Goal: Book appointment/travel/reservation

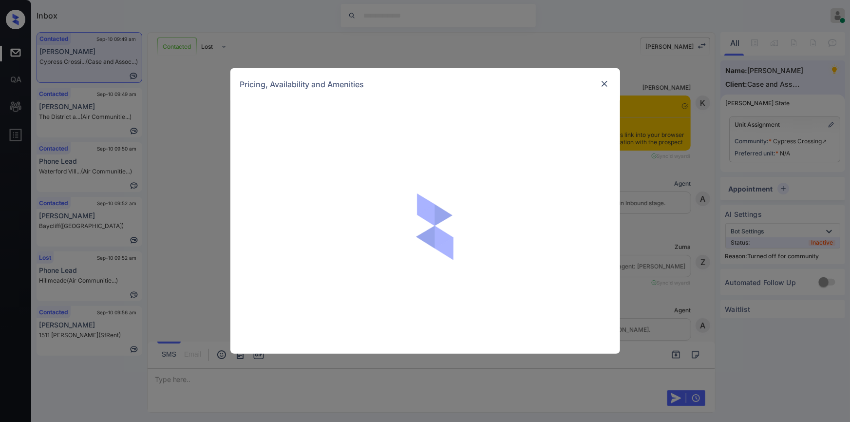
scroll to position [233, 0]
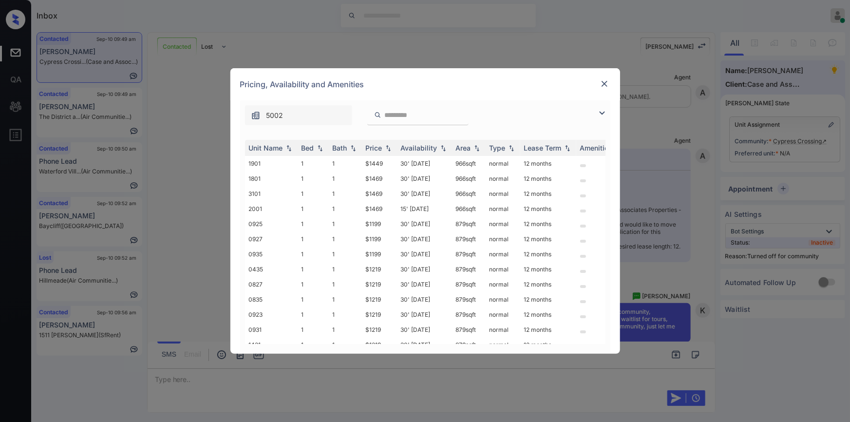
click at [600, 87] on img at bounding box center [605, 84] width 10 height 10
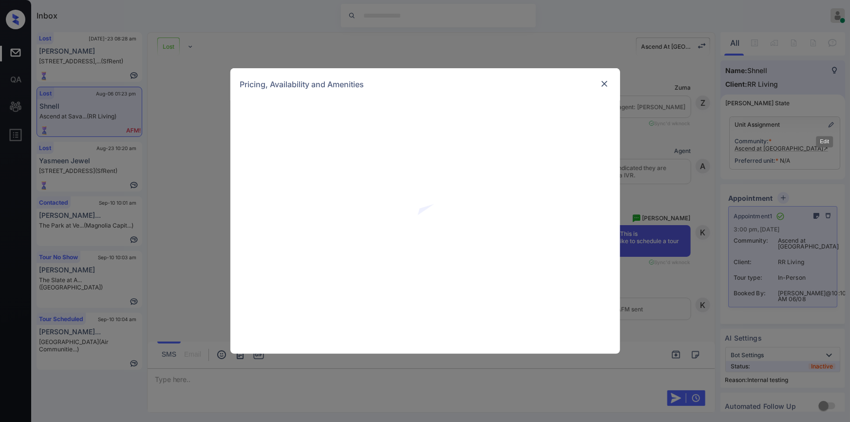
scroll to position [14062, 0]
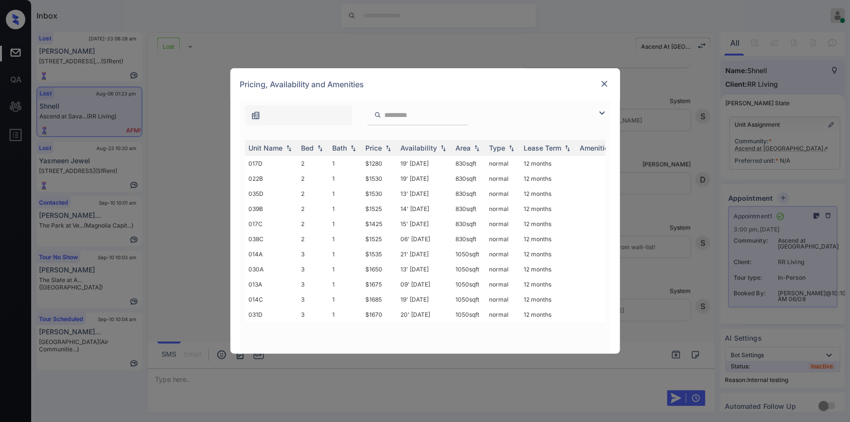
click at [605, 80] on img at bounding box center [605, 84] width 10 height 10
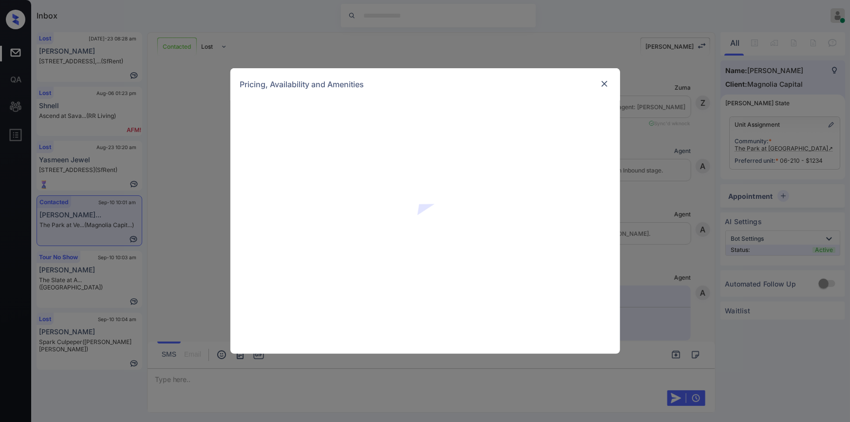
scroll to position [1244, 0]
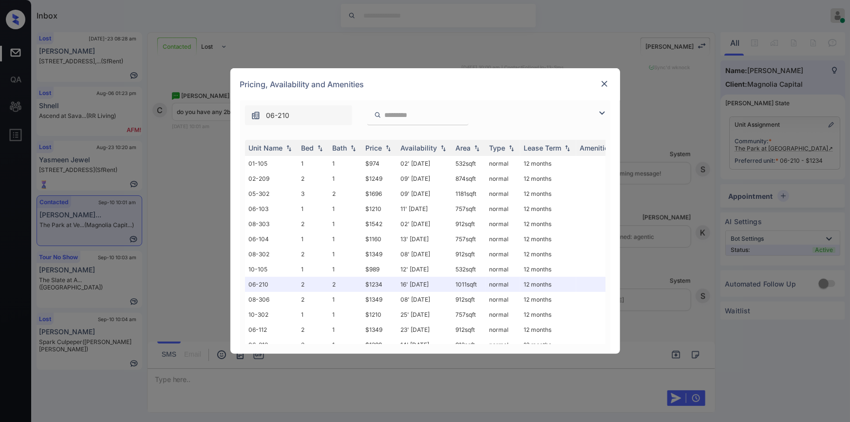
click at [601, 112] on img at bounding box center [602, 113] width 12 height 12
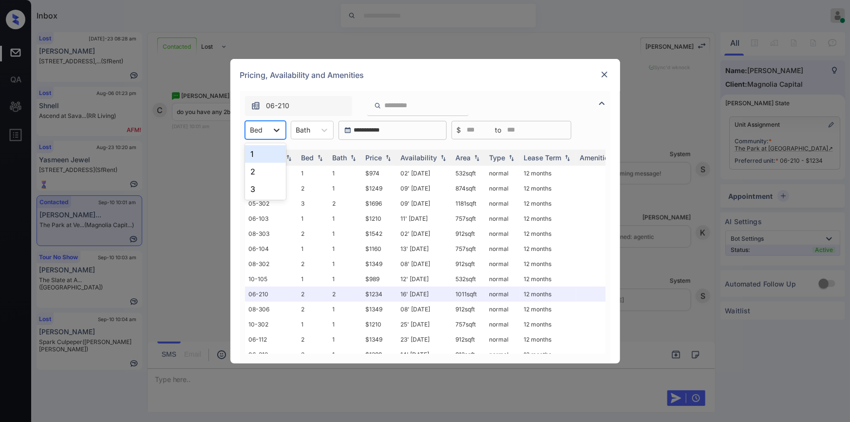
click at [269, 124] on div at bounding box center [277, 130] width 18 height 18
click at [256, 177] on div "2" at bounding box center [265, 172] width 41 height 18
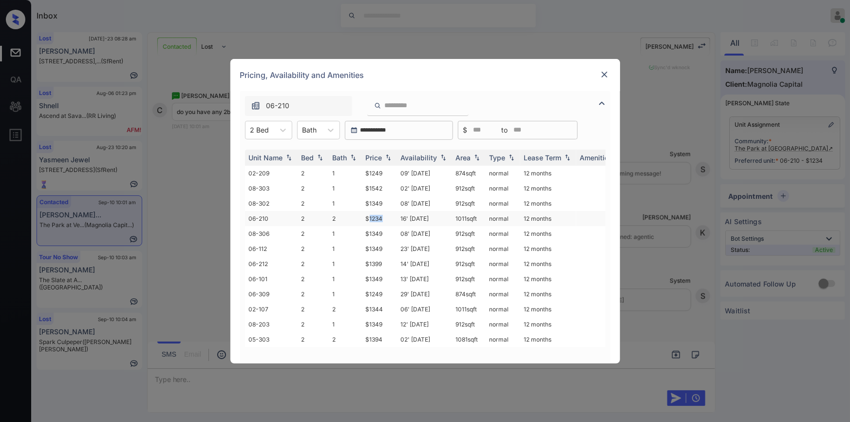
drag, startPoint x: 368, startPoint y: 218, endPoint x: 387, endPoint y: 215, distance: 18.7
click at [387, 215] on td "$1234" at bounding box center [379, 218] width 35 height 15
drag, startPoint x: 360, startPoint y: 218, endPoint x: 388, endPoint y: 215, distance: 28.0
click at [388, 215] on tr "06-210 2 2 $1234 16' Sep 25 1011 sqft normal 12 months" at bounding box center [499, 218] width 509 height 15
copy tr "$1234"
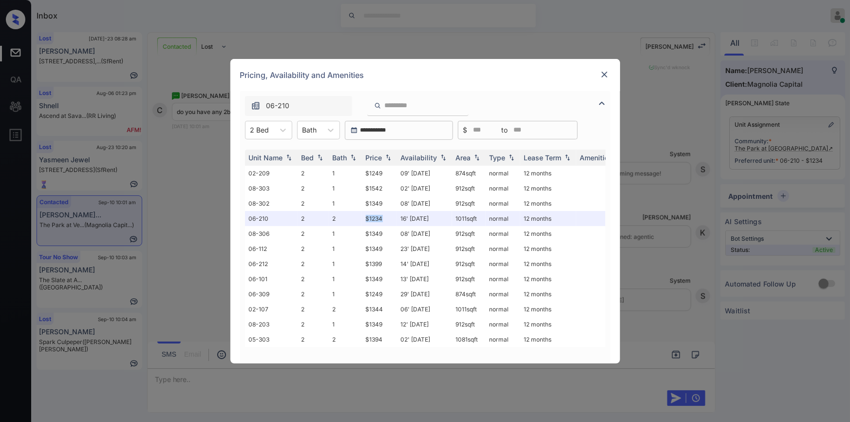
click at [604, 71] on img at bounding box center [605, 75] width 10 height 10
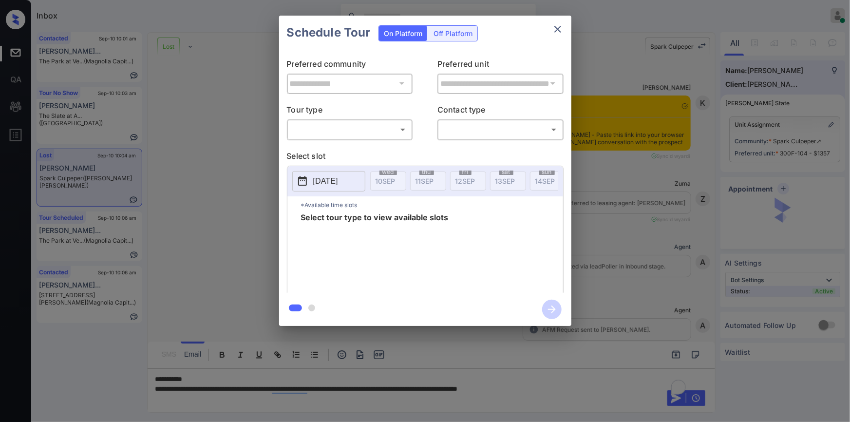
scroll to position [3359, 0]
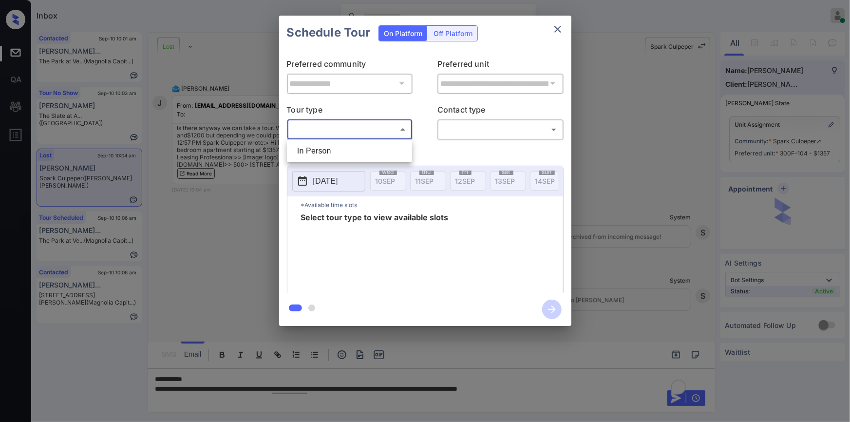
click at [317, 127] on body "Inbox Jiro Alonzo Online Set yourself offline Set yourself on break Profile Swi…" at bounding box center [425, 211] width 850 height 422
drag, startPoint x: 312, startPoint y: 145, endPoint x: 439, endPoint y: 148, distance: 127.2
click at [318, 146] on li "In Person" at bounding box center [349, 151] width 120 height 18
type input "********"
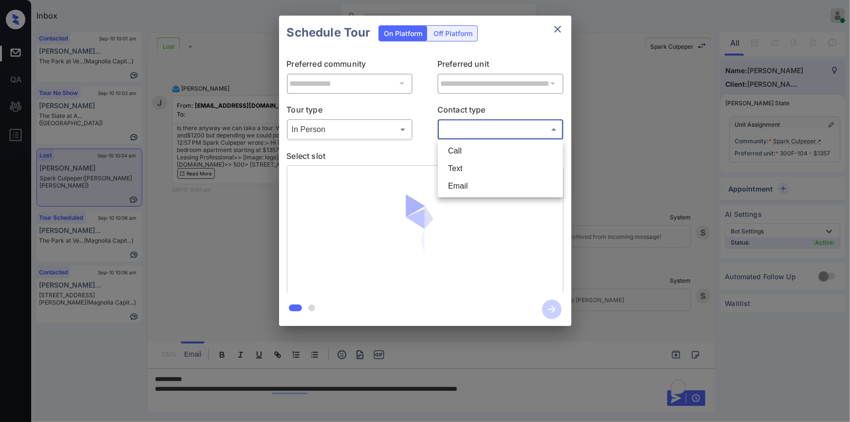
click at [488, 130] on body "Inbox Jiro Alonzo Online Set yourself offline Set yourself on break Profile Swi…" at bounding box center [425, 211] width 850 height 422
click at [464, 161] on li "Text" at bounding box center [500, 169] width 120 height 18
type input "****"
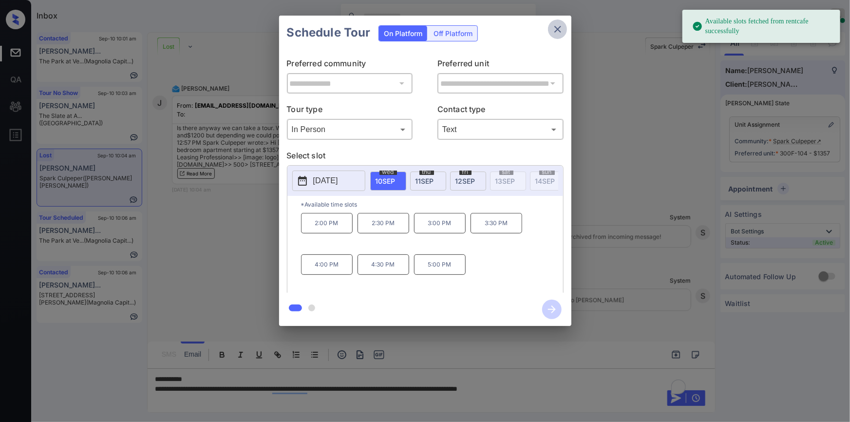
click at [558, 30] on icon "close" at bounding box center [558, 29] width 12 height 12
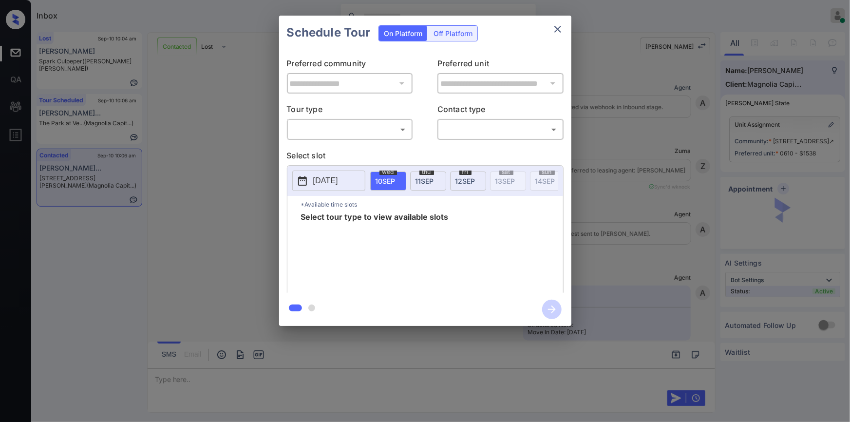
scroll to position [3165, 0]
click at [359, 127] on body "Inbox Jiro Alonzo Online Set yourself offline Set yourself on break Profile Swi…" at bounding box center [425, 211] width 850 height 422
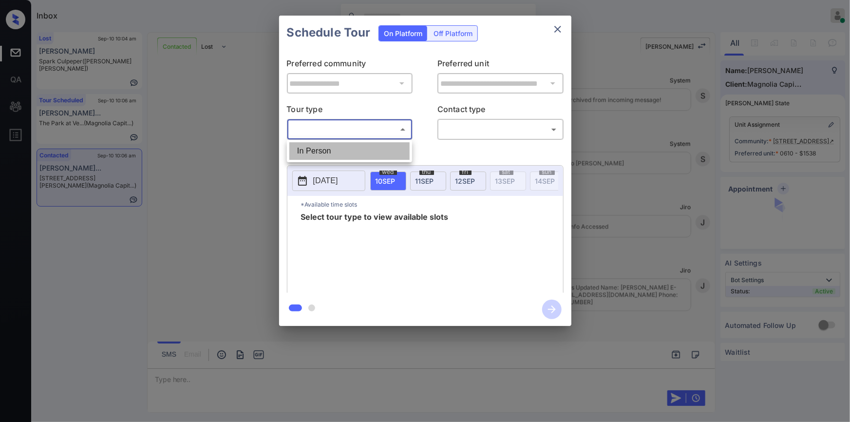
click at [317, 157] on li "In Person" at bounding box center [349, 151] width 120 height 18
type input "********"
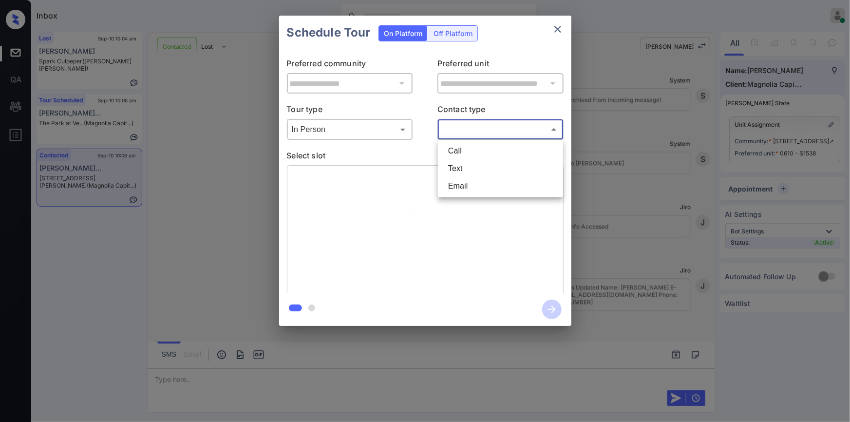
click at [467, 127] on body "Inbox Jiro Alonzo Online Set yourself offline Set yourself on break Profile Swi…" at bounding box center [425, 211] width 850 height 422
click at [462, 189] on li "Email" at bounding box center [500, 186] width 120 height 18
type input "*****"
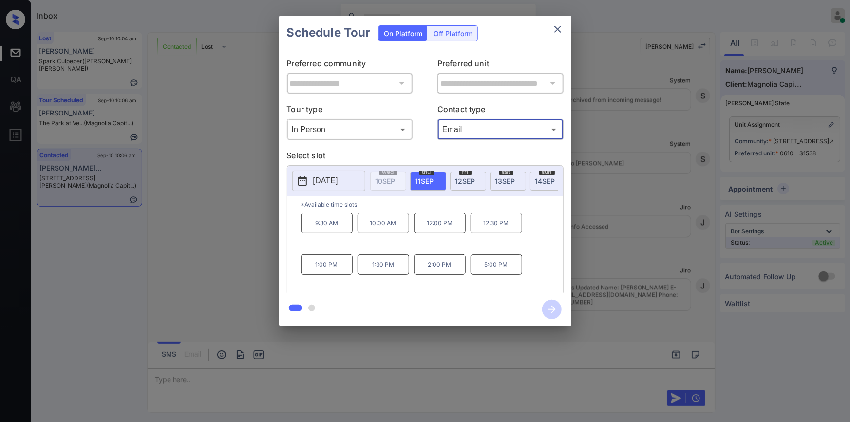
click at [450, 268] on p "2:00 PM" at bounding box center [440, 264] width 52 height 20
click at [552, 309] on icon "button" at bounding box center [552, 309] width 8 height 8
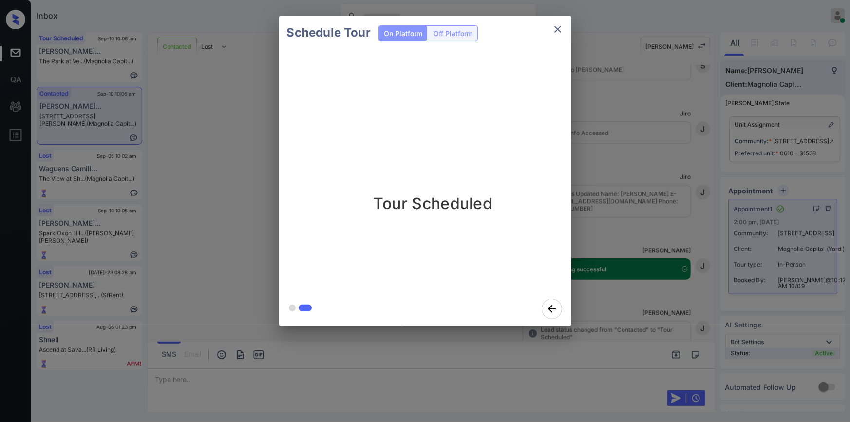
click at [556, 23] on icon "close" at bounding box center [558, 29] width 12 height 12
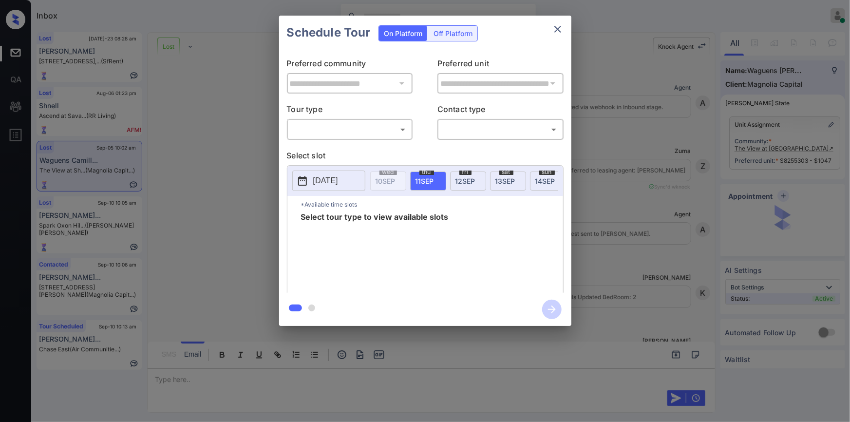
scroll to position [2283, 0]
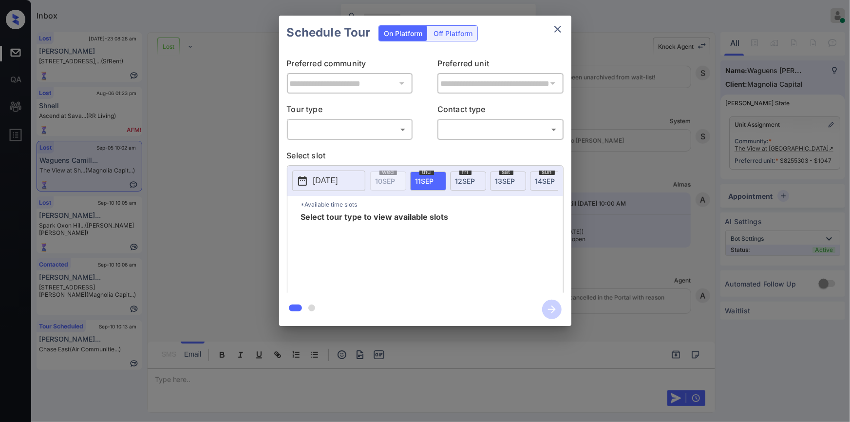
click at [349, 129] on body "Inbox [PERSON_NAME] Online Set yourself offline Set yourself on break Profile S…" at bounding box center [425, 211] width 850 height 422
click at [334, 148] on li "In Person" at bounding box center [349, 151] width 120 height 18
type input "********"
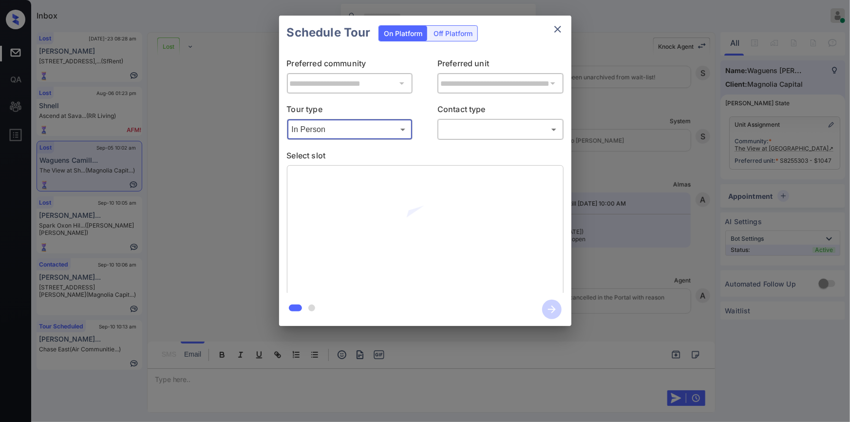
click at [470, 119] on div "​ ​" at bounding box center [500, 129] width 126 height 21
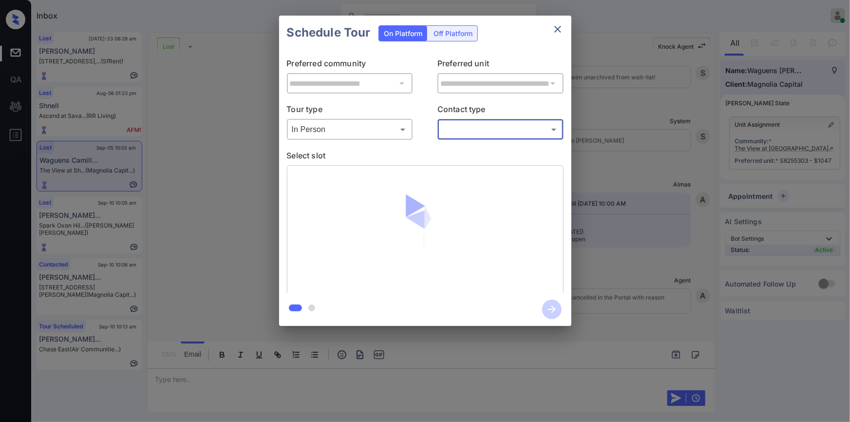
click at [463, 128] on body "Inbox [PERSON_NAME] Online Set yourself offline Set yourself on break Profile S…" at bounding box center [425, 211] width 850 height 422
click at [453, 166] on li "Text" at bounding box center [500, 169] width 120 height 18
type input "****"
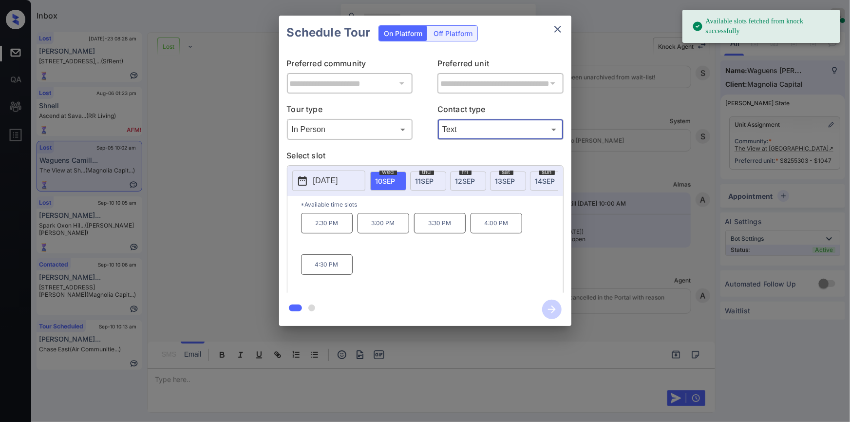
click at [343, 187] on button "[DATE]" at bounding box center [328, 180] width 73 height 20
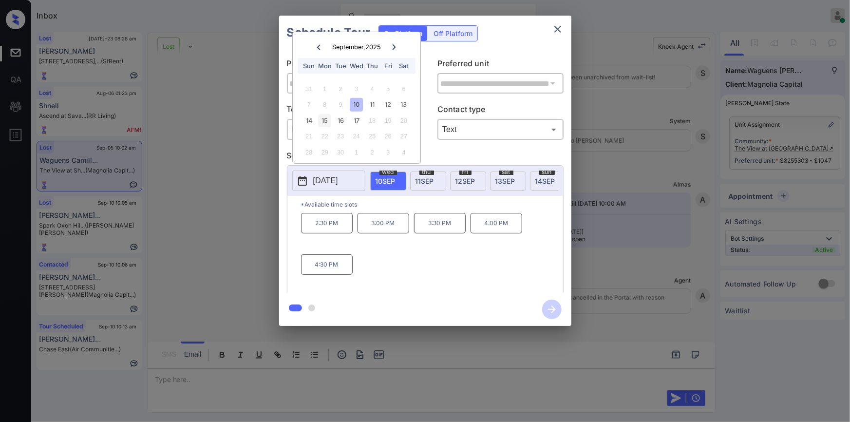
click at [325, 116] on div "15" at bounding box center [324, 120] width 13 height 13
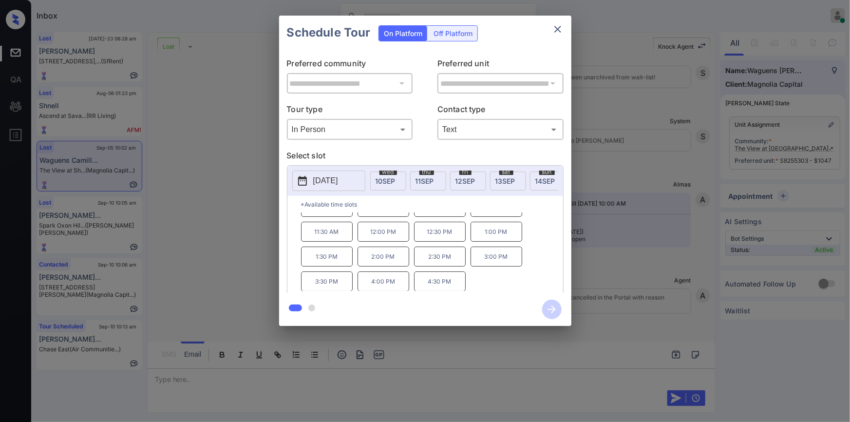
scroll to position [0, 0]
click at [231, 223] on div "**********" at bounding box center [425, 170] width 850 height 341
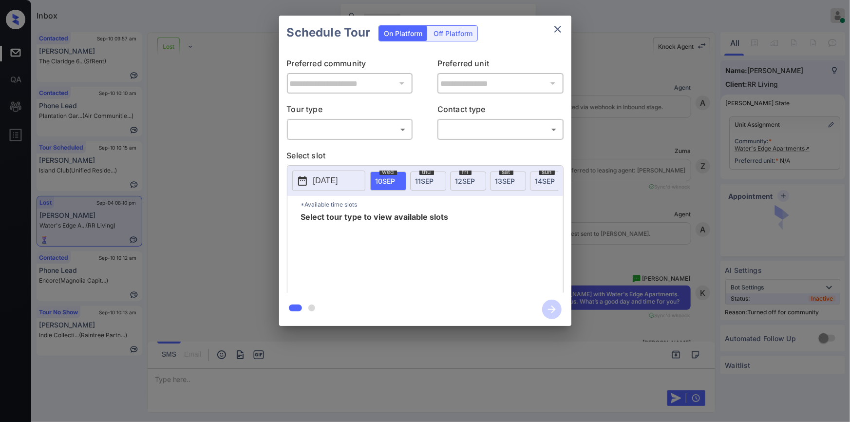
click at [328, 125] on body "Inbox Jiro Alonzo Online Set yourself offline Set yourself on break Profile Swi…" at bounding box center [425, 211] width 850 height 422
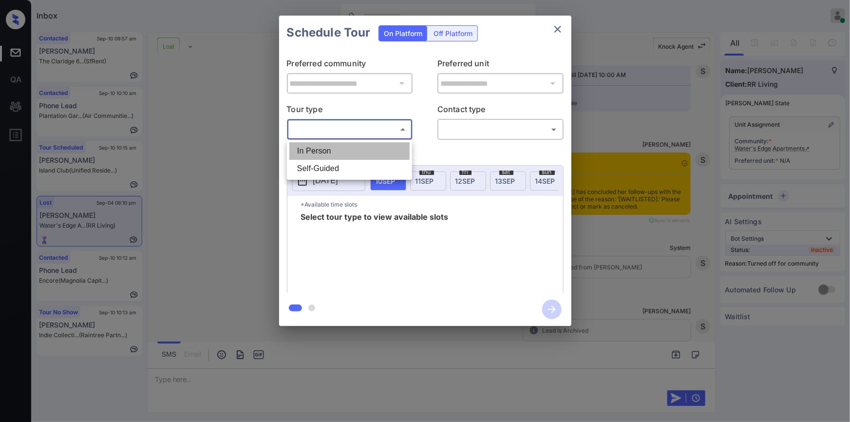
drag, startPoint x: 319, startPoint y: 148, endPoint x: 490, endPoint y: 141, distance: 171.1
click at [323, 150] on li "In Person" at bounding box center [349, 151] width 120 height 18
type input "********"
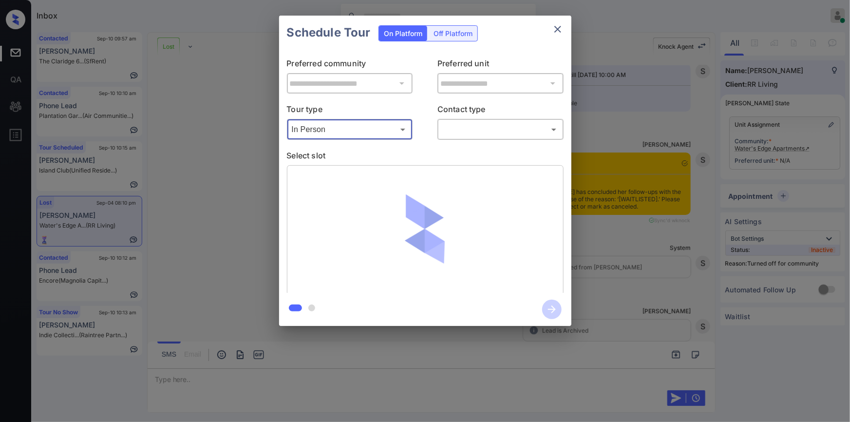
click at [482, 131] on body "Inbox Jiro Alonzo Online Set yourself offline Set yourself on break Profile Swi…" at bounding box center [425, 211] width 850 height 422
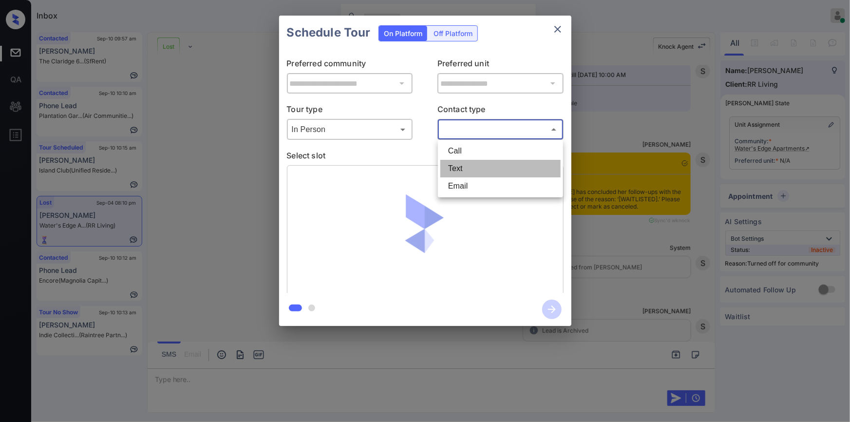
click at [468, 171] on li "Text" at bounding box center [500, 169] width 120 height 18
type input "****"
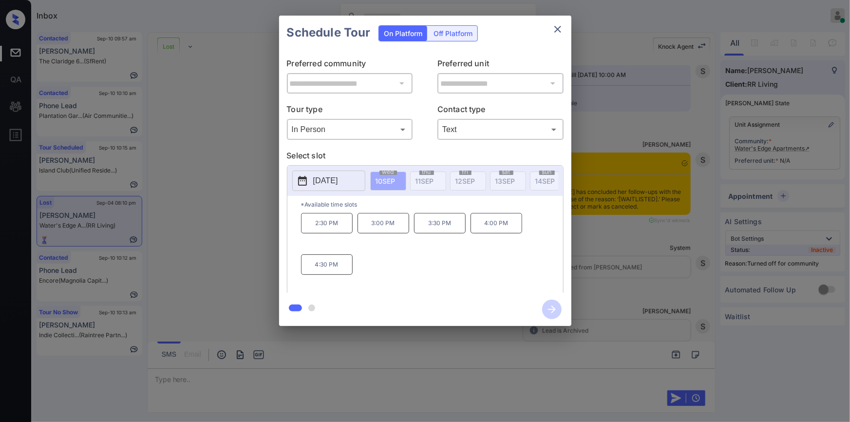
click at [338, 180] on p "2025-09-10" at bounding box center [325, 181] width 25 height 12
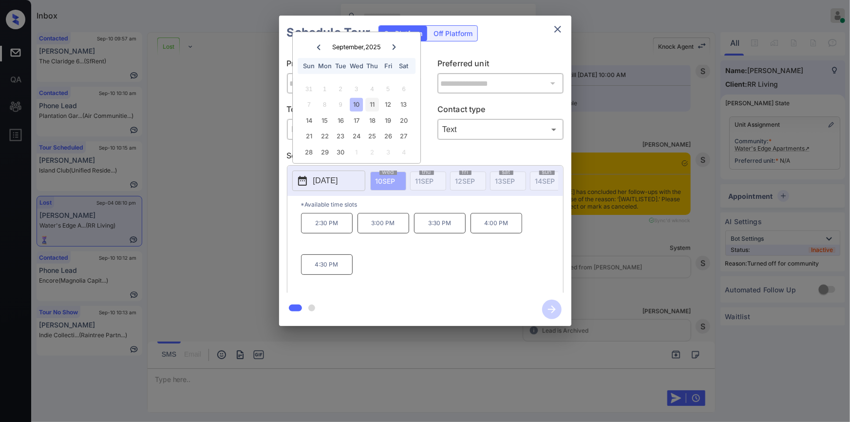
click at [371, 102] on div "11" at bounding box center [372, 104] width 13 height 13
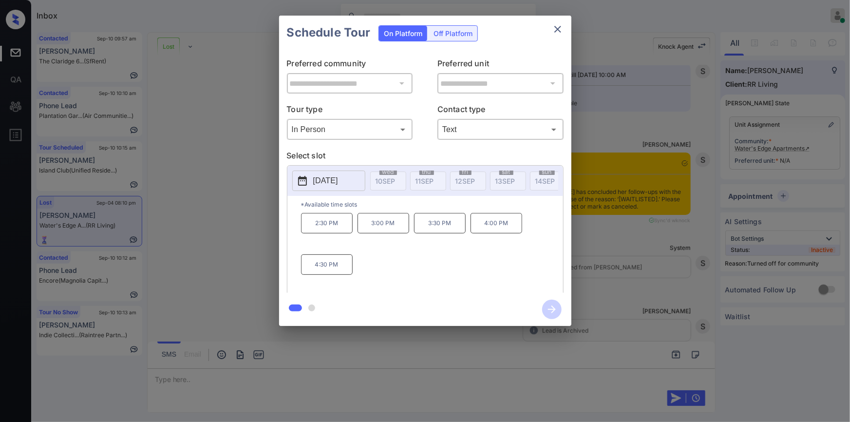
click at [179, 189] on div "**********" at bounding box center [425, 170] width 850 height 341
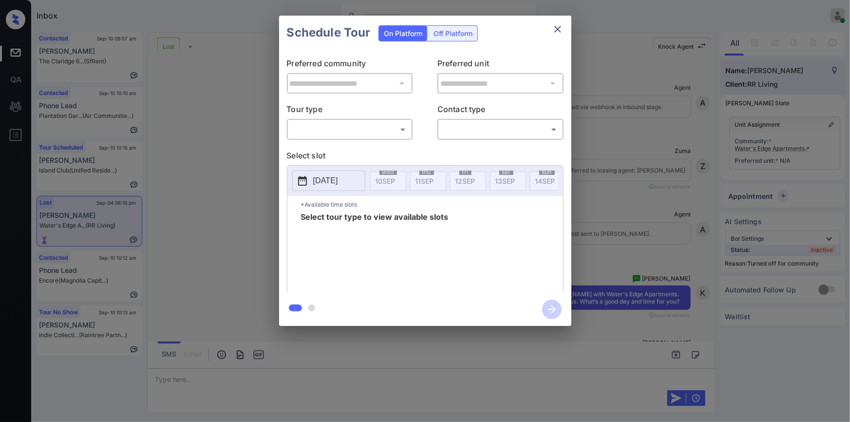
scroll to position [4463, 0]
click at [358, 136] on body "Inbox Jiro Alonzo Online Set yourself offline Set yourself on break Profile Swi…" at bounding box center [425, 211] width 850 height 422
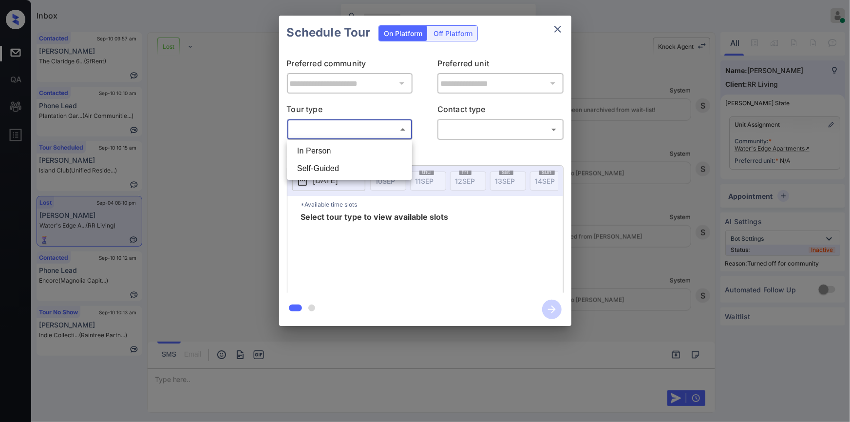
click at [352, 141] on ul "In Person Self-Guided" at bounding box center [349, 160] width 125 height 40
drag, startPoint x: 346, startPoint y: 153, endPoint x: 438, endPoint y: 137, distance: 92.9
click at [350, 153] on li "In Person" at bounding box center [349, 151] width 120 height 18
type input "********"
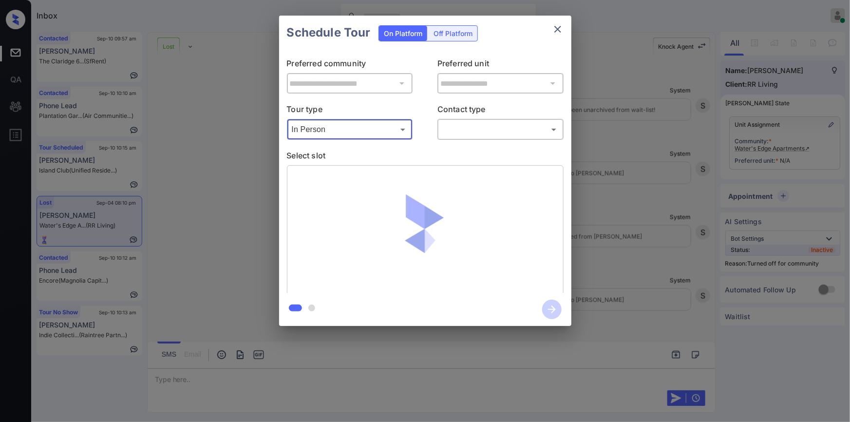
click at [451, 127] on body "Inbox Jiro Alonzo Online Set yourself offline Set yourself on break Profile Swi…" at bounding box center [425, 211] width 850 height 422
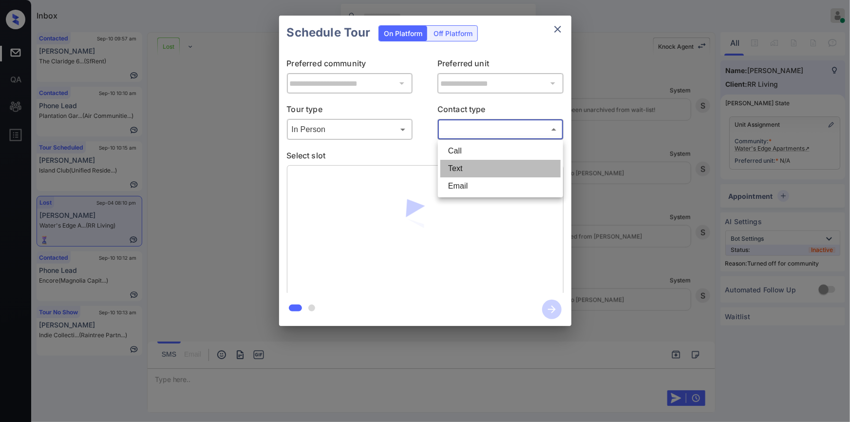
click at [454, 173] on li "Text" at bounding box center [500, 169] width 120 height 18
type input "****"
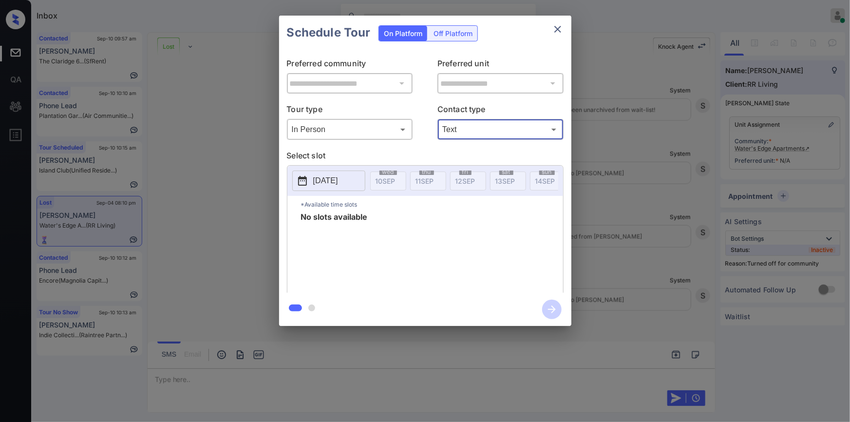
click at [194, 228] on div "**********" at bounding box center [425, 170] width 850 height 341
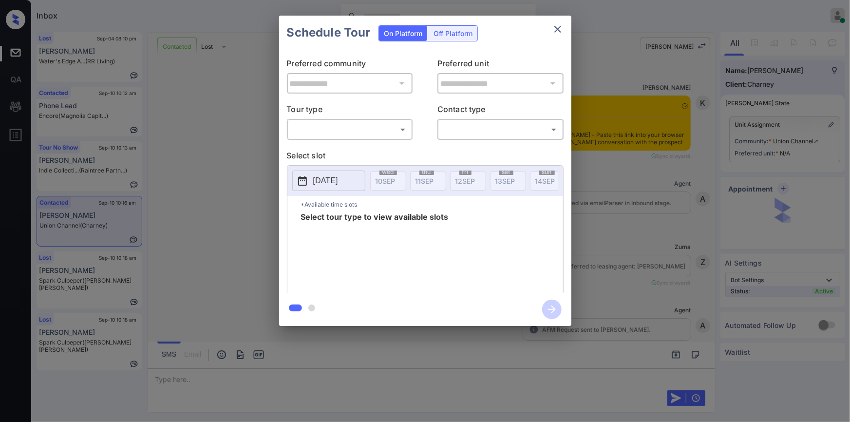
scroll to position [580, 0]
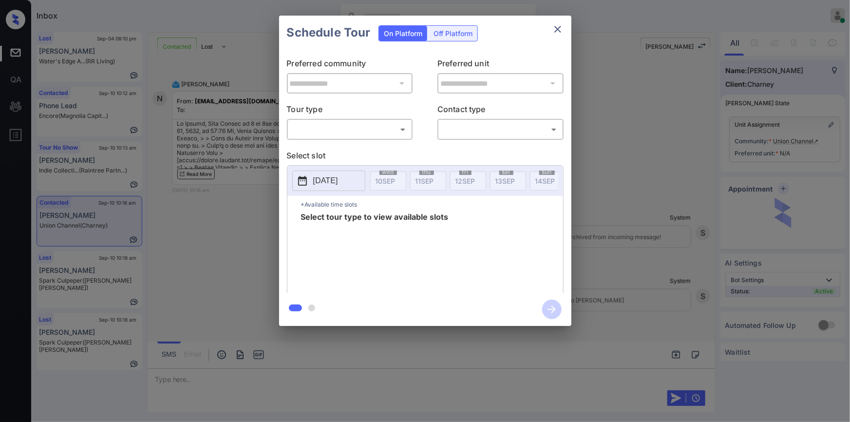
click at [326, 133] on body "Inbox [PERSON_NAME] Online Set yourself offline Set yourself on break Profile S…" at bounding box center [425, 211] width 850 height 422
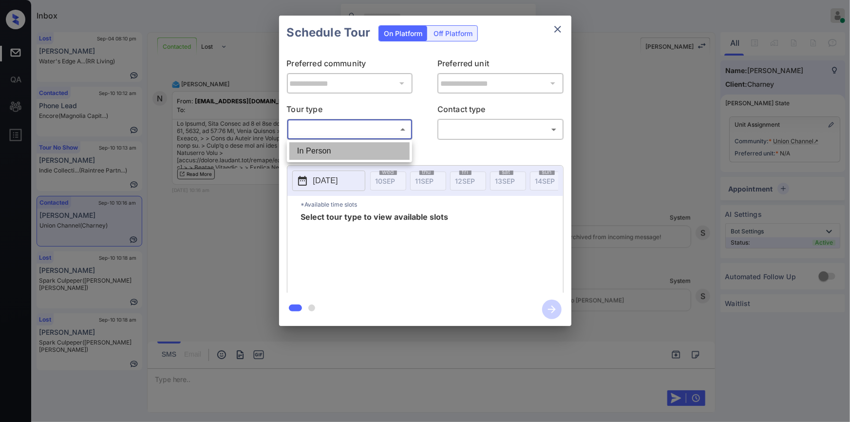
click at [307, 148] on li "In Person" at bounding box center [349, 151] width 120 height 18
type input "********"
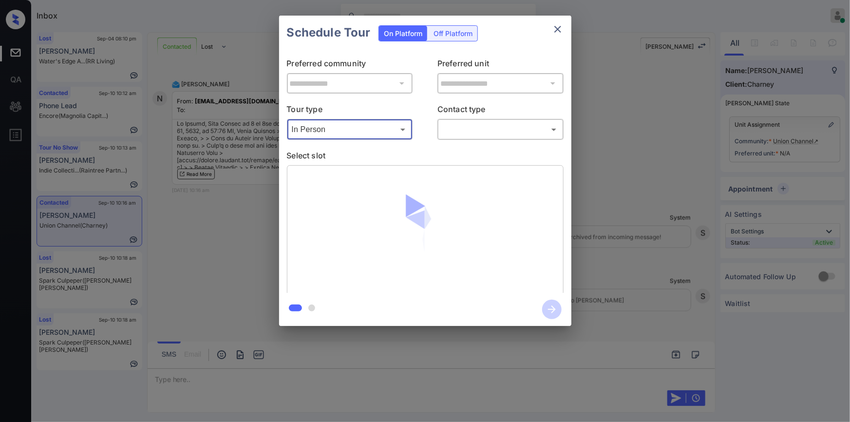
click at [473, 127] on body "Inbox [PERSON_NAME] Online Set yourself offline Set yourself on break Profile S…" at bounding box center [425, 211] width 850 height 422
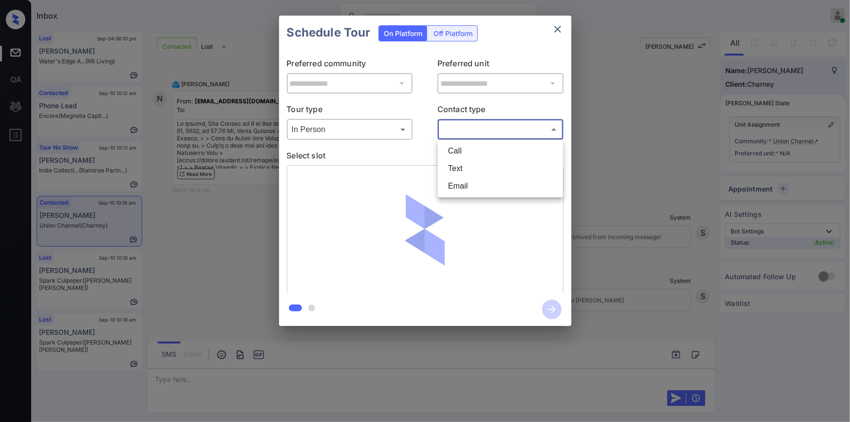
click at [464, 170] on li "Text" at bounding box center [500, 169] width 120 height 18
type input "****"
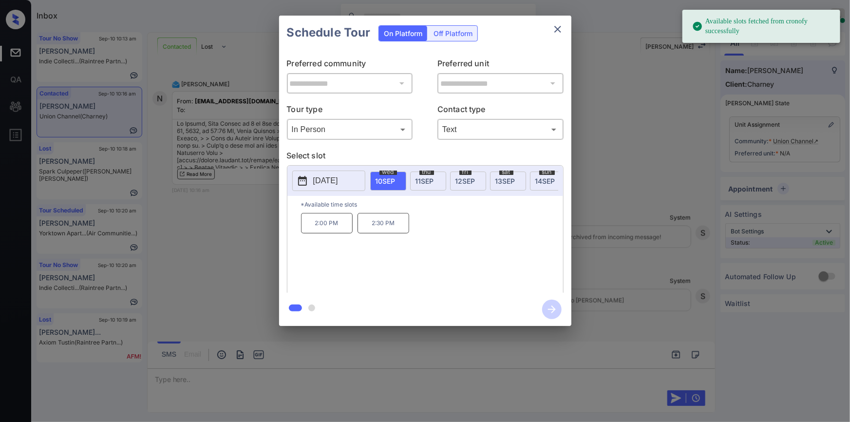
click at [468, 183] on span "12 SEP" at bounding box center [465, 181] width 20 height 8
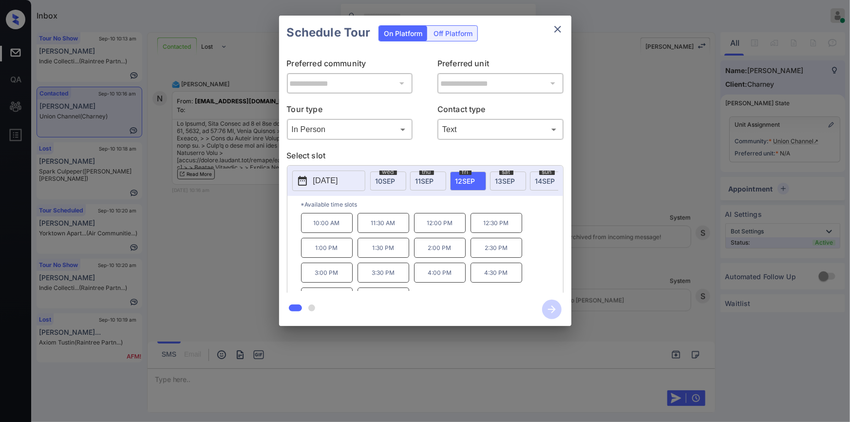
click at [217, 261] on div "**********" at bounding box center [425, 170] width 850 height 341
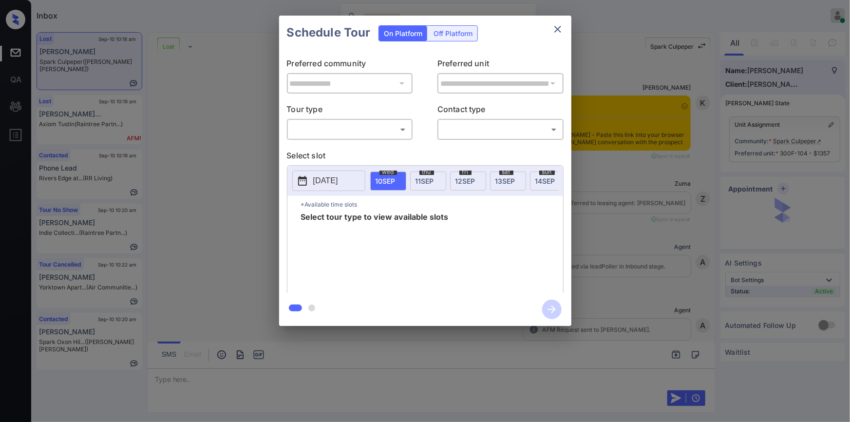
scroll to position [3794, 0]
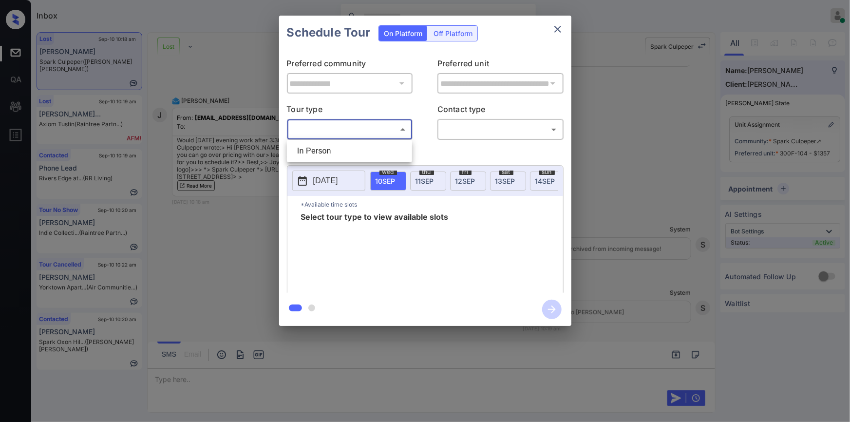
click at [315, 134] on body "Inbox [PERSON_NAME] Online Set yourself offline Set yourself on break Profile S…" at bounding box center [425, 211] width 850 height 422
click at [315, 145] on li "In Person" at bounding box center [349, 151] width 120 height 18
type input "********"
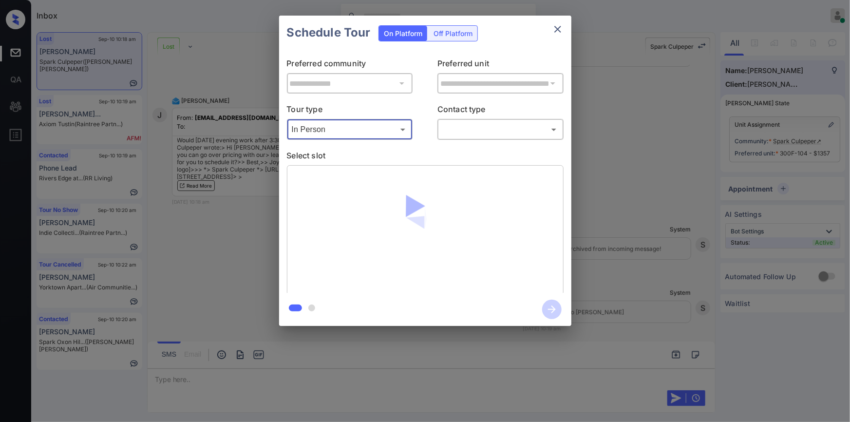
click at [492, 130] on body "Inbox [PERSON_NAME] Online Set yourself offline Set yourself on break Profile S…" at bounding box center [425, 211] width 850 height 422
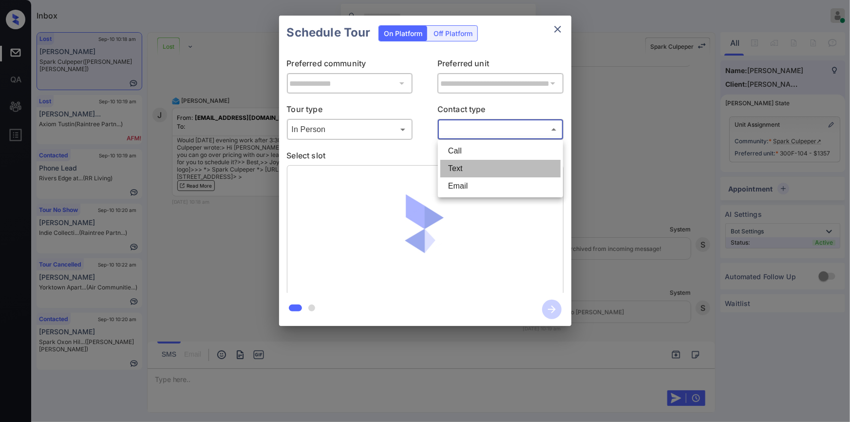
click at [469, 169] on li "Text" at bounding box center [500, 169] width 120 height 18
type input "****"
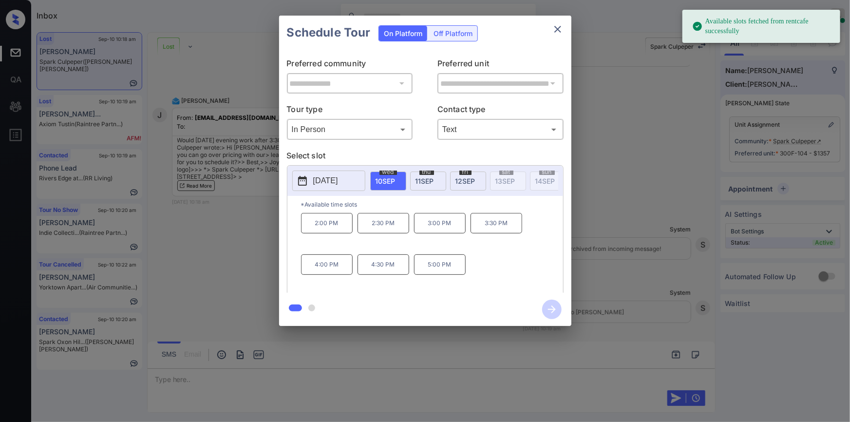
click at [466, 183] on span "[DATE]" at bounding box center [465, 181] width 20 height 8
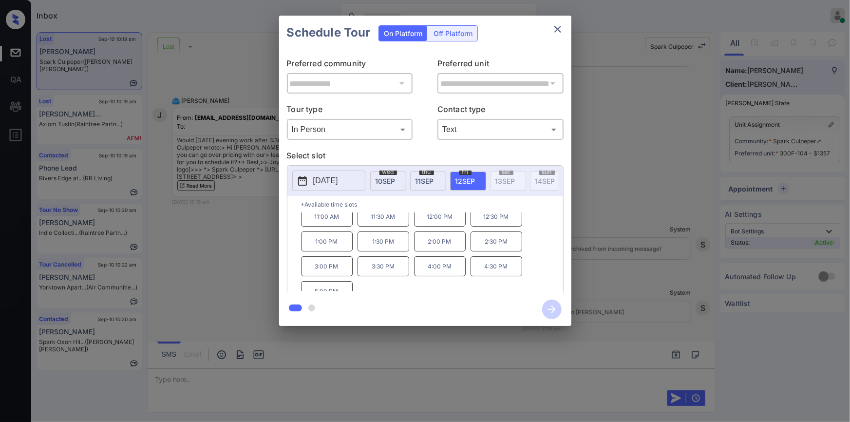
scroll to position [40, 0]
click at [659, 190] on div "**********" at bounding box center [425, 170] width 850 height 341
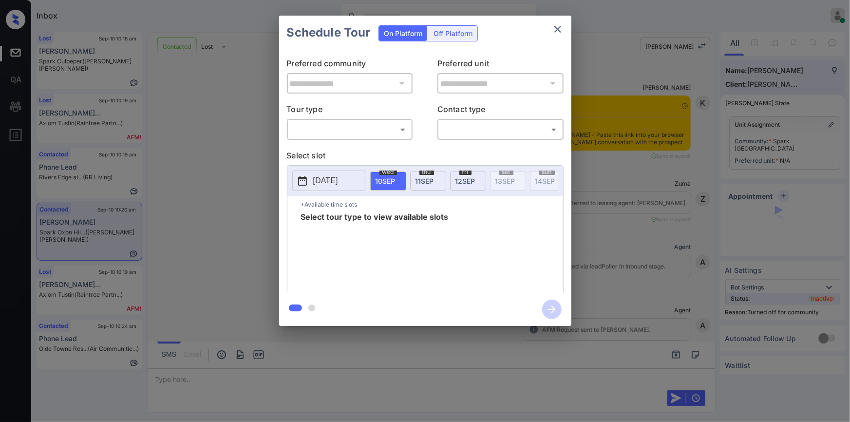
scroll to position [962, 0]
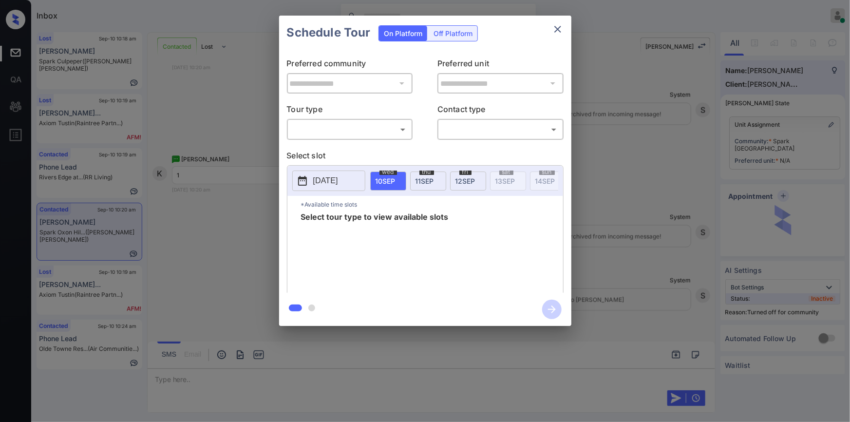
click at [311, 132] on body "Inbox [PERSON_NAME] Online Set yourself offline Set yourself on break Profile S…" at bounding box center [425, 211] width 850 height 422
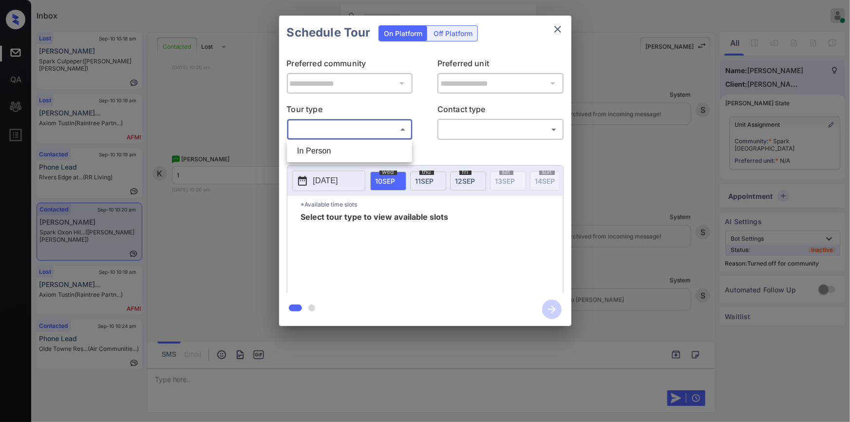
drag, startPoint x: 310, startPoint y: 152, endPoint x: 411, endPoint y: 153, distance: 100.8
click at [320, 152] on li "In Person" at bounding box center [349, 151] width 120 height 18
type input "********"
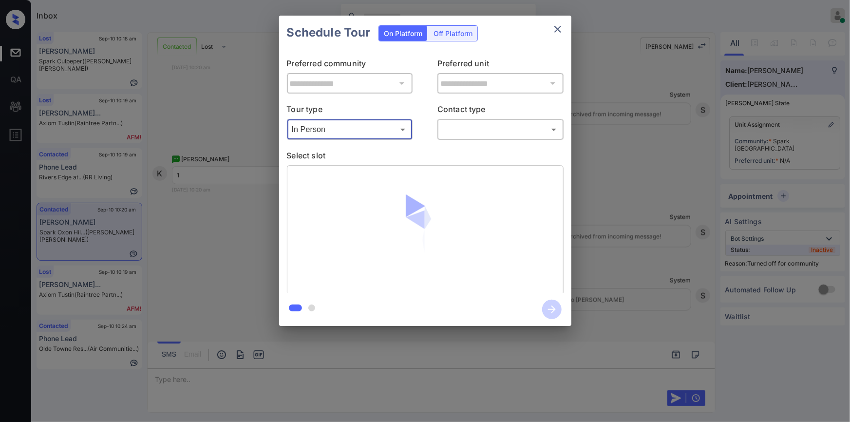
click at [455, 129] on body "Inbox Jiro Alonzo Online Set yourself offline Set yourself on break Profile Swi…" at bounding box center [425, 211] width 850 height 422
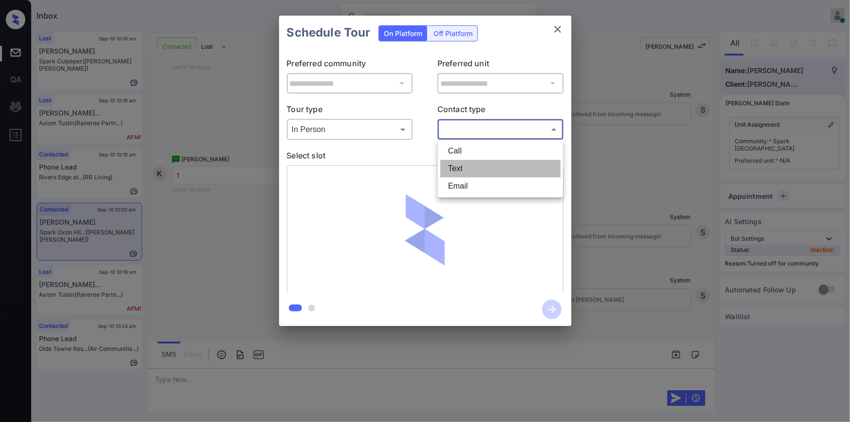
click at [463, 170] on li "Text" at bounding box center [500, 169] width 120 height 18
type input "****"
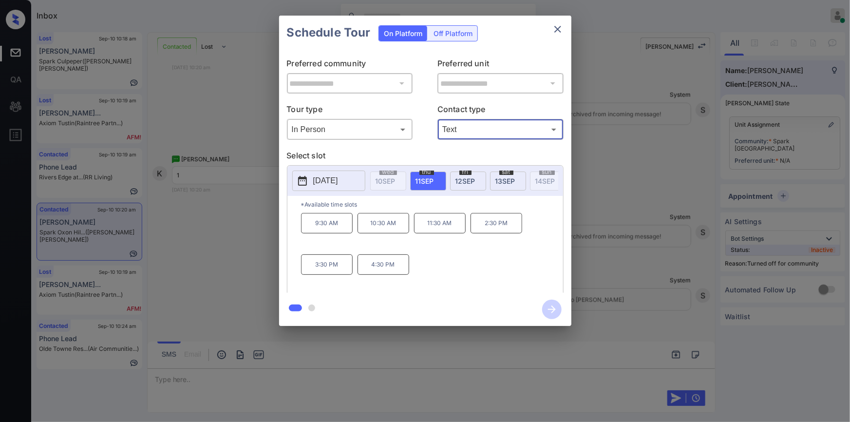
click at [207, 261] on div "**********" at bounding box center [425, 170] width 850 height 341
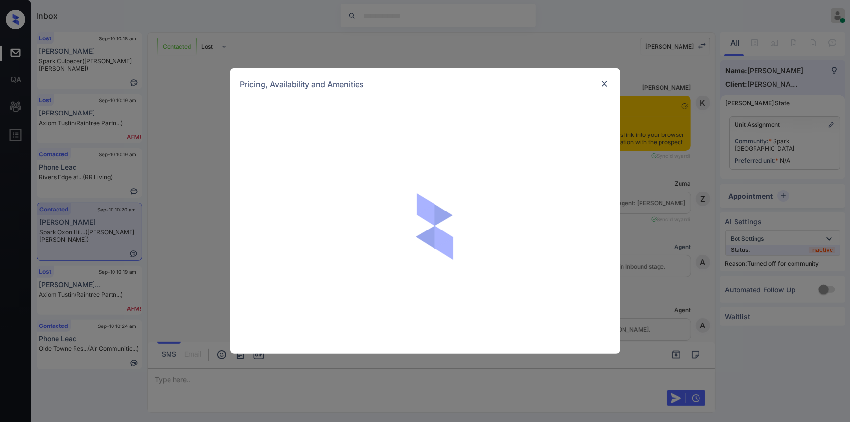
scroll to position [962, 0]
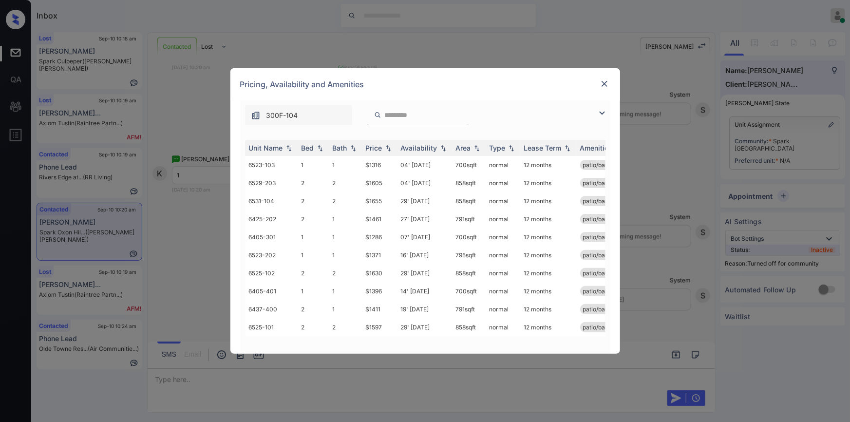
click at [599, 112] on img at bounding box center [602, 113] width 12 height 12
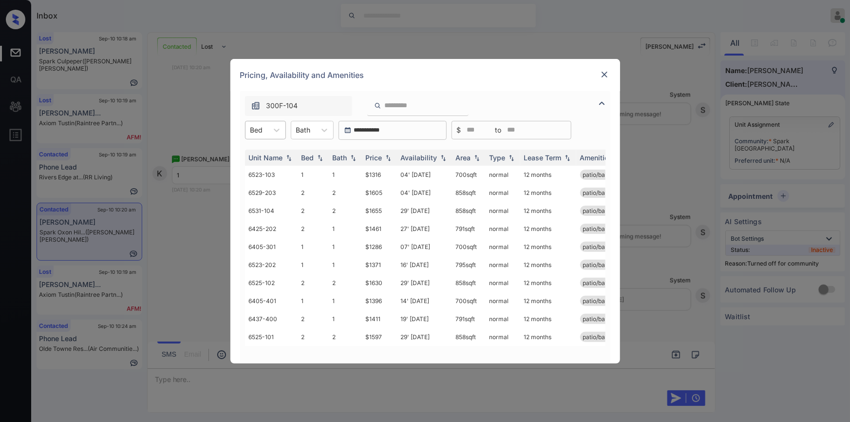
click at [266, 132] on div "Bed" at bounding box center [257, 130] width 22 height 14
click at [260, 154] on div "1" at bounding box center [265, 154] width 41 height 18
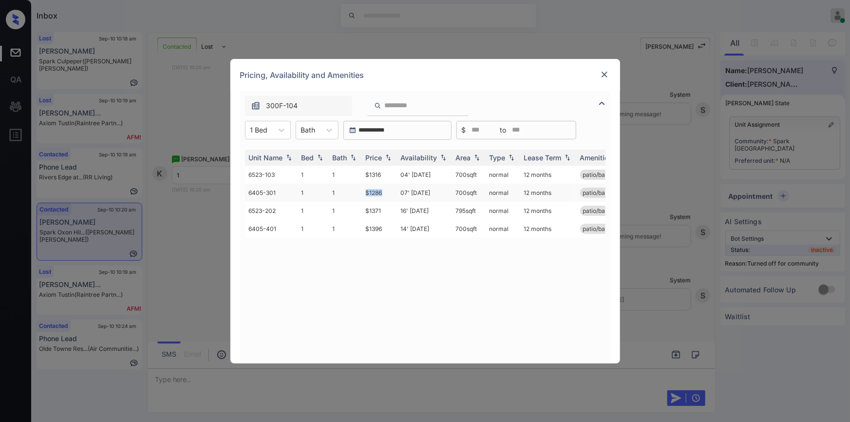
drag, startPoint x: 363, startPoint y: 193, endPoint x: 383, endPoint y: 191, distance: 19.6
click at [383, 191] on td "$1286" at bounding box center [379, 193] width 35 height 18
drag, startPoint x: 365, startPoint y: 210, endPoint x: 392, endPoint y: 210, distance: 26.8
click at [392, 210] on td "$1371" at bounding box center [379, 211] width 35 height 18
copy td "$1371"
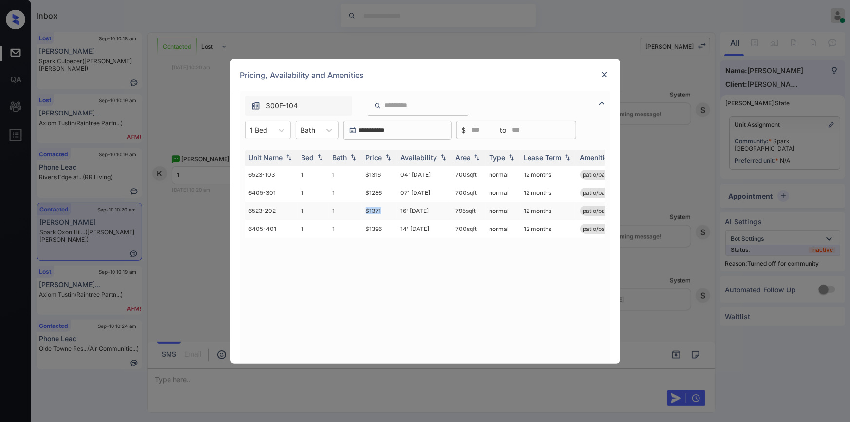
click at [374, 210] on td "$1371" at bounding box center [379, 211] width 35 height 18
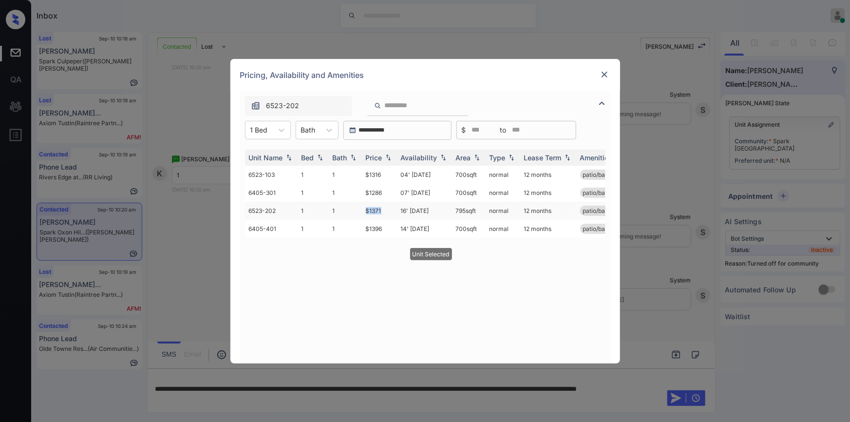
drag, startPoint x: 367, startPoint y: 209, endPoint x: 390, endPoint y: 209, distance: 22.9
click at [390, 209] on td "$1371" at bounding box center [379, 211] width 35 height 18
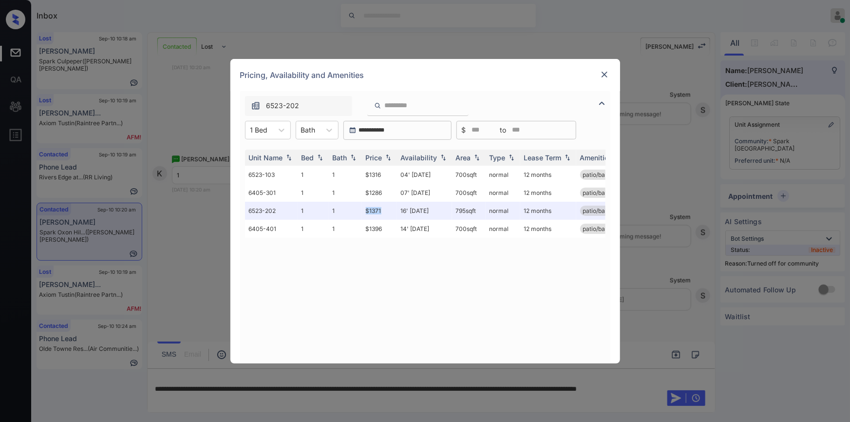
copy td "$1371"
click at [604, 74] on img at bounding box center [605, 75] width 10 height 10
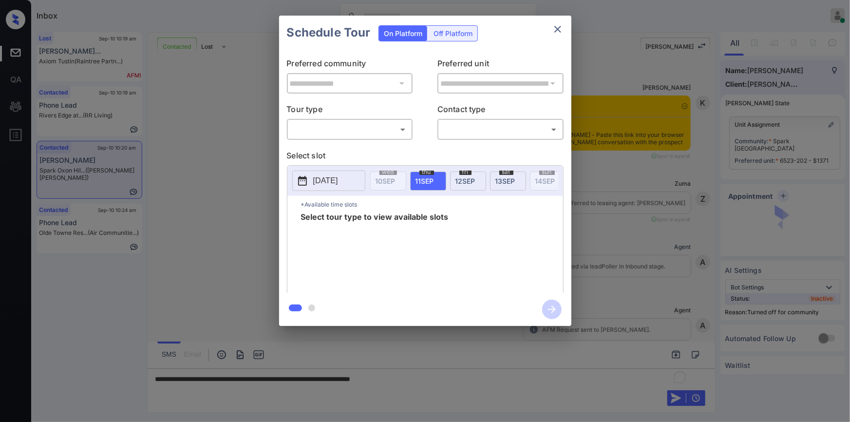
scroll to position [962, 0]
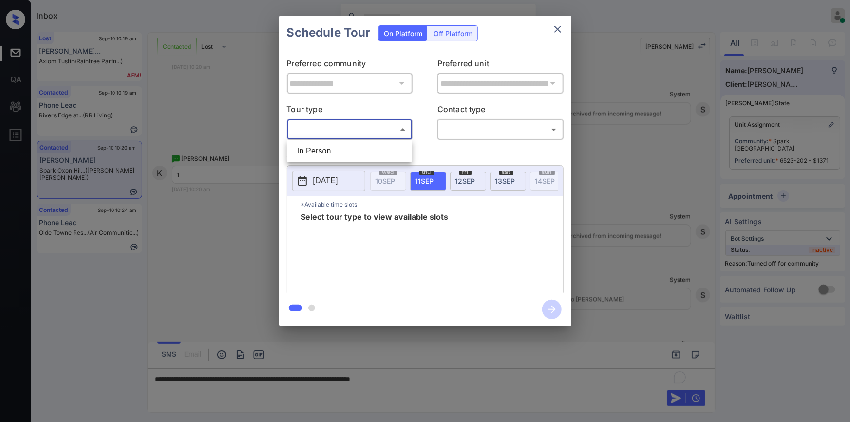
click at [369, 133] on body "Inbox [PERSON_NAME] Online Set yourself offline Set yourself on break Profile S…" at bounding box center [425, 211] width 850 height 422
click at [336, 147] on li "In Person" at bounding box center [349, 151] width 120 height 18
type input "********"
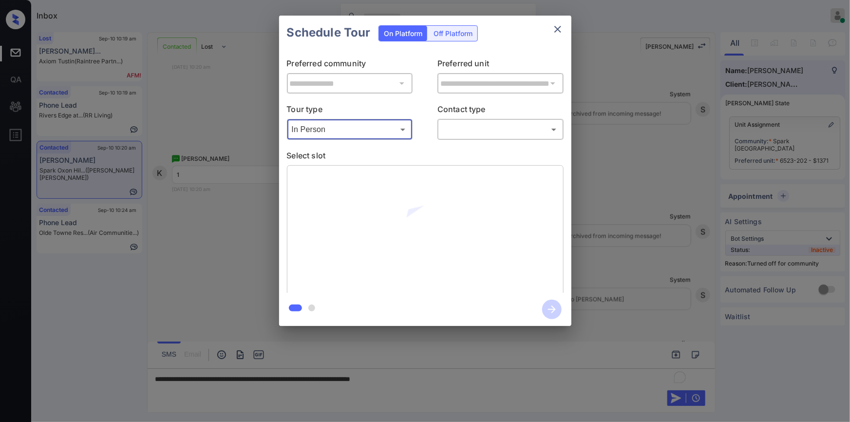
click at [482, 115] on p "Contact type" at bounding box center [500, 111] width 126 height 16
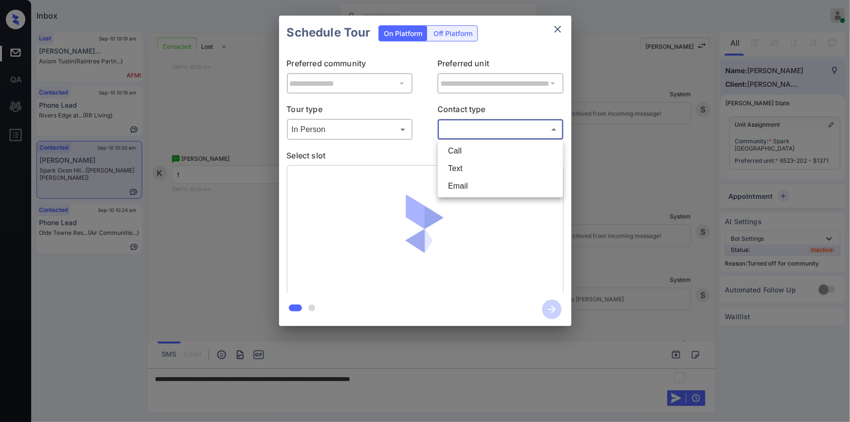
click at [469, 129] on body "Inbox [PERSON_NAME] Online Set yourself offline Set yourself on break Profile S…" at bounding box center [425, 211] width 850 height 422
click at [458, 173] on li "Text" at bounding box center [500, 169] width 120 height 18
type input "****"
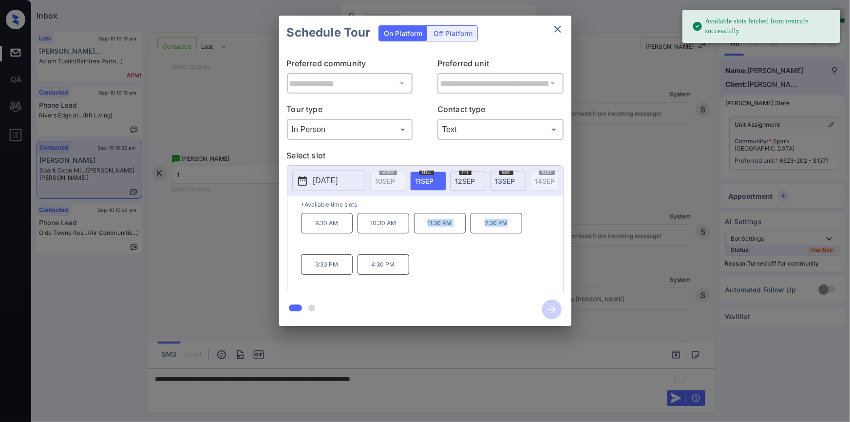
drag, startPoint x: 422, startPoint y: 227, endPoint x: 522, endPoint y: 228, distance: 100.4
click at [522, 228] on div "9:30 AM 10:30 AM 11:30 AM 2:30 PM 3:30 PM 4:30 PM" at bounding box center [432, 252] width 262 height 78
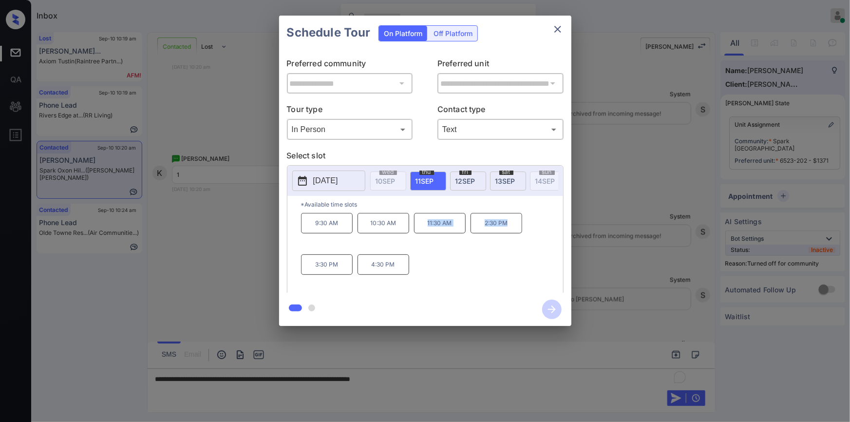
copy div "11:30 AM 2:30 PM"
click at [488, 388] on div at bounding box center [425, 211] width 850 height 422
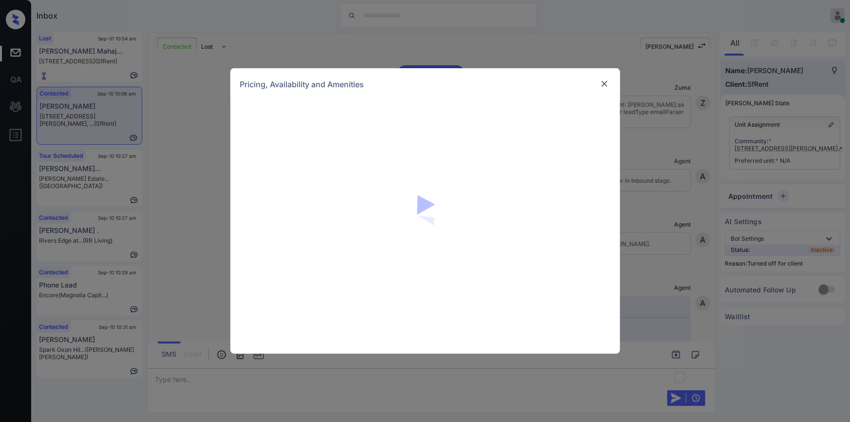
scroll to position [2378, 0]
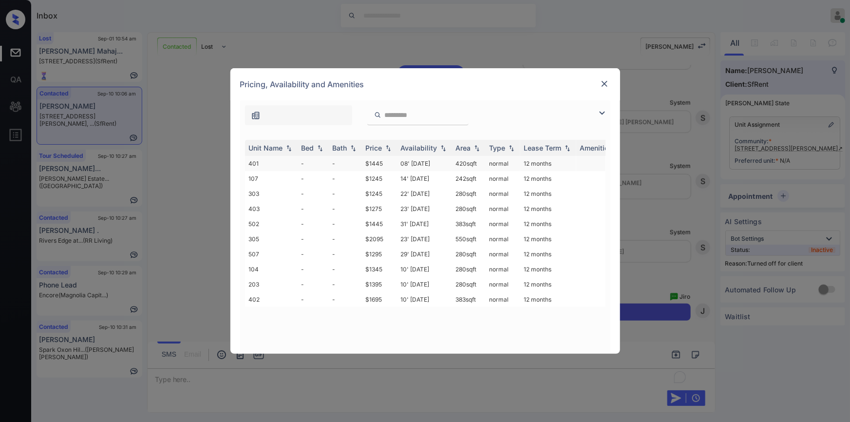
click at [375, 160] on td "$1445" at bounding box center [379, 163] width 35 height 15
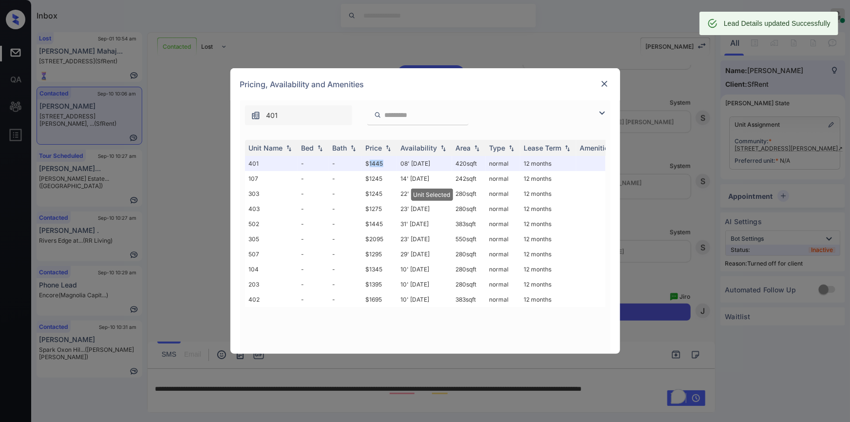
click at [600, 82] on img at bounding box center [605, 84] width 10 height 10
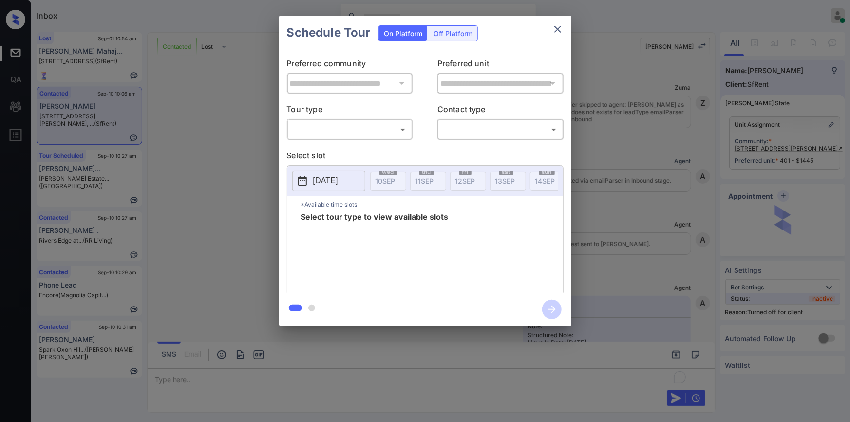
scroll to position [2442, 0]
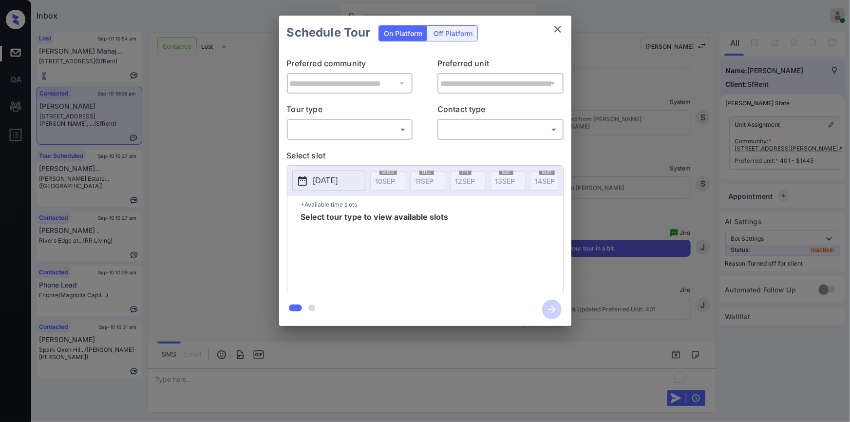
click at [455, 36] on div "Off Platform" at bounding box center [453, 33] width 49 height 15
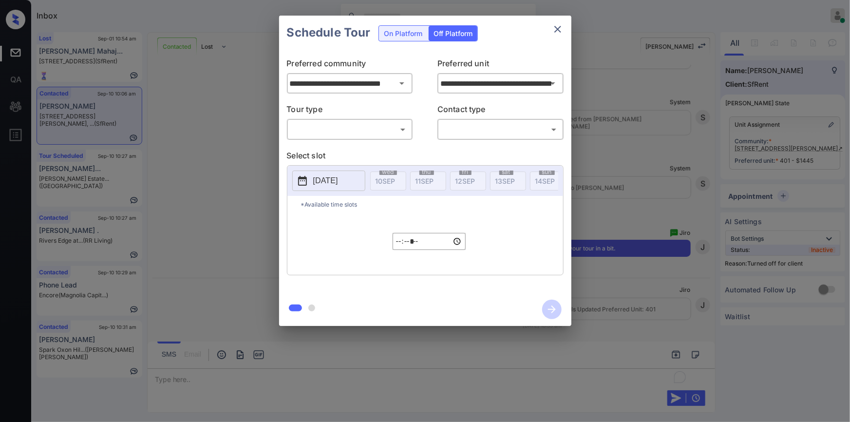
click at [333, 130] on body "Inbox Jiro Alonzo Online Set yourself offline Set yourself on break Profile Swi…" at bounding box center [425, 211] width 850 height 422
click at [316, 152] on li "In Person" at bounding box center [349, 151] width 120 height 18
type input "********"
click at [481, 130] on body "Inbox Jiro Alonzo Online Set yourself offline Set yourself on break Profile Swi…" at bounding box center [425, 211] width 850 height 422
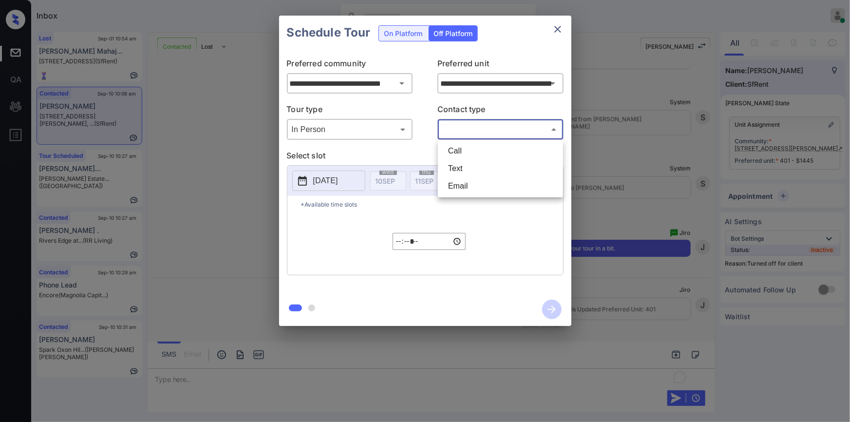
click at [463, 172] on li "Text" at bounding box center [500, 169] width 120 height 18
type input "****"
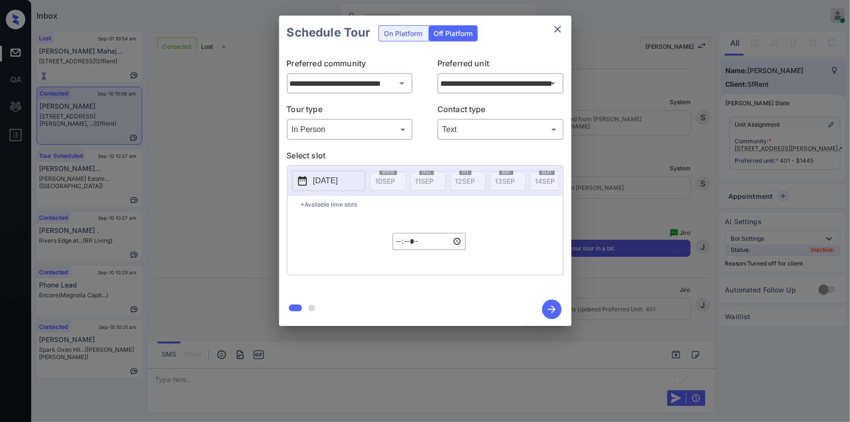
click at [329, 183] on p "[DATE]" at bounding box center [325, 181] width 25 height 12
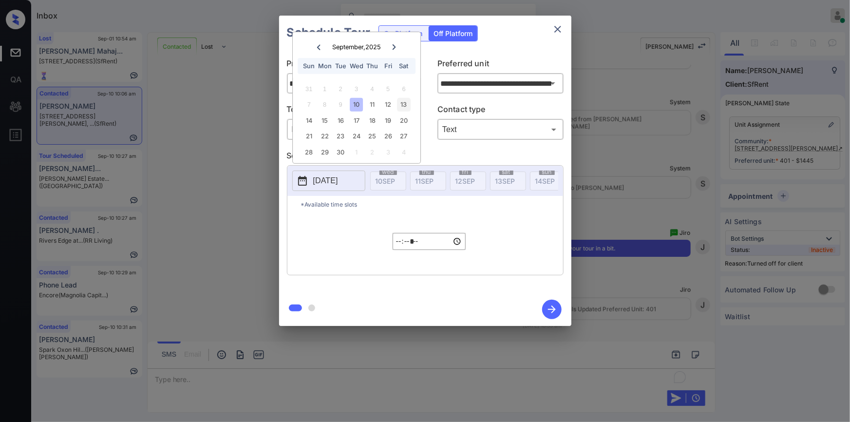
click at [402, 98] on div "13" at bounding box center [403, 104] width 13 height 13
click at [396, 250] on input "*****" at bounding box center [429, 241] width 73 height 17
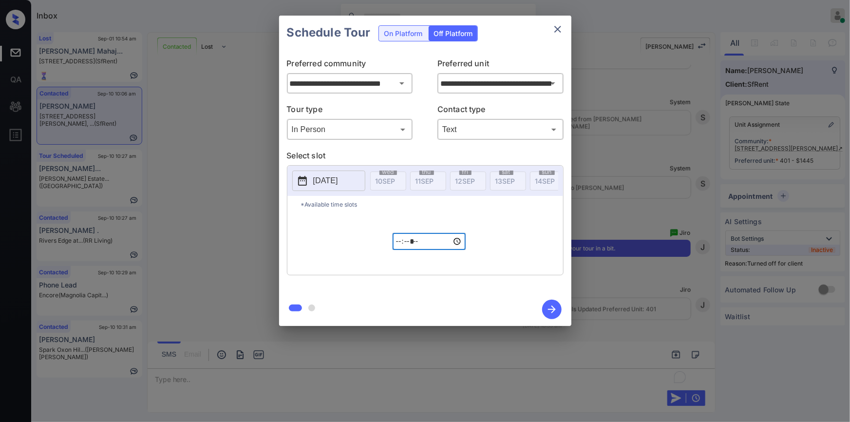
type input "*****"
click at [546, 305] on icon "button" at bounding box center [551, 309] width 19 height 19
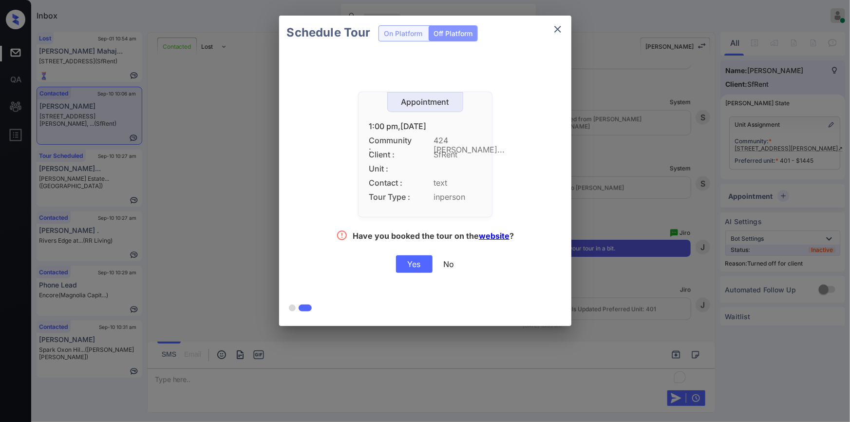
click at [416, 263] on div "Yes" at bounding box center [414, 264] width 37 height 18
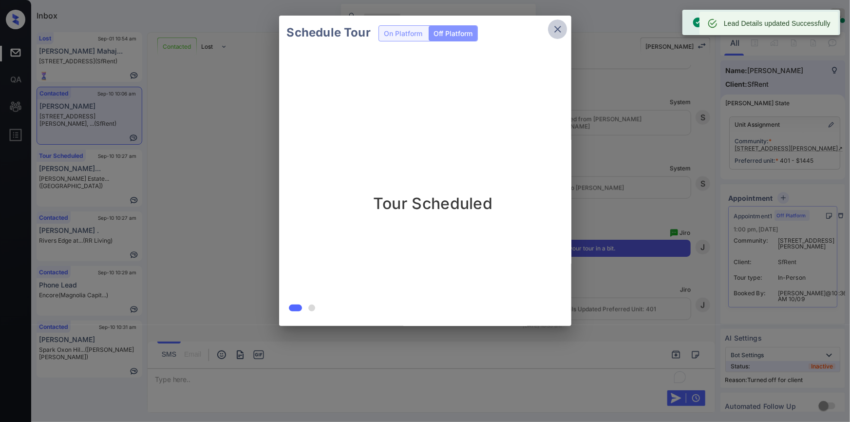
click at [557, 28] on icon "close" at bounding box center [558, 29] width 12 height 12
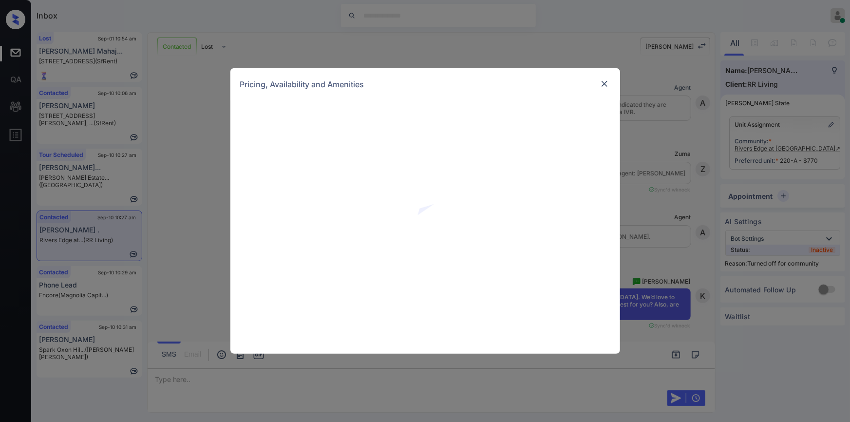
scroll to position [2957, 0]
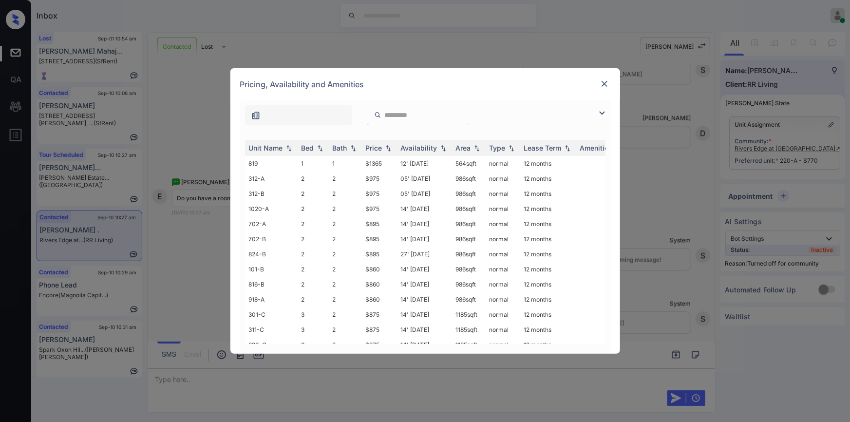
click at [601, 114] on img at bounding box center [602, 113] width 12 height 12
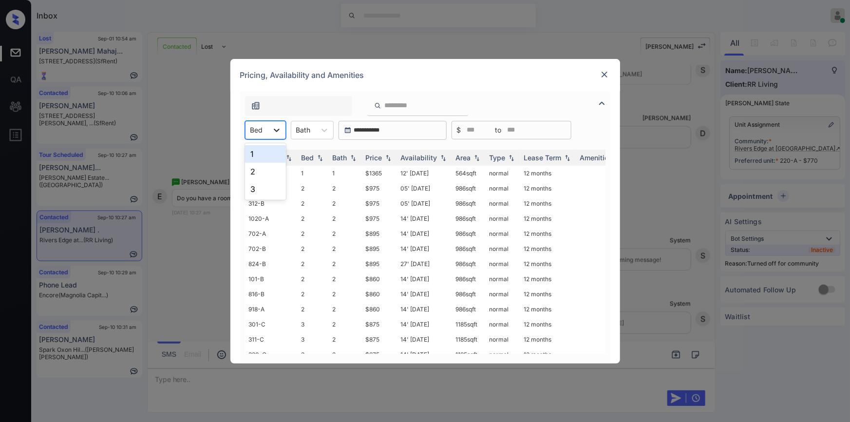
click at [273, 125] on icon at bounding box center [277, 130] width 10 height 10
click at [259, 151] on div "1" at bounding box center [265, 154] width 41 height 18
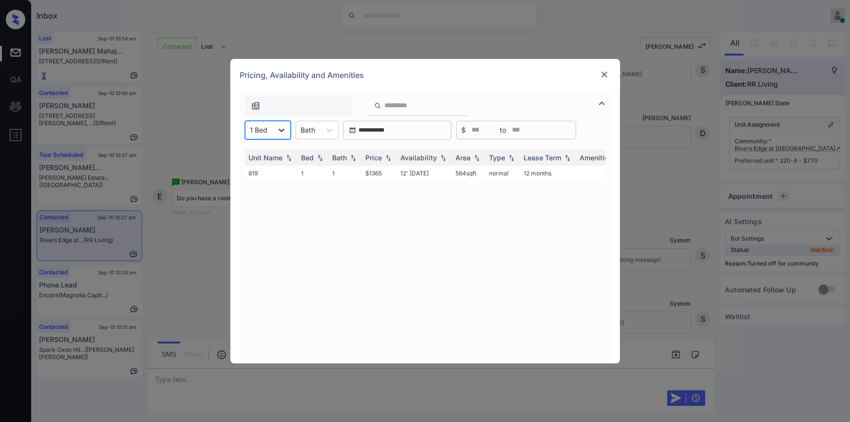
click at [274, 132] on div at bounding box center [282, 130] width 18 height 18
click at [262, 170] on div "2" at bounding box center [268, 172] width 46 height 18
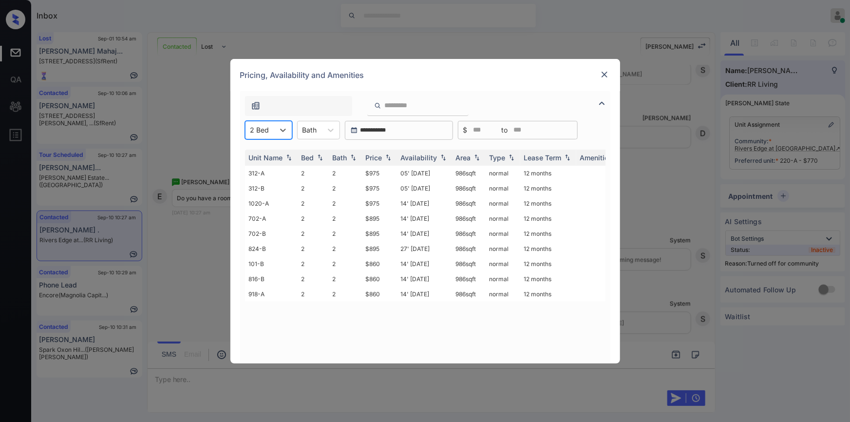
click at [268, 129] on div at bounding box center [259, 130] width 19 height 10
click at [263, 188] on div "3" at bounding box center [268, 189] width 47 height 18
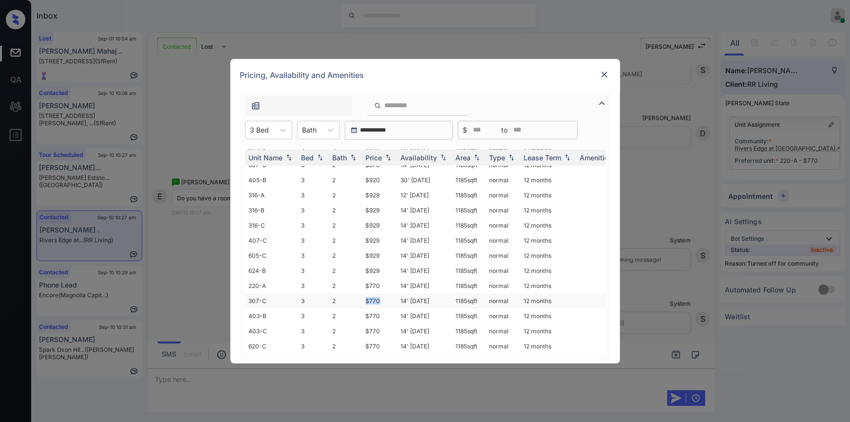
drag, startPoint x: 360, startPoint y: 293, endPoint x: 380, endPoint y: 293, distance: 20.0
click at [380, 293] on tr "307-C 3 2 $770 14' [DATE] sqft normal 12 months" at bounding box center [499, 300] width 509 height 15
copy tr "$770"
click at [601, 75] on img at bounding box center [605, 75] width 10 height 10
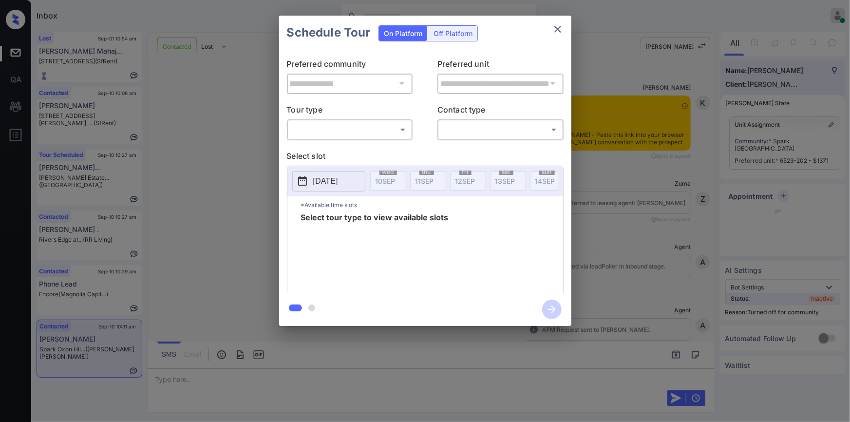
scroll to position [1394, 0]
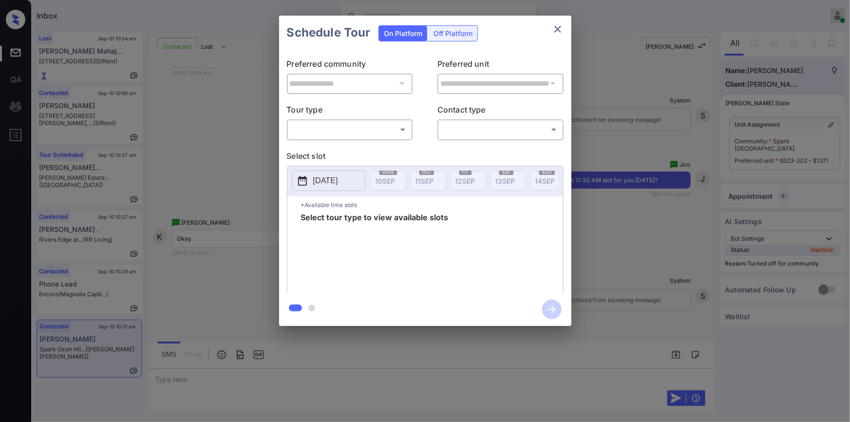
click at [326, 129] on body "Inbox [PERSON_NAME] Online Set yourself offline Set yourself on break Profile S…" at bounding box center [425, 211] width 850 height 422
click at [324, 145] on li "In Person" at bounding box center [349, 151] width 120 height 18
type input "********"
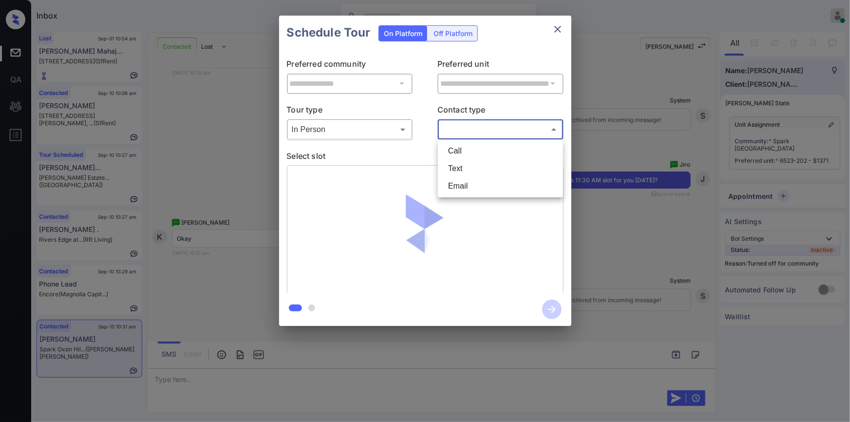
click at [477, 132] on body "Inbox Jiro Alonzo Online Set yourself offline Set yourself on break Profile Swi…" at bounding box center [425, 211] width 850 height 422
click at [457, 175] on li "Text" at bounding box center [500, 169] width 120 height 18
type input "****"
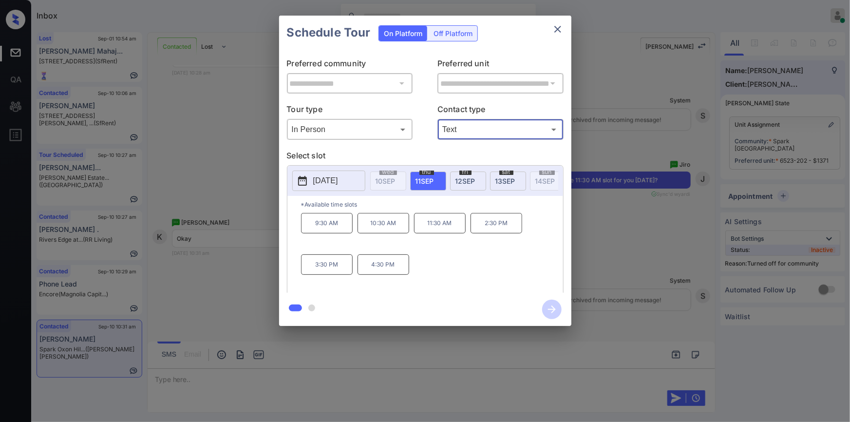
click at [433, 228] on p "11:30 AM" at bounding box center [440, 223] width 52 height 20
click at [550, 307] on icon "button" at bounding box center [551, 309] width 19 height 19
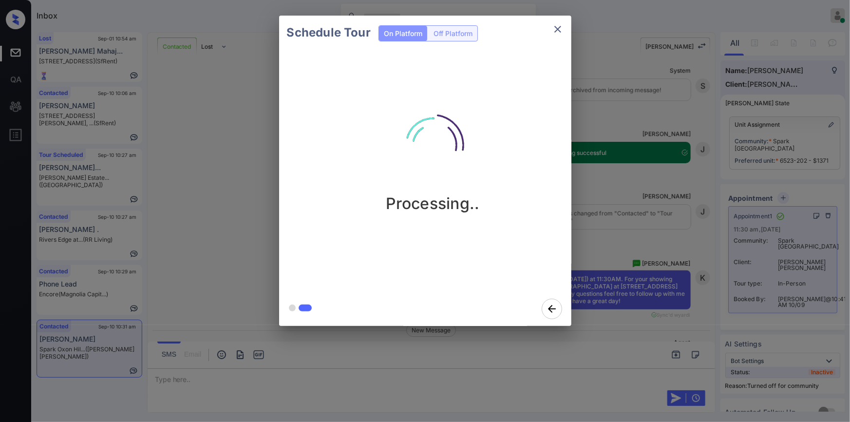
scroll to position [1666, 0]
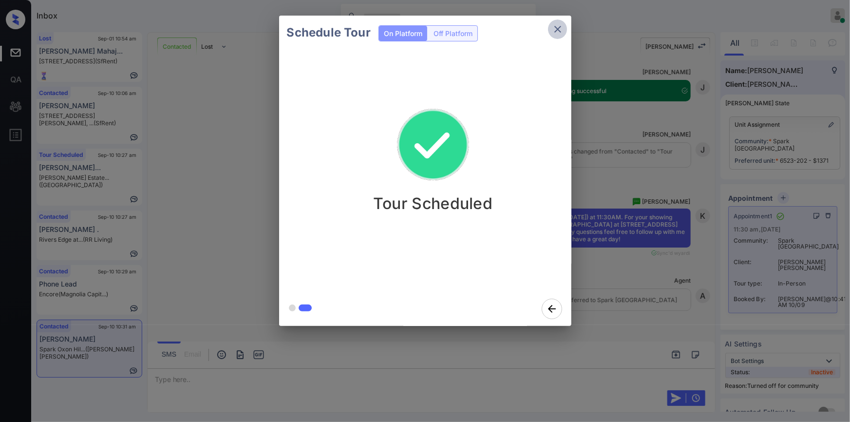
click at [554, 26] on icon "close" at bounding box center [558, 29] width 12 height 12
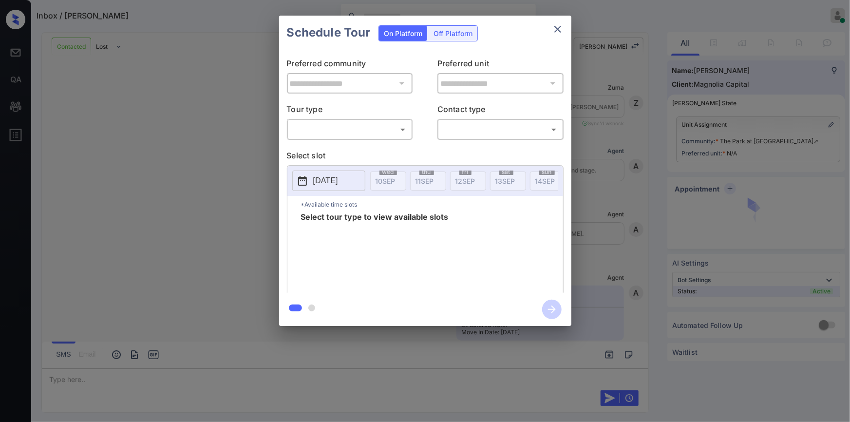
scroll to position [3346, 0]
click at [327, 128] on body "Inbox / Roark Campbell Jiro Alonzo Online Set yourself offline Set yourself on …" at bounding box center [425, 211] width 850 height 422
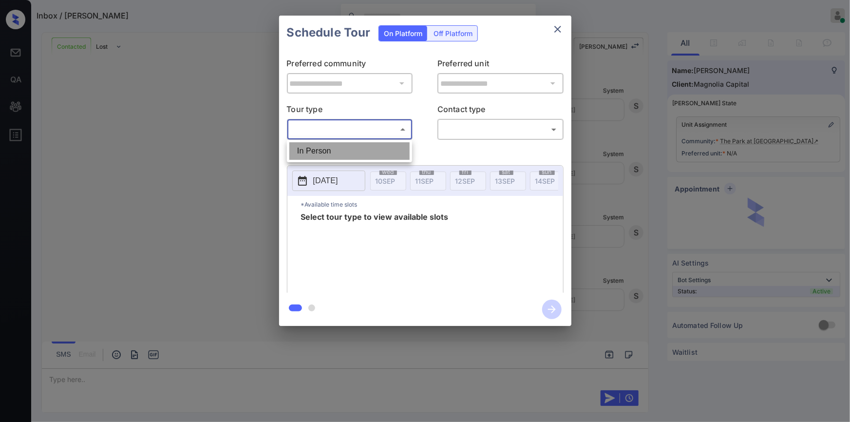
click at [319, 150] on li "In Person" at bounding box center [349, 151] width 120 height 18
type input "********"
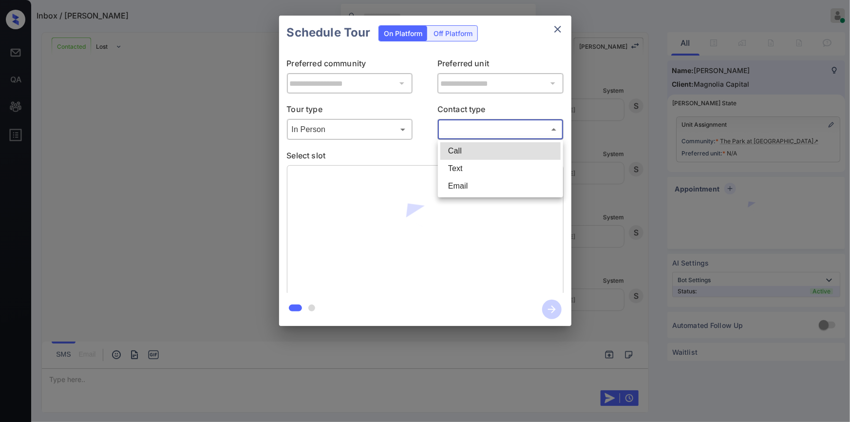
click at [475, 131] on body "Inbox / Roark Campbell Jiro Alonzo Online Set yourself offline Set yourself on …" at bounding box center [425, 211] width 850 height 422
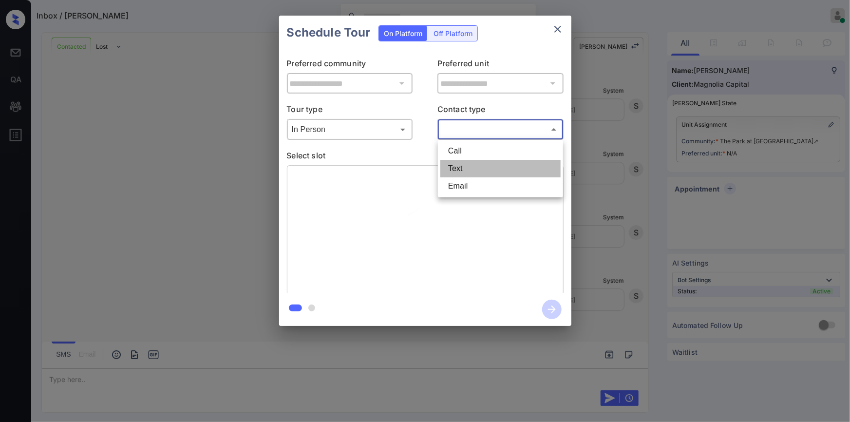
click at [474, 161] on li "Text" at bounding box center [500, 169] width 120 height 18
type input "****"
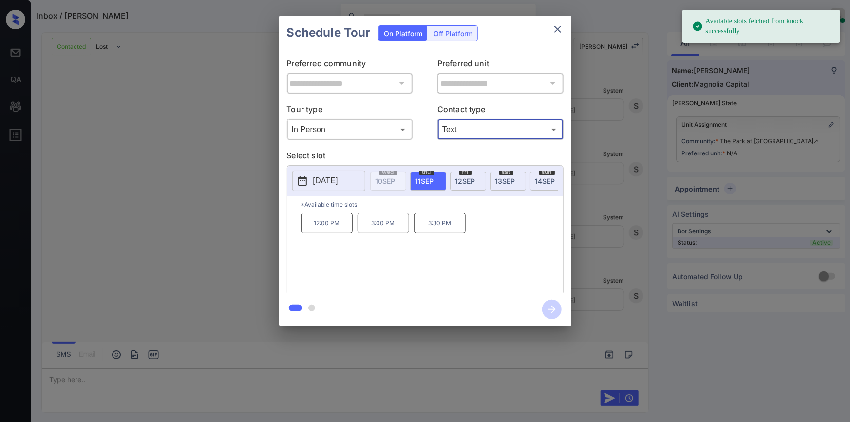
click at [460, 184] on div "fri 12 SEP" at bounding box center [468, 180] width 36 height 19
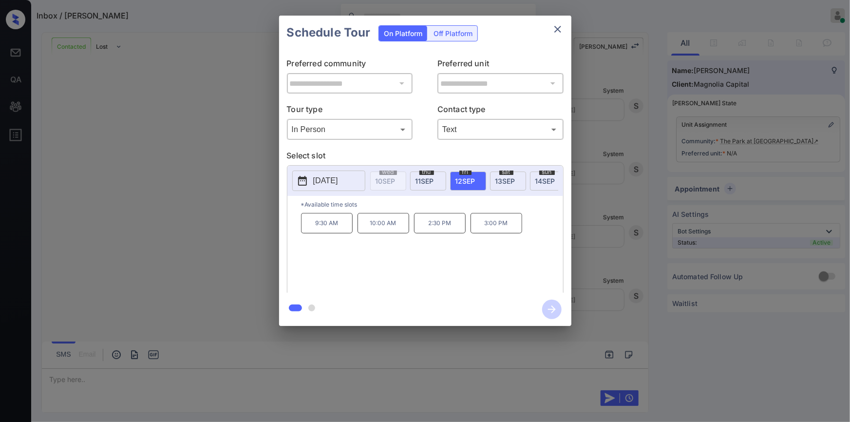
click at [235, 181] on div "**********" at bounding box center [425, 170] width 850 height 341
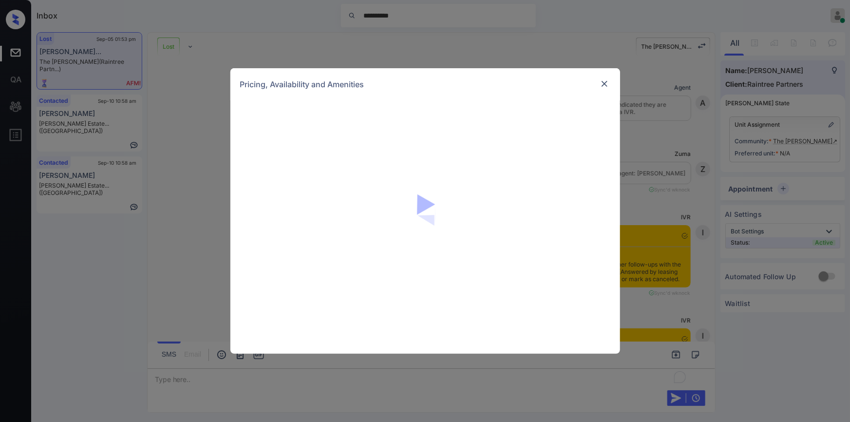
scroll to position [5775, 0]
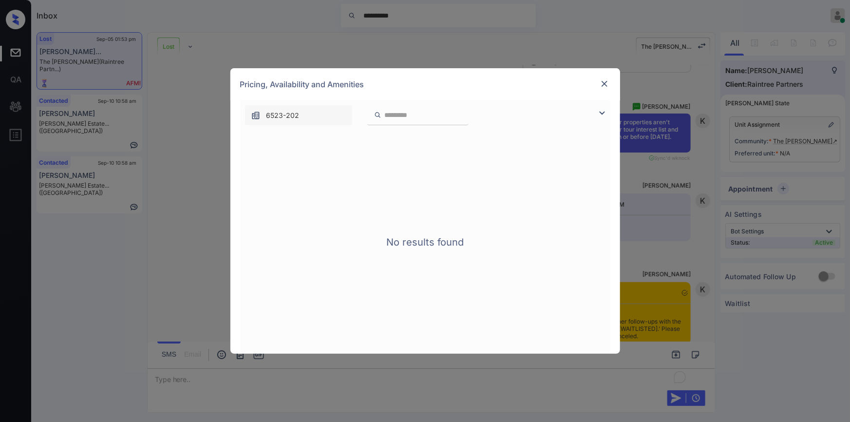
click at [604, 85] on img at bounding box center [605, 84] width 10 height 10
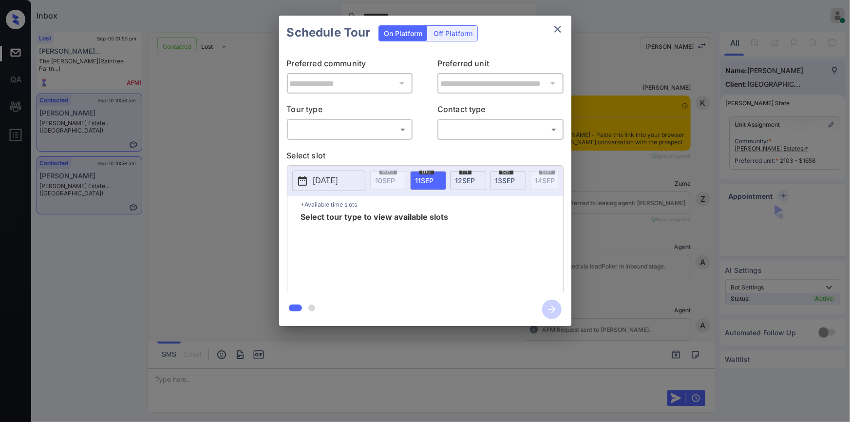
scroll to position [1915, 0]
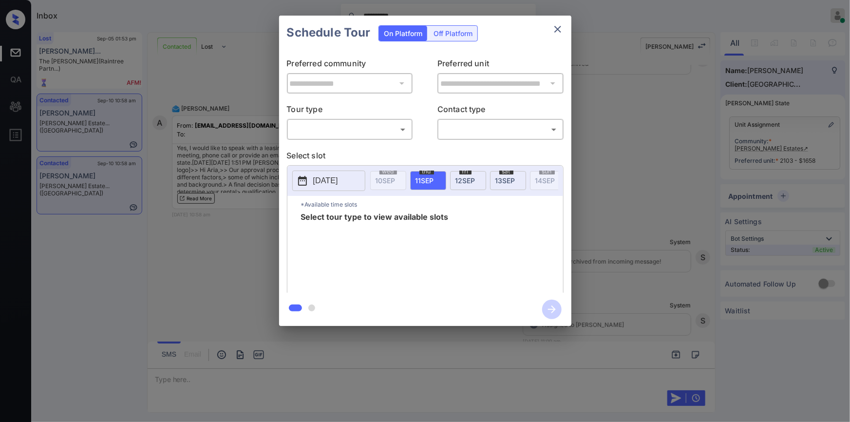
click at [313, 123] on body "**********" at bounding box center [425, 211] width 850 height 422
click at [249, 91] on div at bounding box center [425, 211] width 850 height 422
click at [249, 91] on div "**********" at bounding box center [425, 170] width 850 height 341
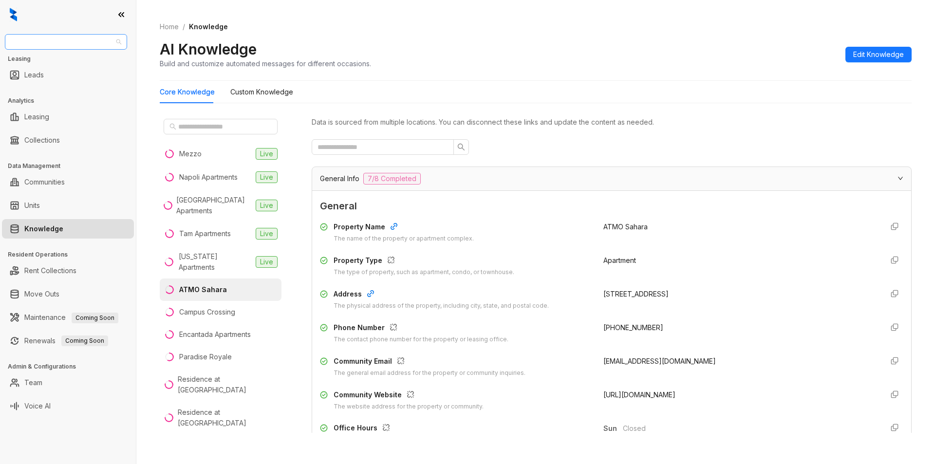
click at [67, 44] on span "AMG" at bounding box center [66, 42] width 111 height 15
type input "*"
type input "*****"
click at [52, 62] on div "RR Living" at bounding box center [66, 61] width 107 height 11
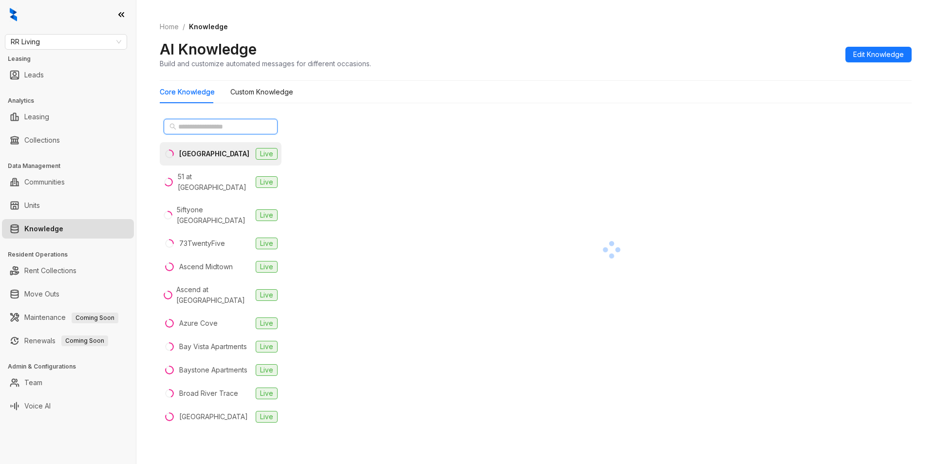
click at [202, 124] on input "text" at bounding box center [221, 126] width 86 height 11
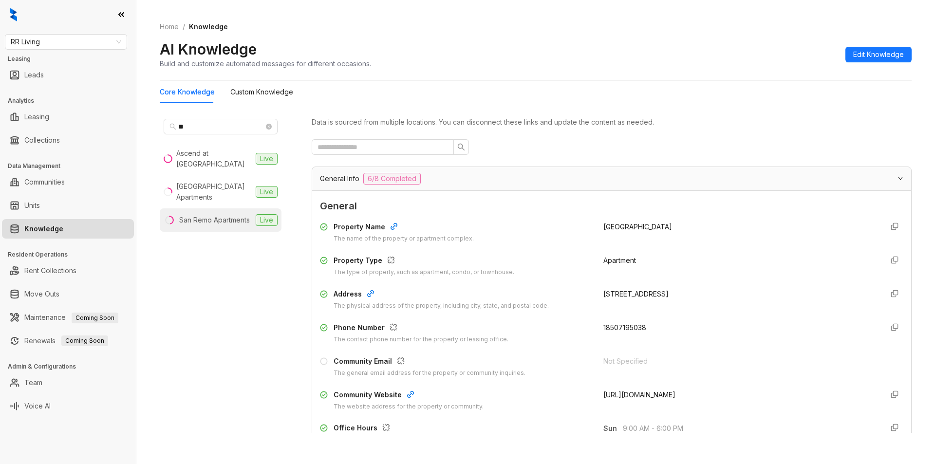
click at [208, 215] on div "San Remo Apartments" at bounding box center [214, 220] width 71 height 11
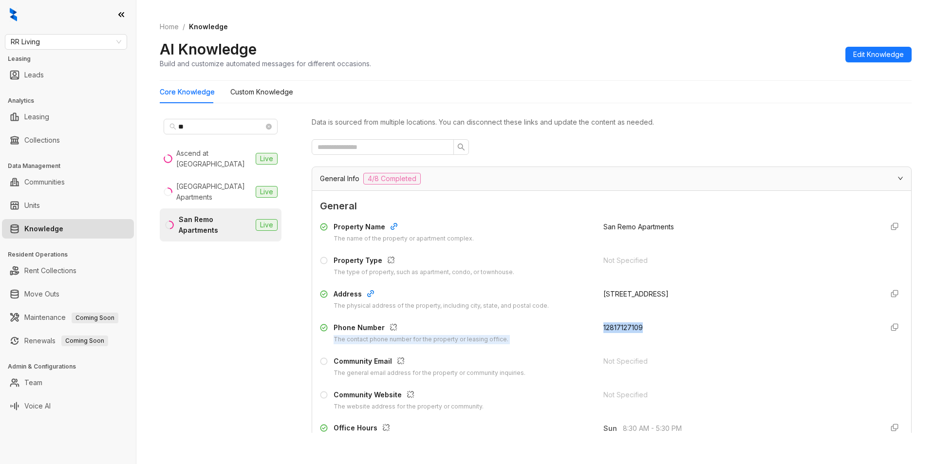
drag, startPoint x: 589, startPoint y: 324, endPoint x: 652, endPoint y: 329, distance: 63.0
click at [657, 325] on div "Phone Number The contact phone number for the property or leasing office. 12817…" at bounding box center [612, 333] width 584 height 22
click at [650, 331] on div "12817127109" at bounding box center [740, 333] width 272 height 22
drag, startPoint x: 594, startPoint y: 328, endPoint x: 651, endPoint y: 326, distance: 57.5
click at [651, 326] on div "Phone Number The contact phone number for the property or leasing office. 12817…" at bounding box center [612, 333] width 584 height 22
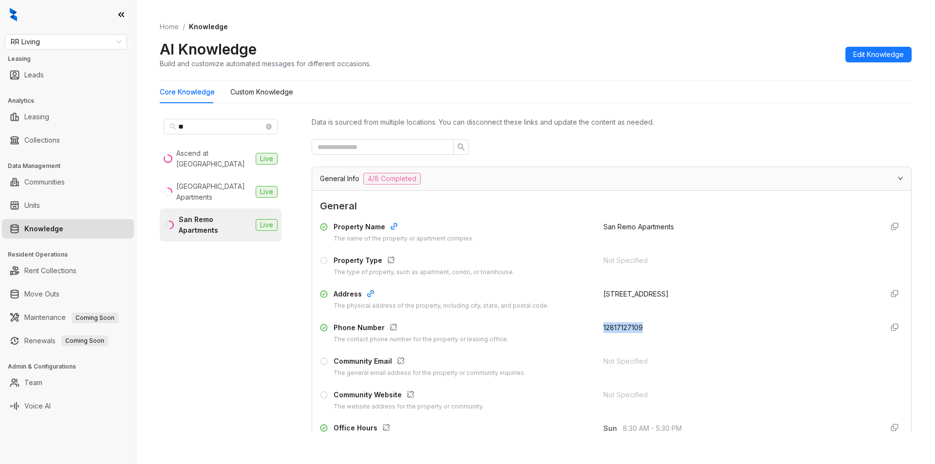
copy span "12817127109"
click at [204, 124] on input "**" at bounding box center [221, 126] width 86 height 11
type input "*"
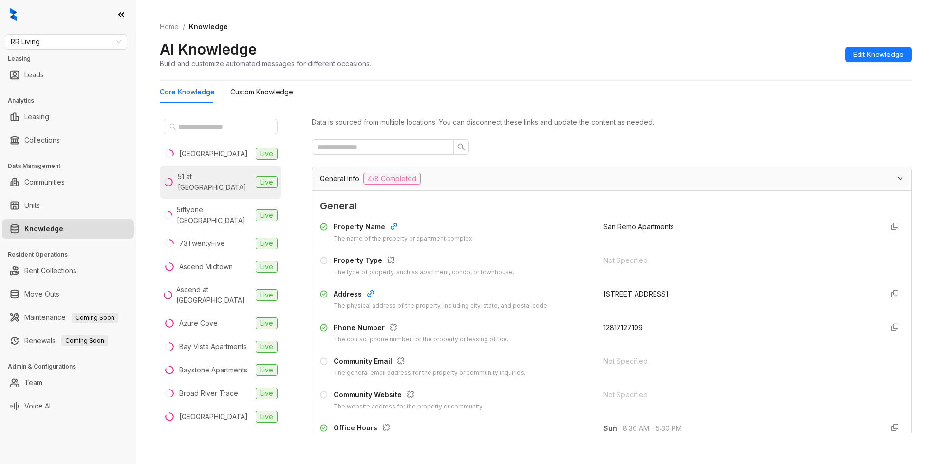
click at [198, 175] on div "51 at [GEOGRAPHIC_DATA]" at bounding box center [215, 181] width 74 height 21
drag, startPoint x: 595, startPoint y: 328, endPoint x: 664, endPoint y: 329, distance: 69.2
click at [664, 329] on div "Phone Number The contact phone number for the property or leasing office. [PHON…" at bounding box center [612, 333] width 584 height 22
copy span "[PHONE_NUMBER]"
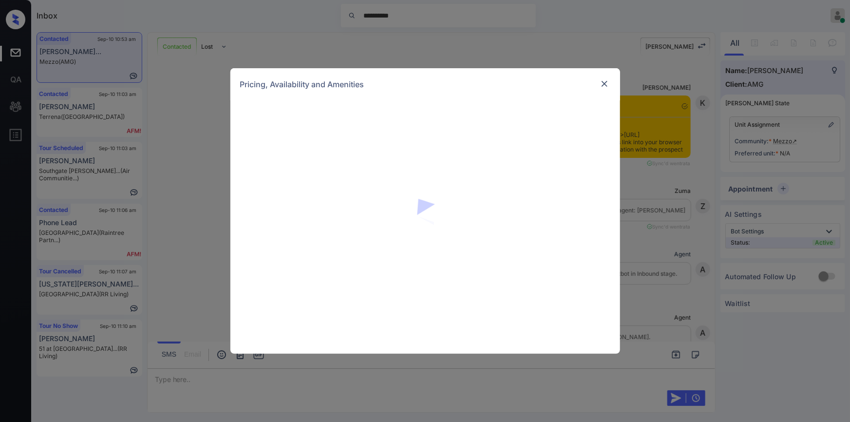
scroll to position [504, 0]
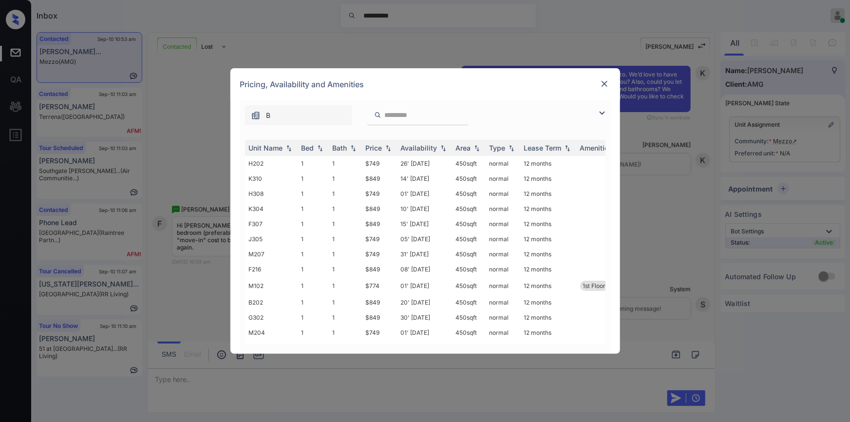
click at [600, 112] on img at bounding box center [602, 113] width 12 height 12
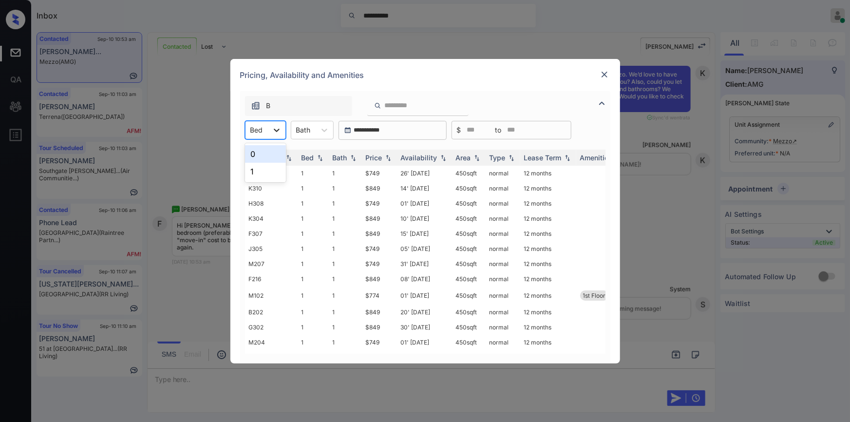
click at [271, 128] on div at bounding box center [277, 130] width 18 height 18
click at [260, 170] on div "1" at bounding box center [265, 172] width 41 height 18
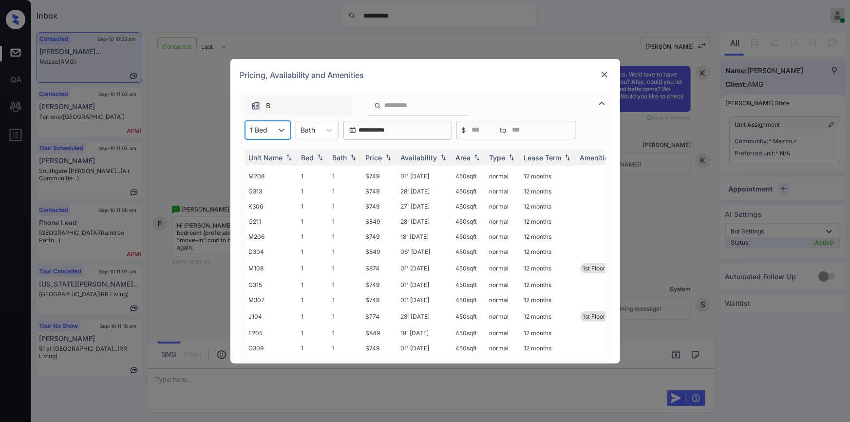
scroll to position [1169, 0]
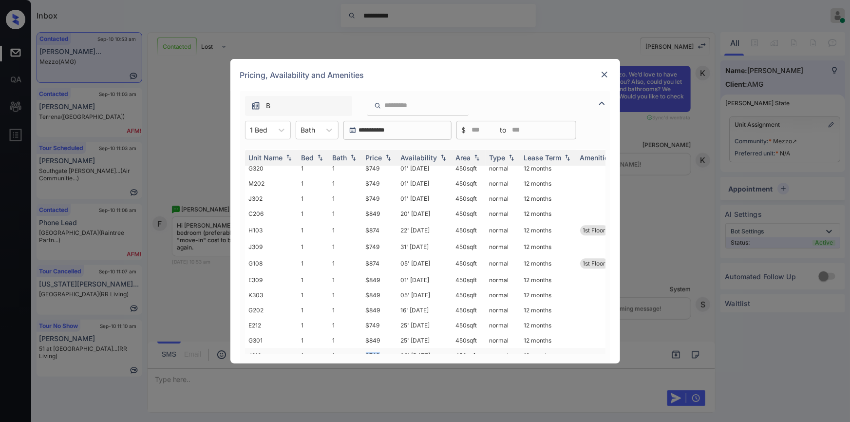
drag, startPoint x: 361, startPoint y: 342, endPoint x: 385, endPoint y: 340, distance: 23.5
click at [385, 348] on td "$749" at bounding box center [379, 355] width 35 height 15
copy td "$749"
click at [372, 348] on td "$749" at bounding box center [379, 355] width 35 height 15
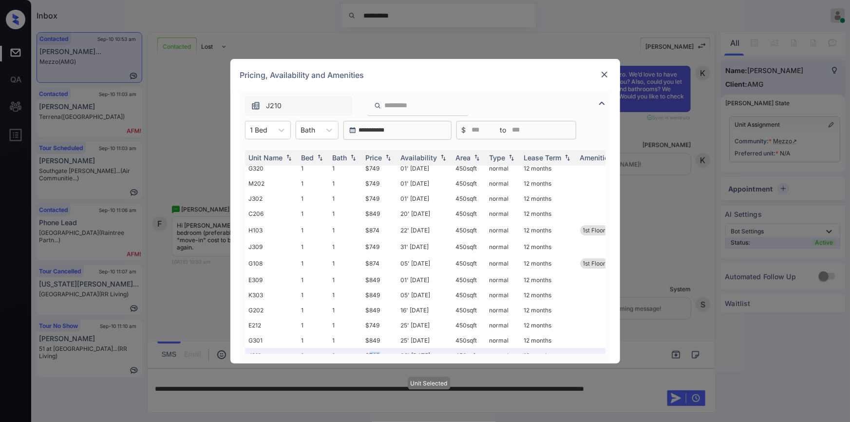
click at [608, 73] on img at bounding box center [605, 75] width 10 height 10
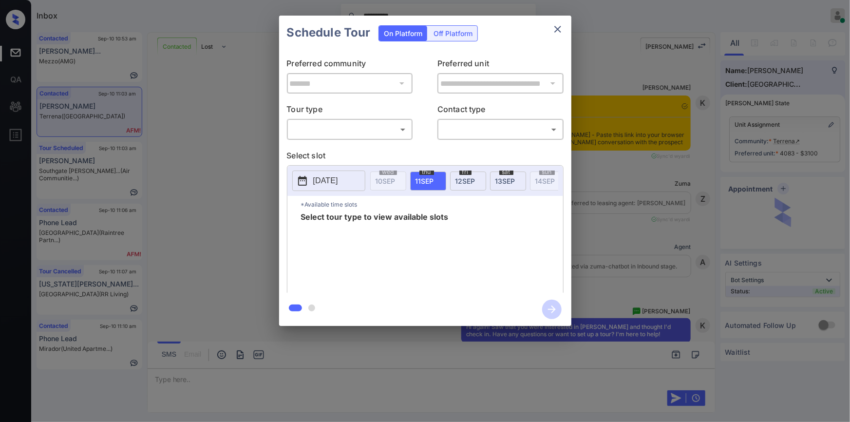
scroll to position [772, 0]
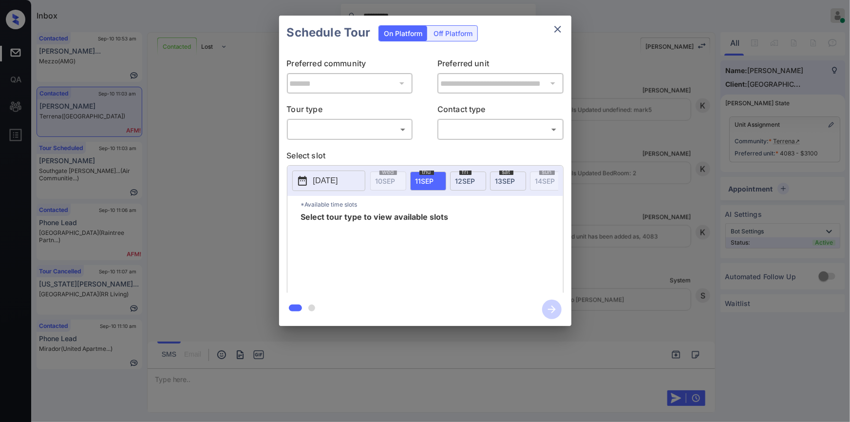
click at [359, 139] on div "​ ​" at bounding box center [350, 129] width 126 height 21
click at [359, 127] on body "**********" at bounding box center [425, 211] width 850 height 422
click at [331, 161] on ul "In Person" at bounding box center [349, 151] width 125 height 22
click at [328, 157] on li "In Person" at bounding box center [349, 151] width 120 height 18
type input "********"
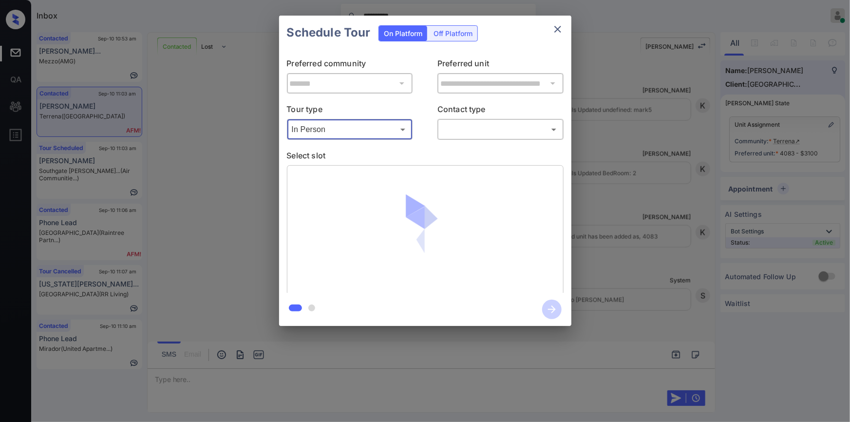
click at [473, 126] on body "**********" at bounding box center [425, 211] width 850 height 422
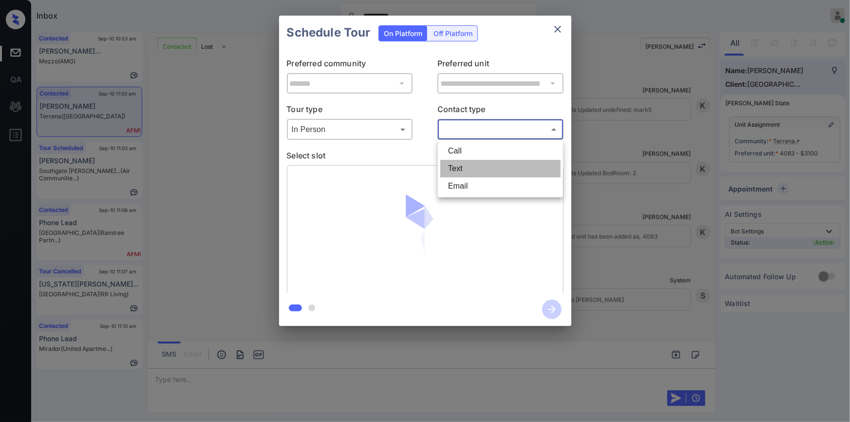
click at [458, 170] on li "Text" at bounding box center [500, 169] width 120 height 18
type input "****"
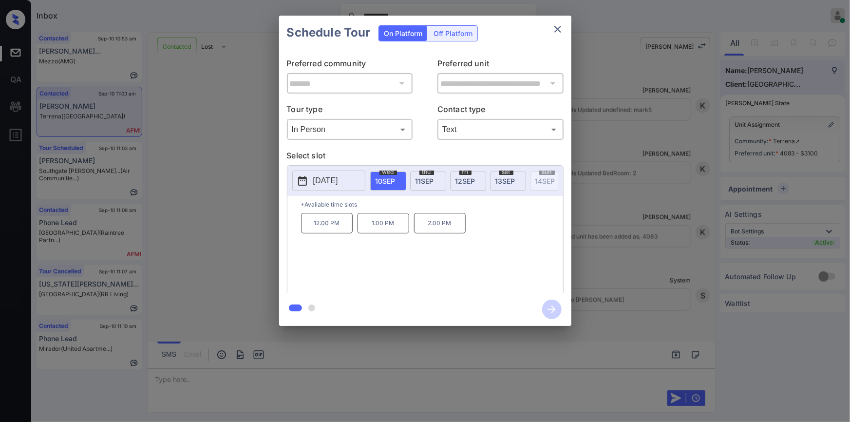
click at [189, 263] on div "**********" at bounding box center [425, 170] width 850 height 341
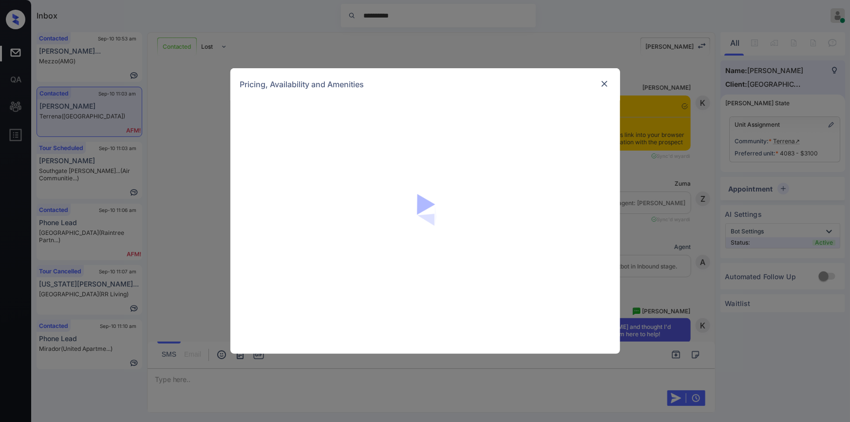
scroll to position [772, 0]
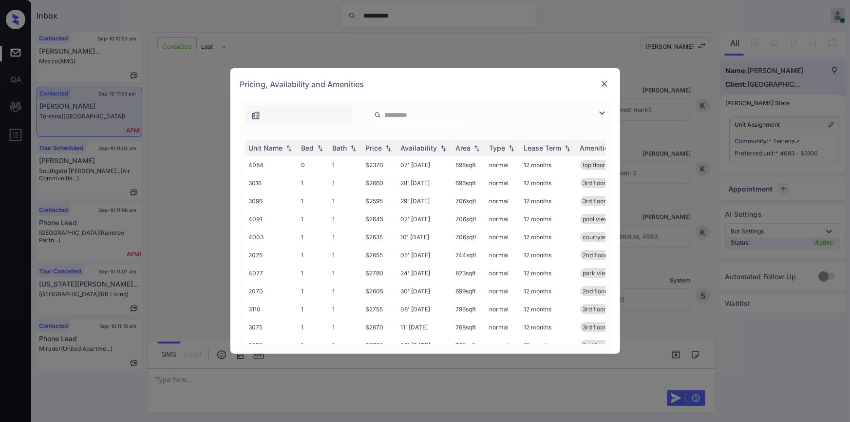
click at [602, 116] on img at bounding box center [602, 113] width 12 height 12
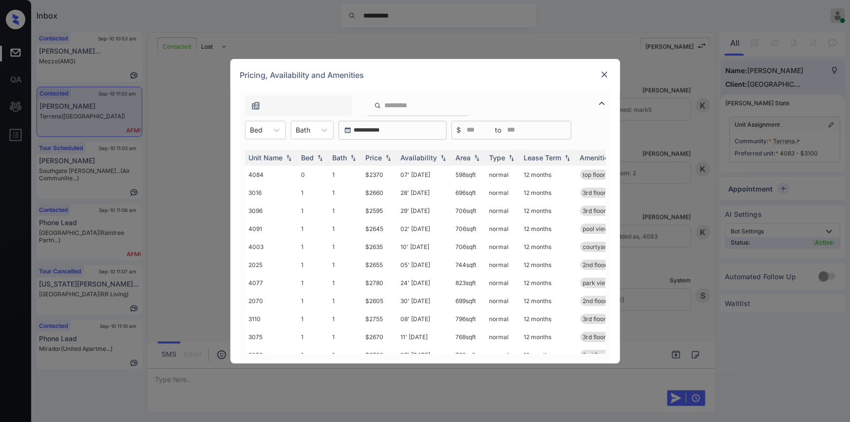
click at [271, 118] on div "**********" at bounding box center [425, 227] width 370 height 272
click at [266, 127] on div "Bed" at bounding box center [257, 130] width 22 height 14
click at [258, 191] on div "2" at bounding box center [265, 189] width 41 height 18
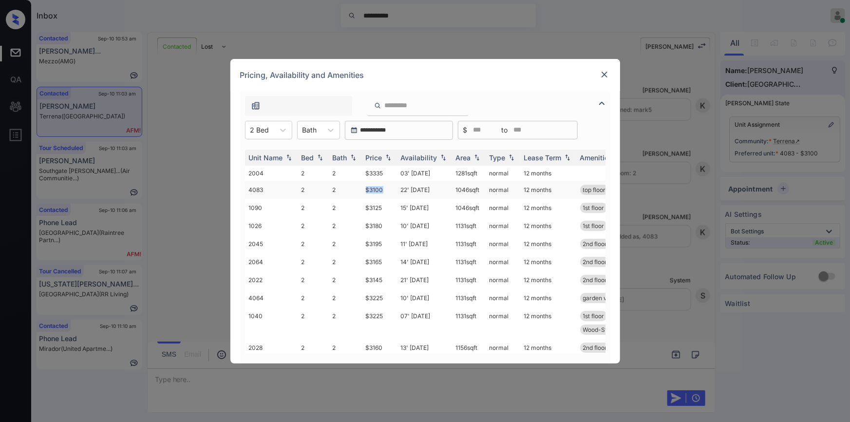
drag, startPoint x: 359, startPoint y: 188, endPoint x: 384, endPoint y: 189, distance: 24.4
click at [384, 189] on tr "4083 2 2 $3100 22' Jul 25 1046 sqft normal 12 months top floor" at bounding box center [499, 190] width 509 height 18
copy tr "$3100"
click at [605, 70] on img at bounding box center [605, 75] width 10 height 10
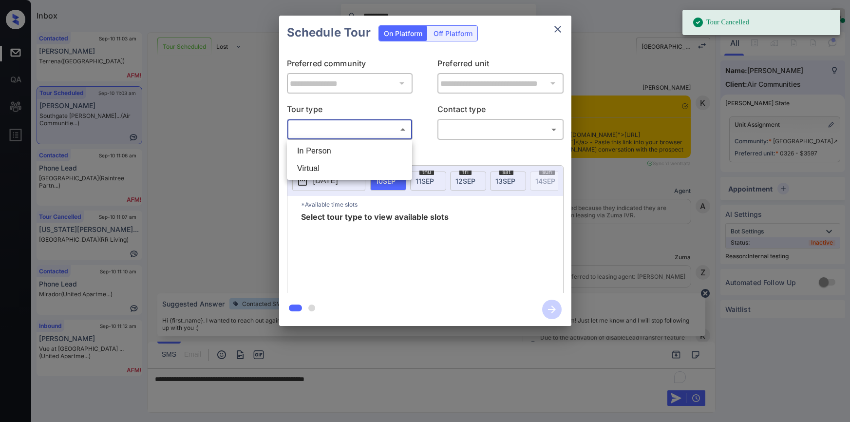
click at [315, 125] on body "**********" at bounding box center [425, 211] width 850 height 422
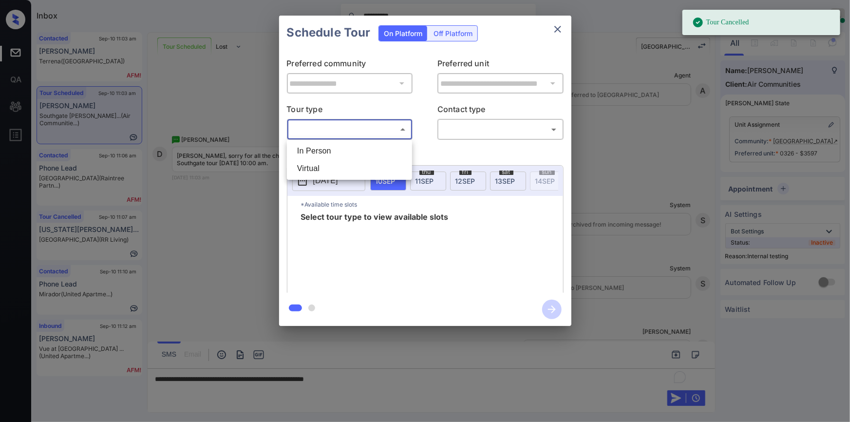
click at [315, 146] on li "In Person" at bounding box center [349, 151] width 120 height 18
type input "********"
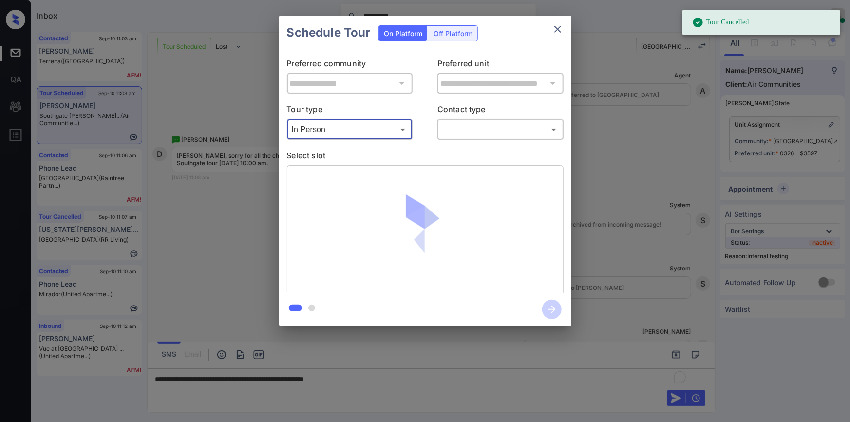
click at [487, 128] on body "**********" at bounding box center [425, 211] width 850 height 422
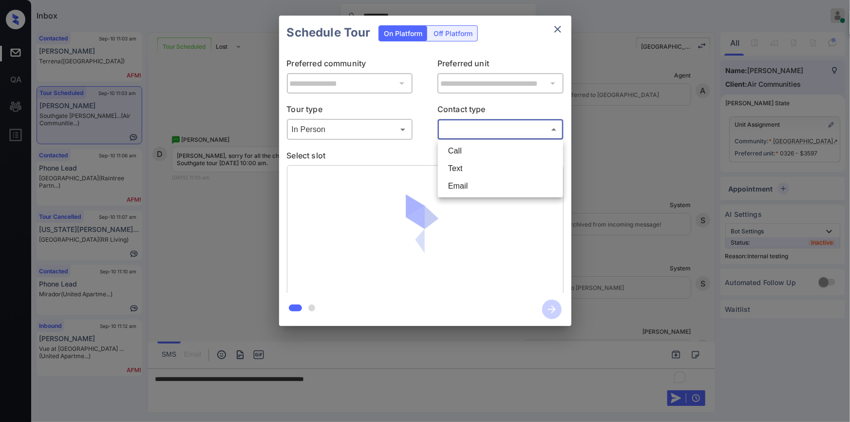
click at [463, 166] on li "Text" at bounding box center [500, 169] width 120 height 18
type input "****"
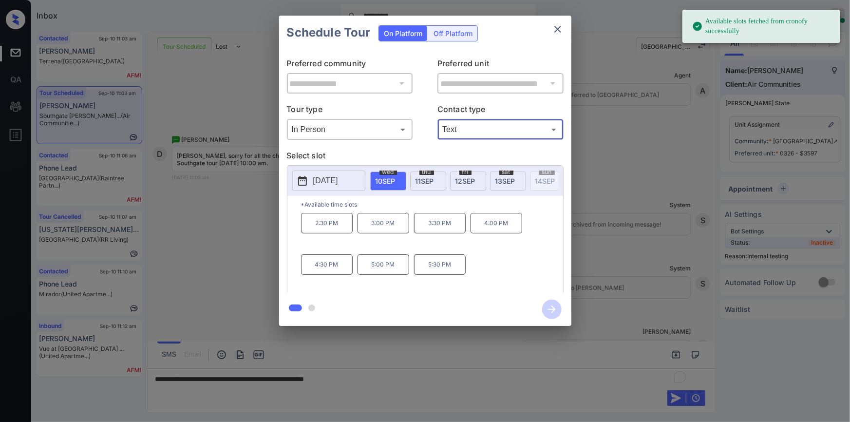
click at [331, 176] on p "2025-09-10" at bounding box center [325, 181] width 25 height 12
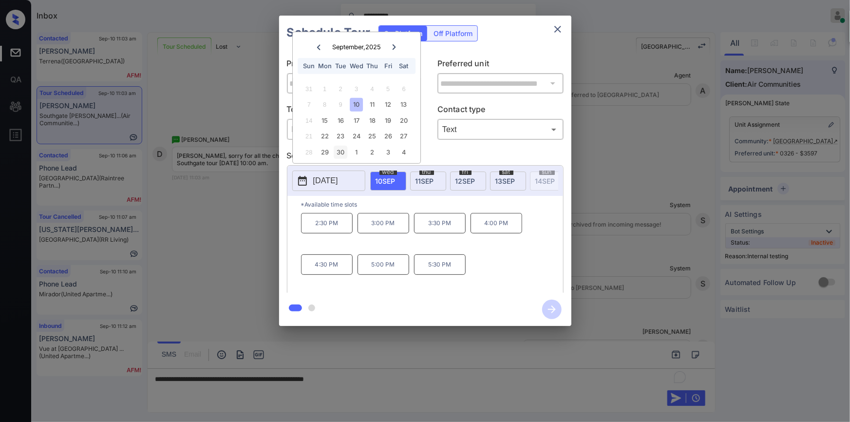
click at [342, 152] on div "30" at bounding box center [340, 152] width 13 height 13
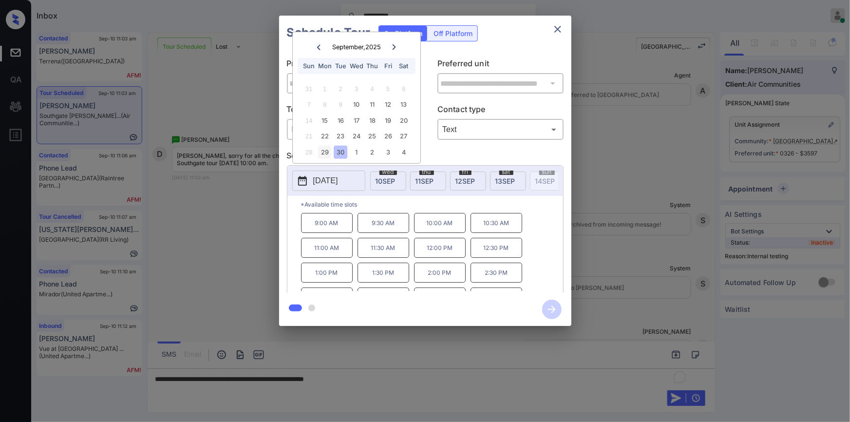
click at [326, 151] on div "29" at bounding box center [324, 152] width 13 height 13
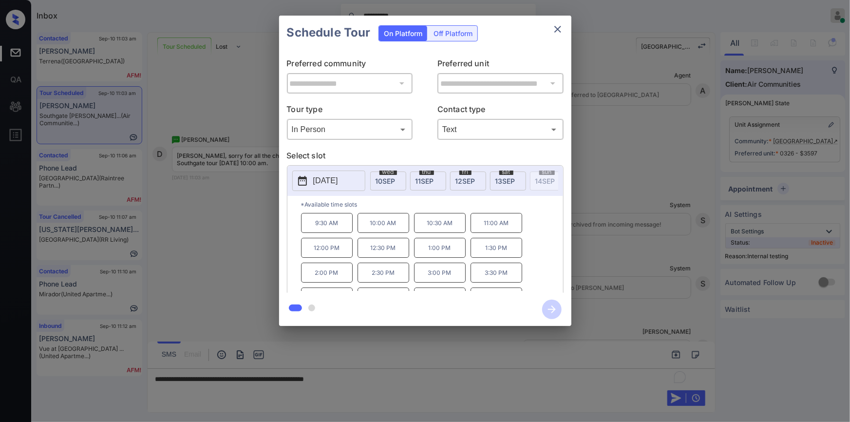
click at [262, 236] on div "**********" at bounding box center [425, 170] width 850 height 341
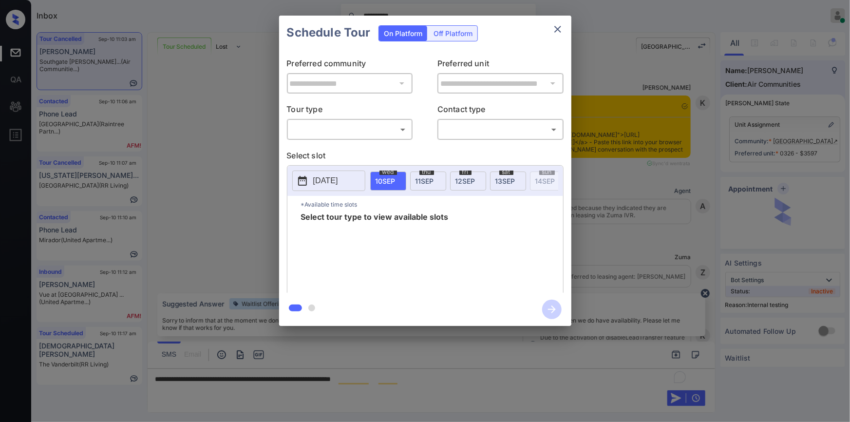
scroll to position [3735, 0]
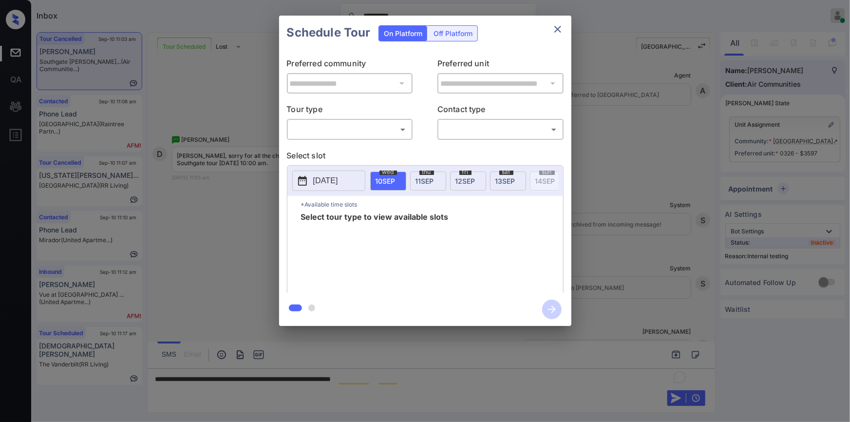
click at [371, 129] on body "**********" at bounding box center [425, 211] width 850 height 422
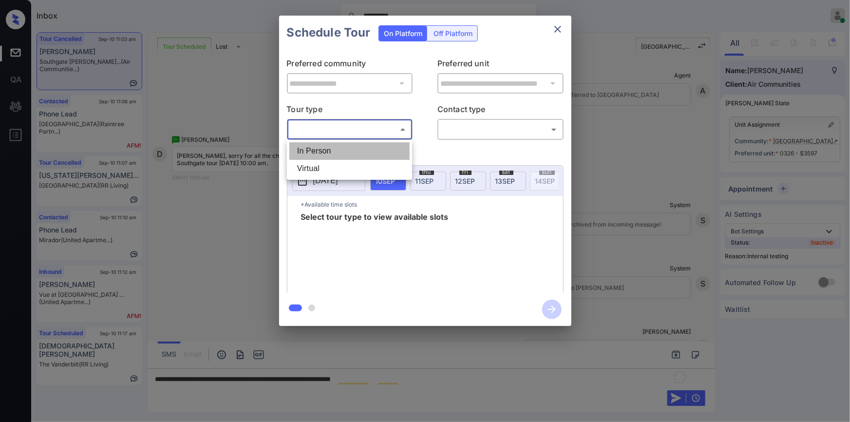
drag, startPoint x: 329, startPoint y: 149, endPoint x: 473, endPoint y: 139, distance: 145.0
click at [329, 149] on li "In Person" at bounding box center [349, 151] width 120 height 18
type input "********"
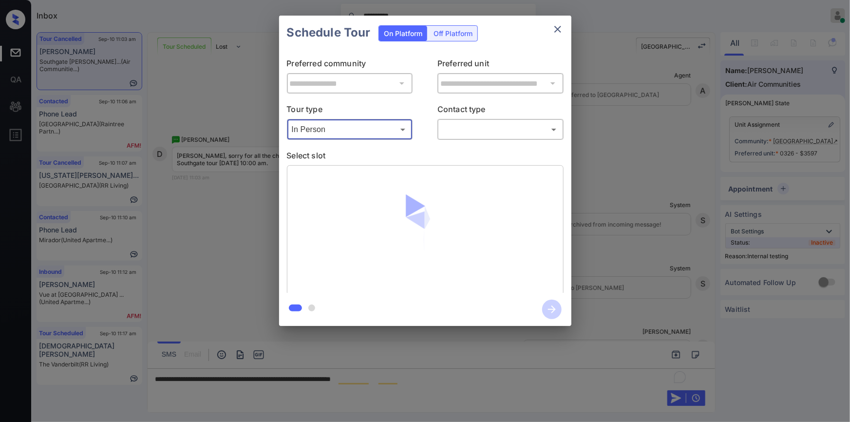
click at [482, 132] on body "**********" at bounding box center [425, 211] width 850 height 422
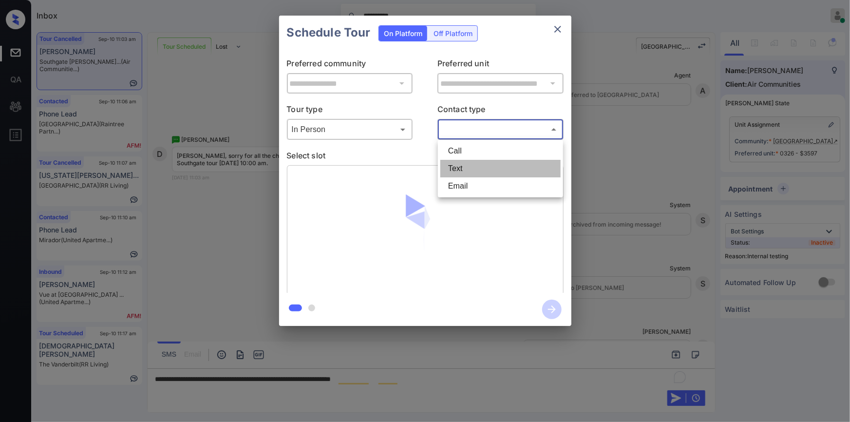
click at [474, 164] on li "Text" at bounding box center [500, 169] width 120 height 18
type input "****"
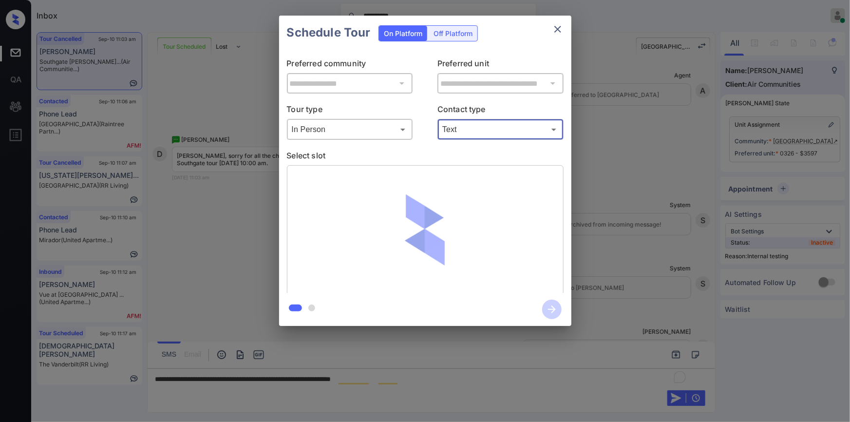
click at [241, 201] on div "**********" at bounding box center [425, 170] width 850 height 341
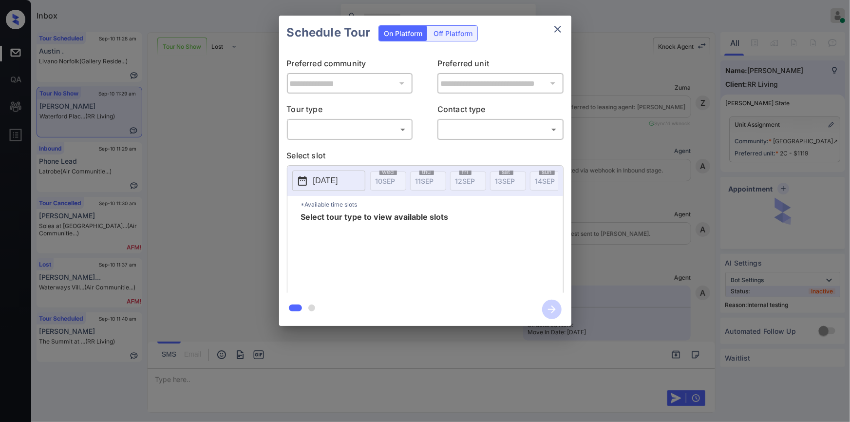
scroll to position [9391, 0]
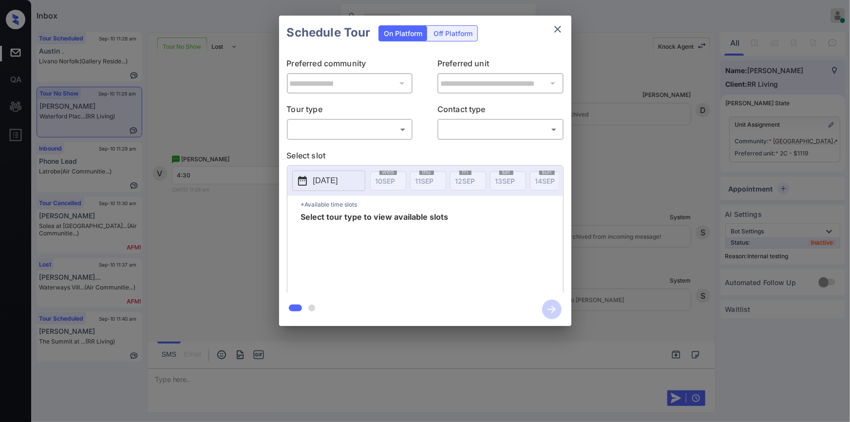
click at [328, 122] on body "Inbox [PERSON_NAME] Online Set yourself offline Set yourself on break Profile S…" at bounding box center [425, 211] width 850 height 422
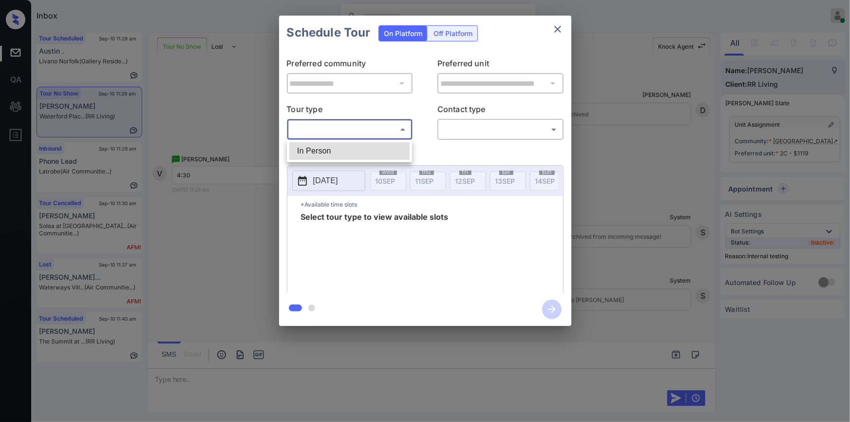
drag, startPoint x: 317, startPoint y: 150, endPoint x: 466, endPoint y: 153, distance: 149.1
click at [317, 151] on li "In Person" at bounding box center [349, 151] width 120 height 18
type input "********"
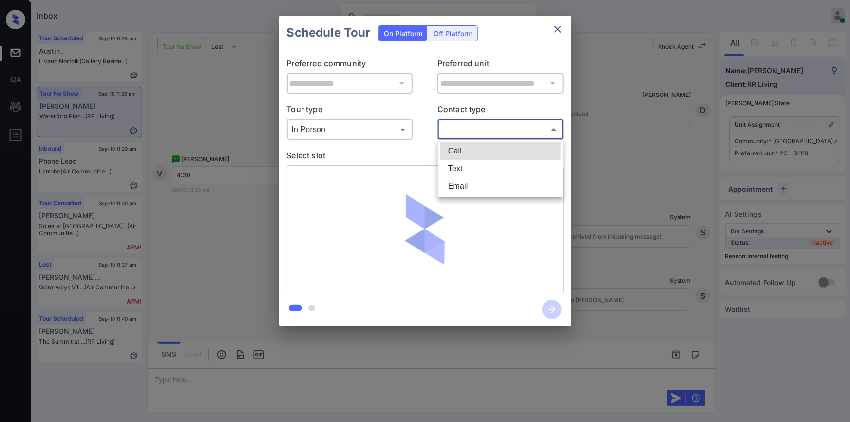
click at [479, 127] on body "Inbox Jiro Alonzo Online Set yourself offline Set yourself on break Profile Swi…" at bounding box center [425, 211] width 850 height 422
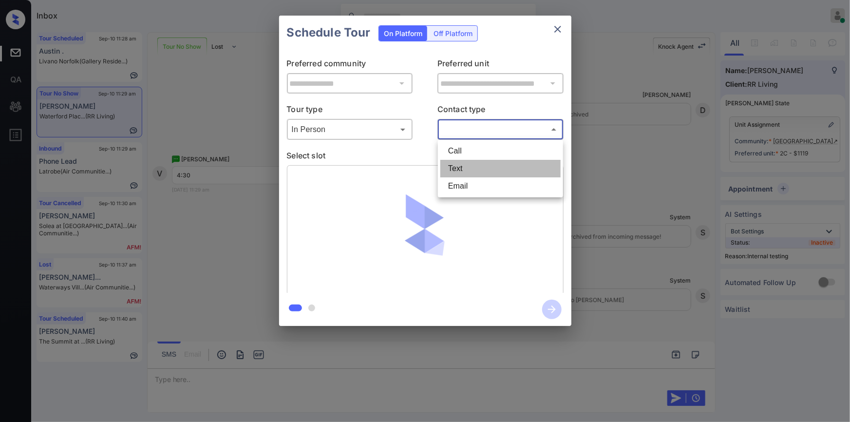
click at [462, 170] on li "Text" at bounding box center [500, 169] width 120 height 18
type input "****"
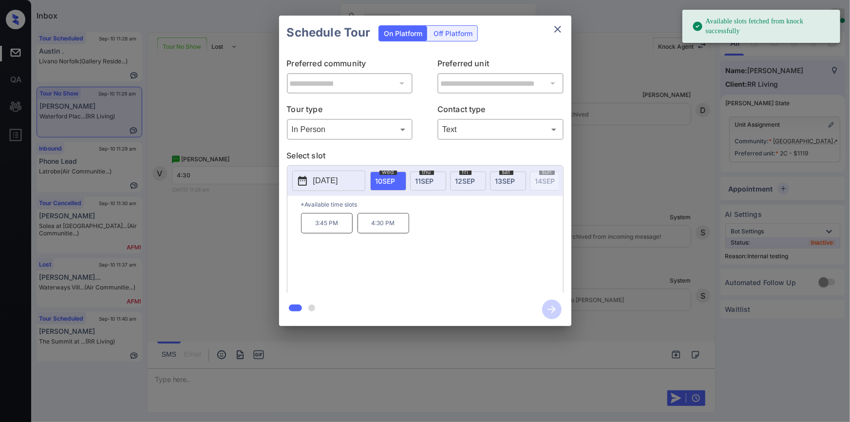
click at [378, 226] on p "4:30 PM" at bounding box center [384, 223] width 52 height 20
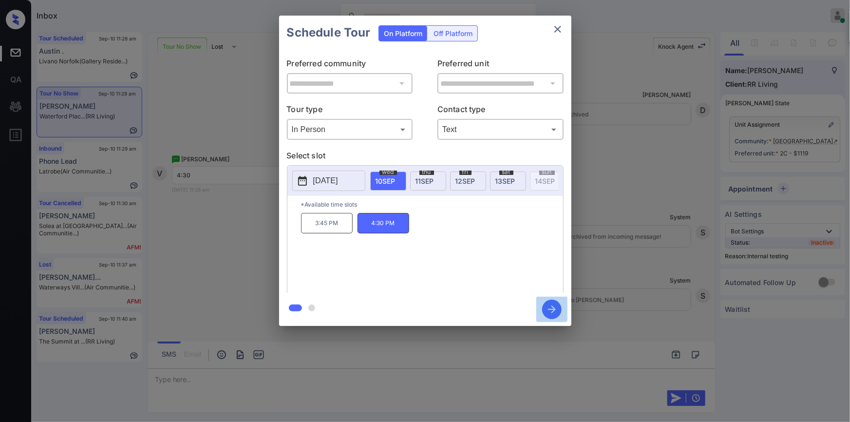
click at [551, 313] on icon "button" at bounding box center [552, 309] width 8 height 8
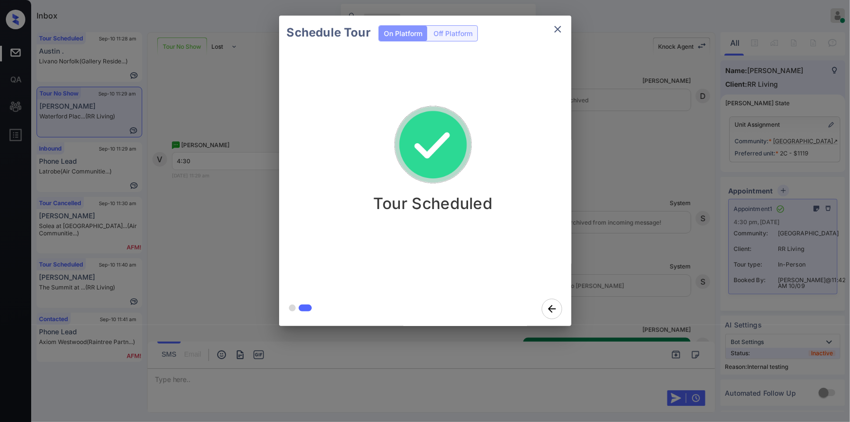
drag, startPoint x: 546, startPoint y: 37, endPoint x: 557, endPoint y: 32, distance: 12.7
click at [554, 34] on div "Schedule Tour On Platform Off Platform" at bounding box center [425, 33] width 292 height 34
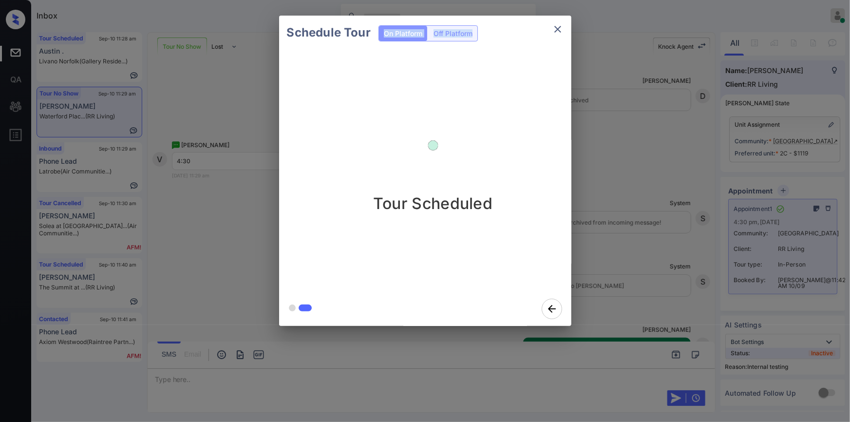
click at [557, 32] on icon "close" at bounding box center [558, 29] width 12 height 12
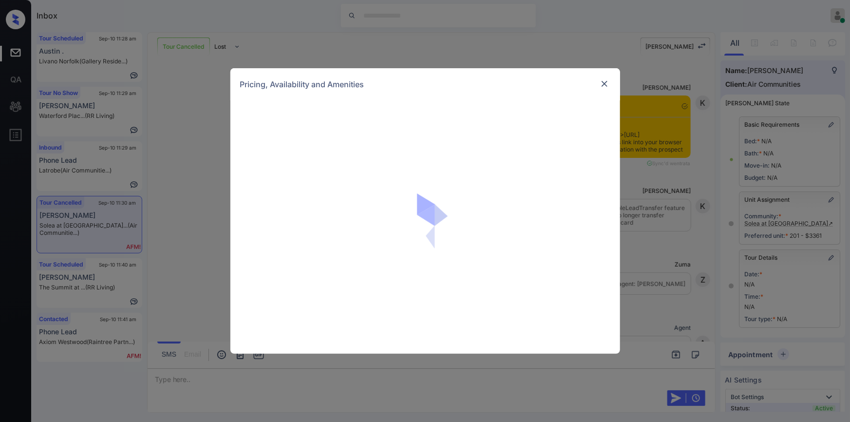
scroll to position [2550, 0]
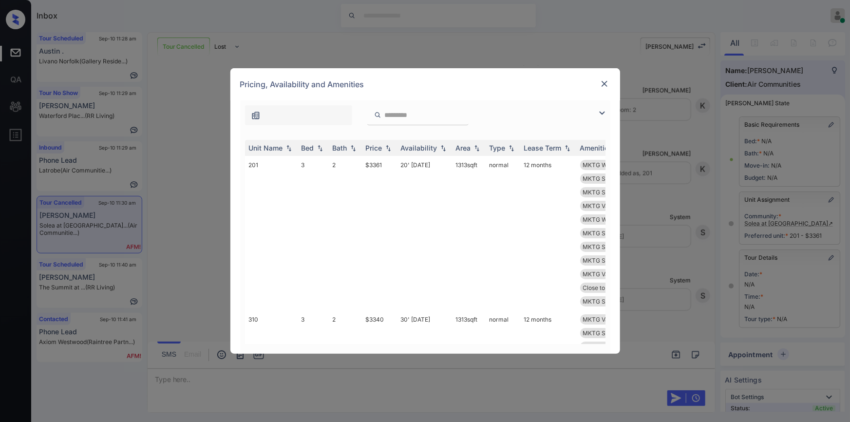
click at [604, 116] on img at bounding box center [602, 113] width 12 height 12
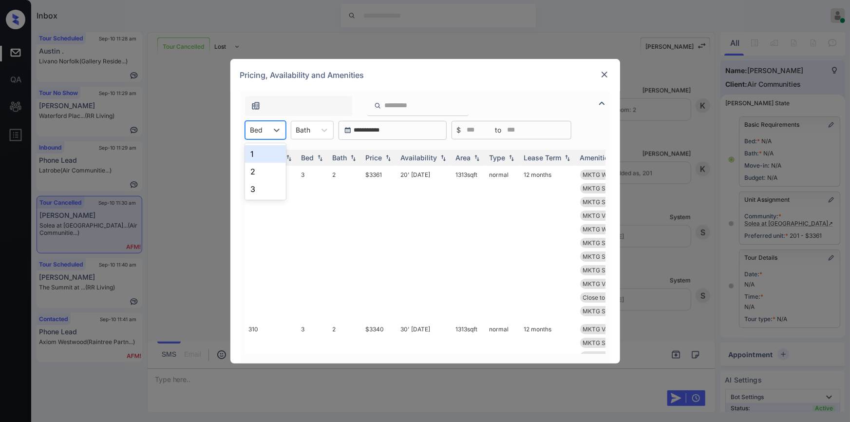
click at [267, 130] on div "Bed" at bounding box center [257, 130] width 22 height 14
click at [254, 169] on div "2" at bounding box center [265, 172] width 41 height 18
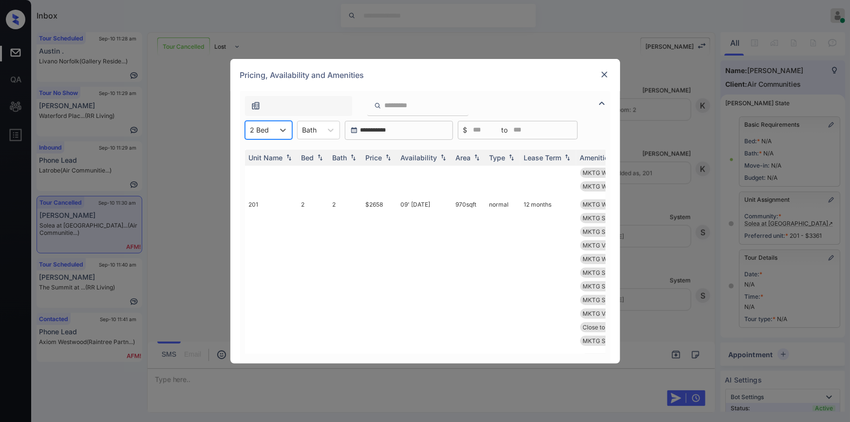
scroll to position [0, 0]
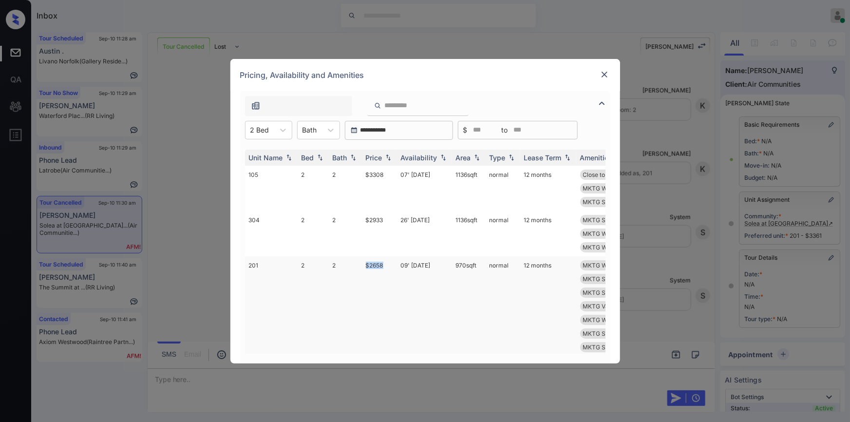
drag, startPoint x: 365, startPoint y: 268, endPoint x: 389, endPoint y: 263, distance: 24.8
click at [389, 263] on td "$2658" at bounding box center [379, 333] width 35 height 154
copy td "$2658"
click at [370, 265] on td "$2658" at bounding box center [379, 333] width 35 height 154
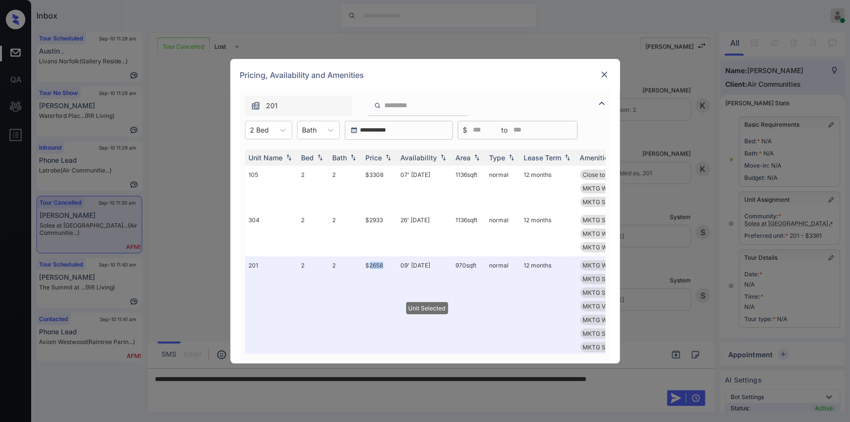
click at [603, 73] on img at bounding box center [605, 75] width 10 height 10
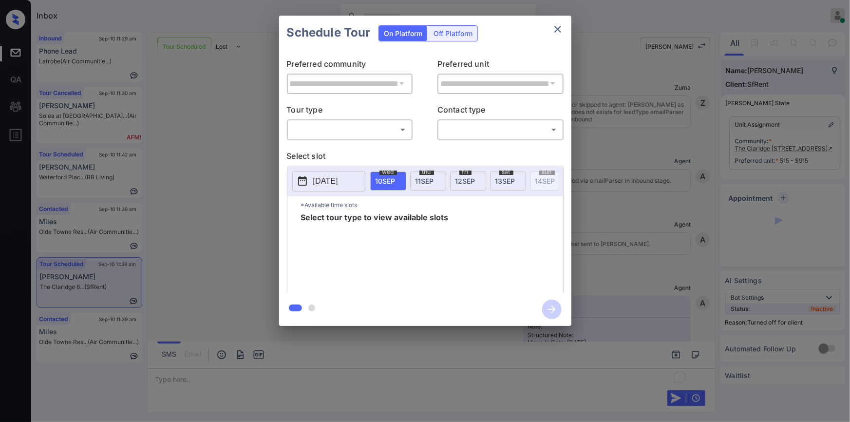
scroll to position [2588, 0]
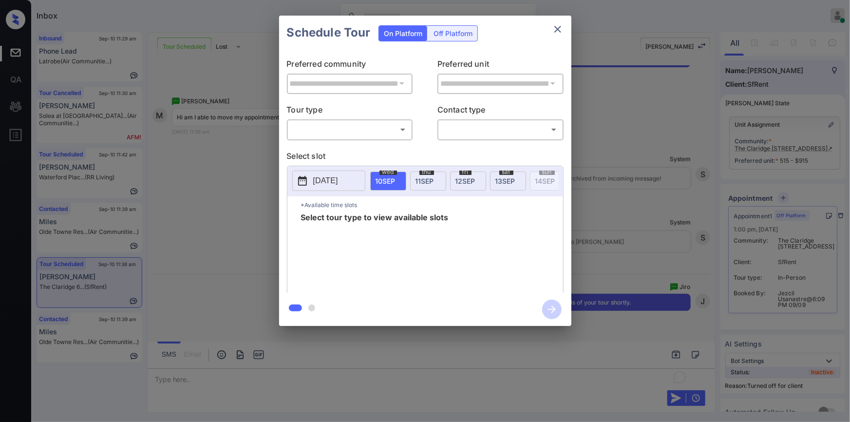
click at [443, 31] on div "Off Platform" at bounding box center [453, 33] width 49 height 15
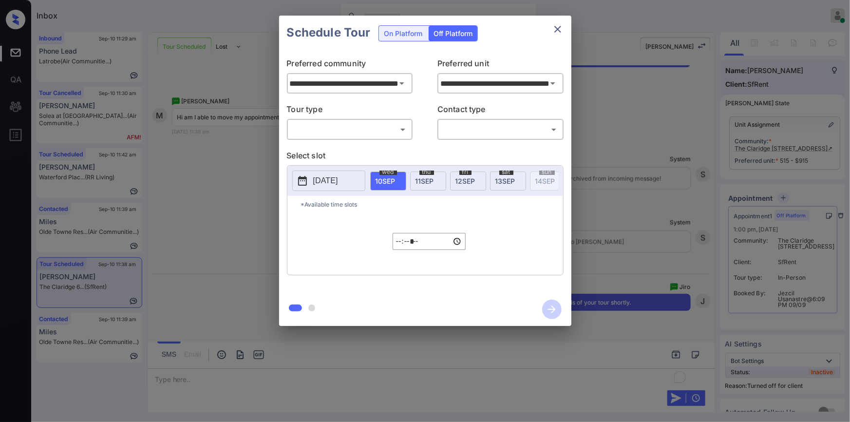
click at [344, 130] on body "Inbox [PERSON_NAME] Online Set yourself offline Set yourself on break Profile S…" at bounding box center [425, 211] width 850 height 422
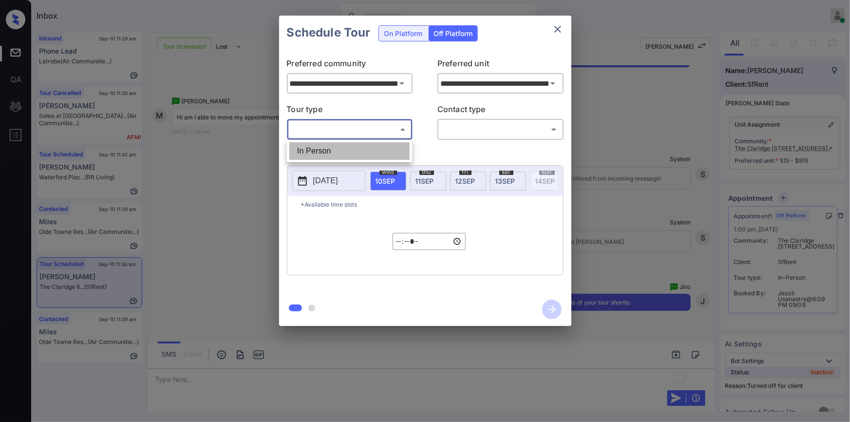
drag, startPoint x: 317, startPoint y: 149, endPoint x: 460, endPoint y: 135, distance: 143.9
click at [324, 149] on li "In Person" at bounding box center [349, 151] width 120 height 18
type input "********"
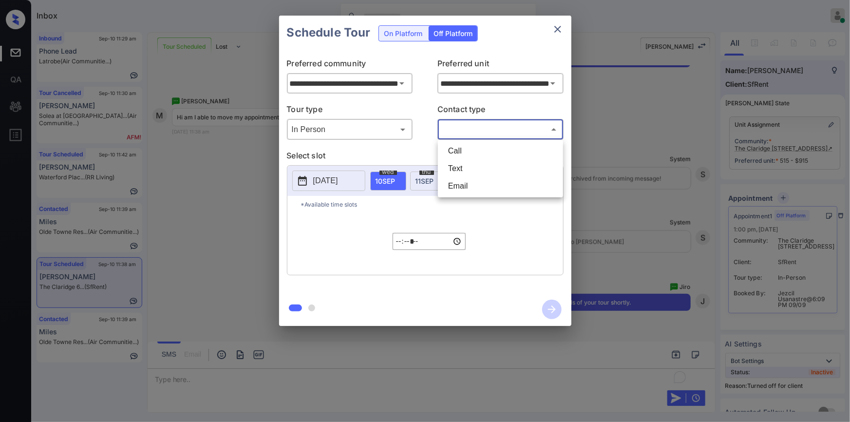
click at [470, 130] on body "Inbox Jiro Alonzo Online Set yourself offline Set yourself on break Profile Swi…" at bounding box center [425, 211] width 850 height 422
click at [461, 170] on li "Text" at bounding box center [500, 169] width 120 height 18
type input "****"
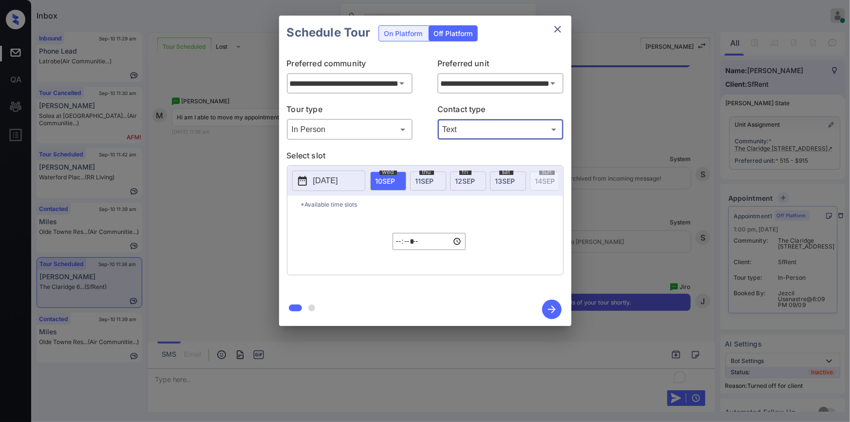
click at [338, 176] on p "2025-09-09" at bounding box center [325, 181] width 25 height 12
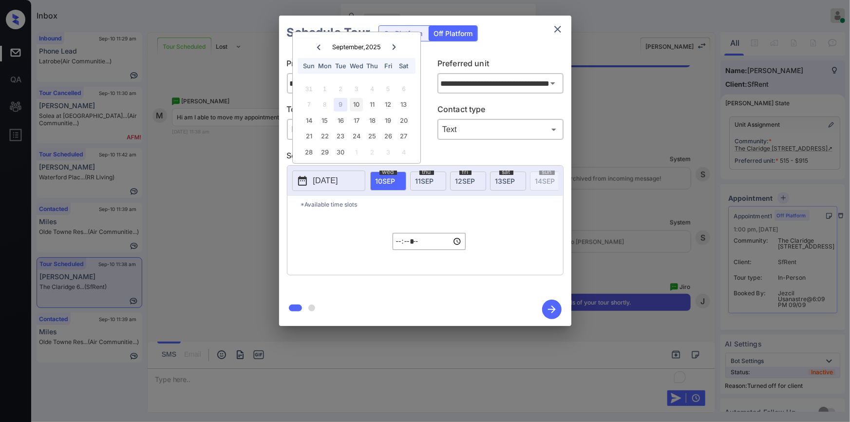
click at [353, 101] on div "10" at bounding box center [356, 104] width 13 height 13
click at [395, 247] on input "*****" at bounding box center [429, 241] width 73 height 17
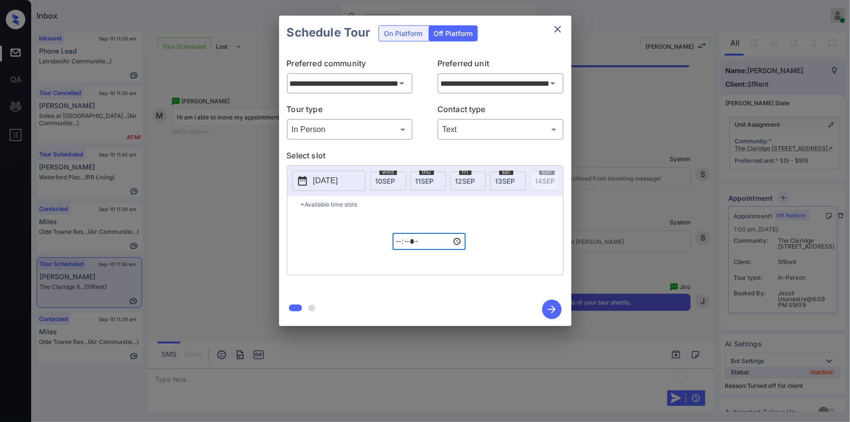
type input "*****"
click at [399, 246] on input "*****" at bounding box center [429, 241] width 73 height 17
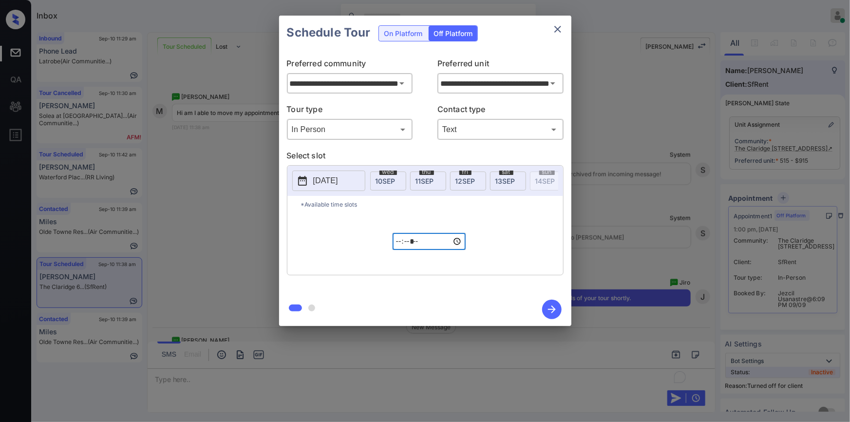
type input "*****"
click at [548, 307] on icon "button" at bounding box center [551, 309] width 19 height 19
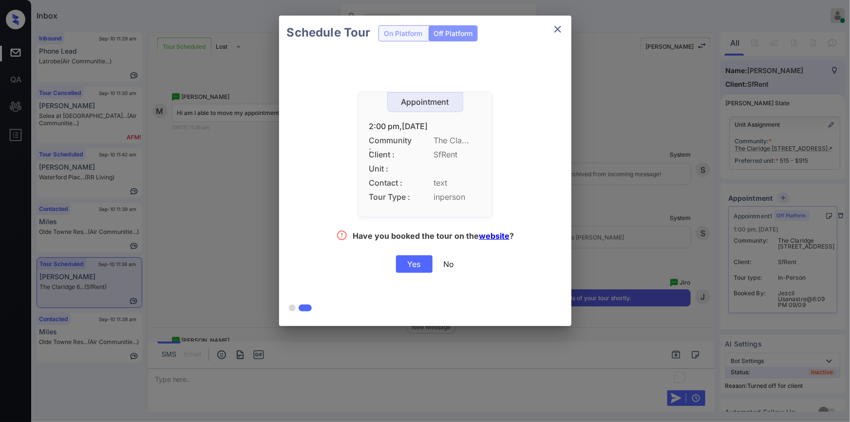
click at [421, 266] on div "Yes" at bounding box center [414, 264] width 37 height 18
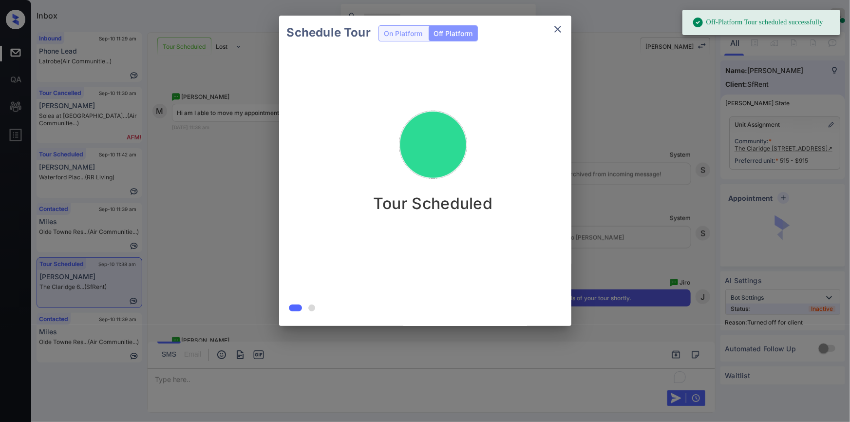
click at [558, 30] on icon "close" at bounding box center [557, 29] width 7 height 7
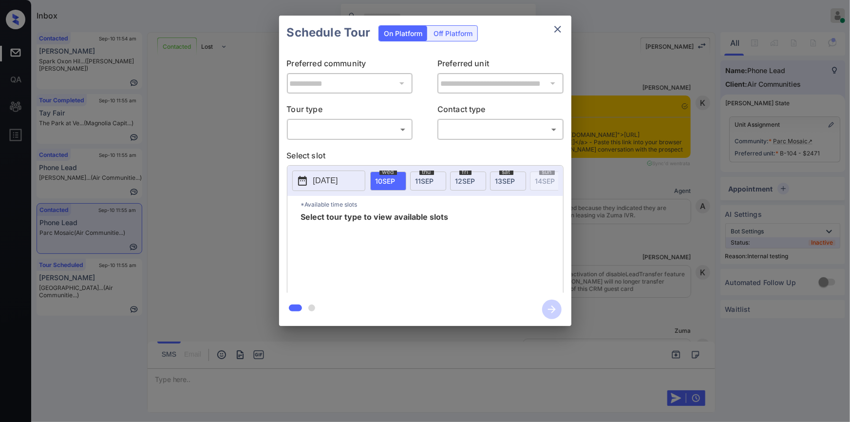
scroll to position [3772, 0]
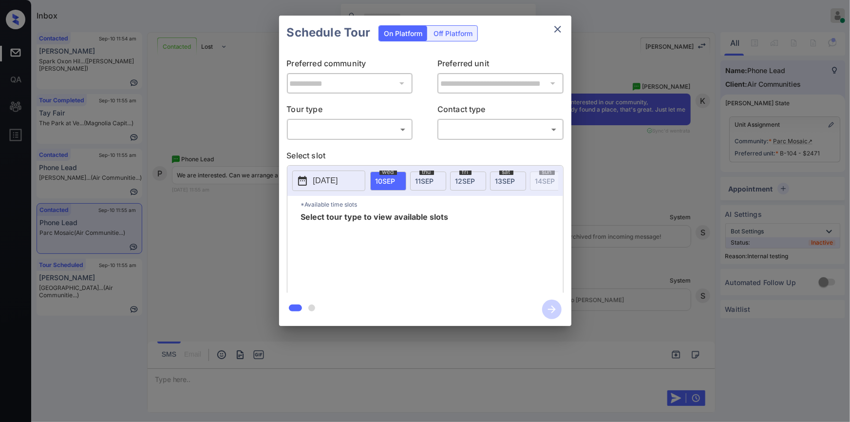
click at [346, 133] on body "Inbox [PERSON_NAME] Online Set yourself offline Set yourself on break Profile S…" at bounding box center [425, 211] width 850 height 422
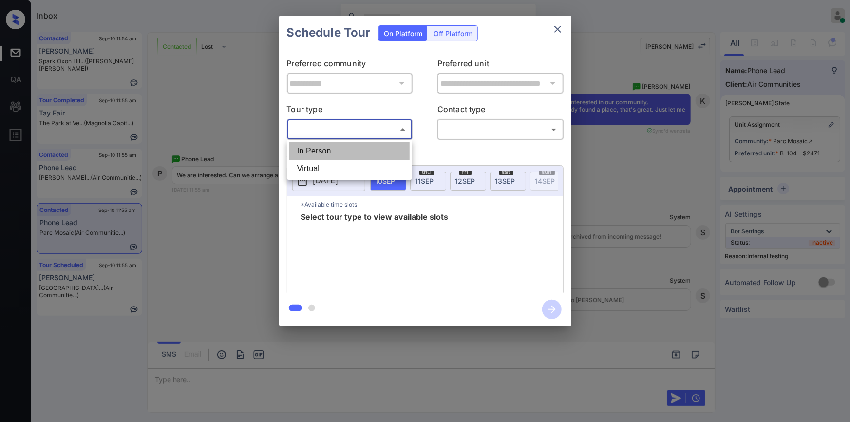
click at [328, 155] on li "In Person" at bounding box center [349, 151] width 120 height 18
type input "********"
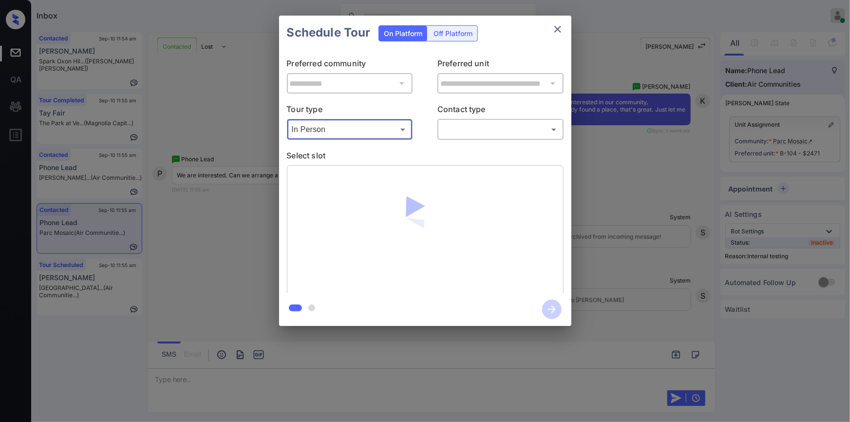
click at [486, 131] on body "Inbox [PERSON_NAME] Online Set yourself offline Set yourself on break Profile S…" at bounding box center [425, 211] width 850 height 422
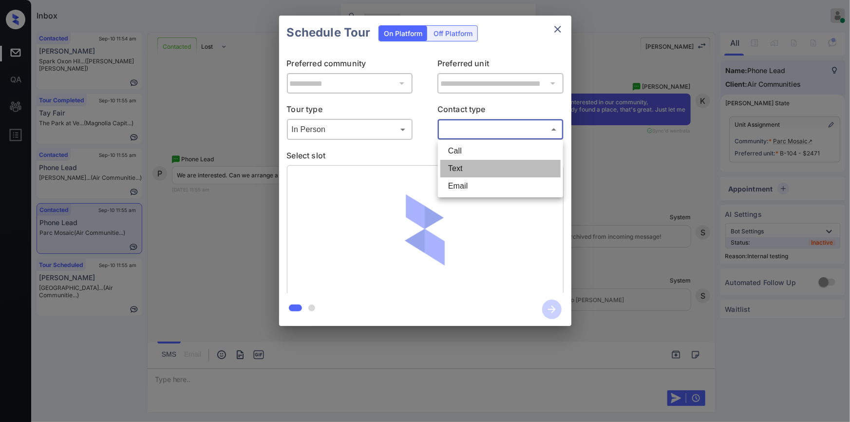
click at [462, 166] on li "Text" at bounding box center [500, 169] width 120 height 18
type input "****"
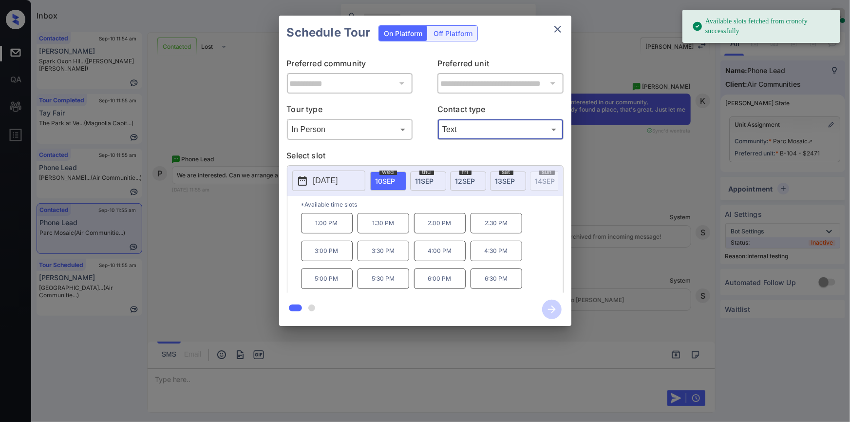
click at [416, 181] on span "[DATE]" at bounding box center [425, 181] width 19 height 8
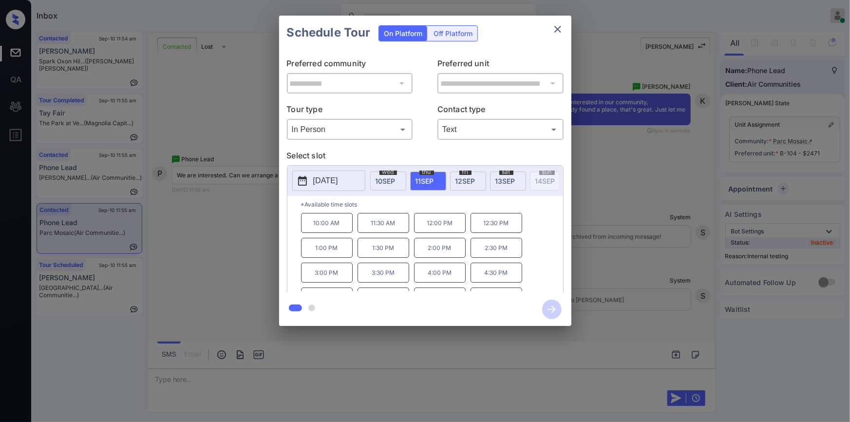
scroll to position [16, 0]
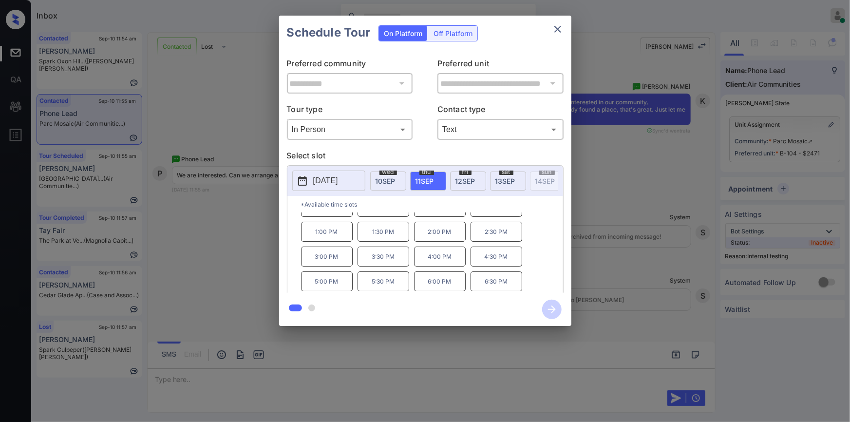
click at [607, 264] on div "**********" at bounding box center [425, 170] width 850 height 341
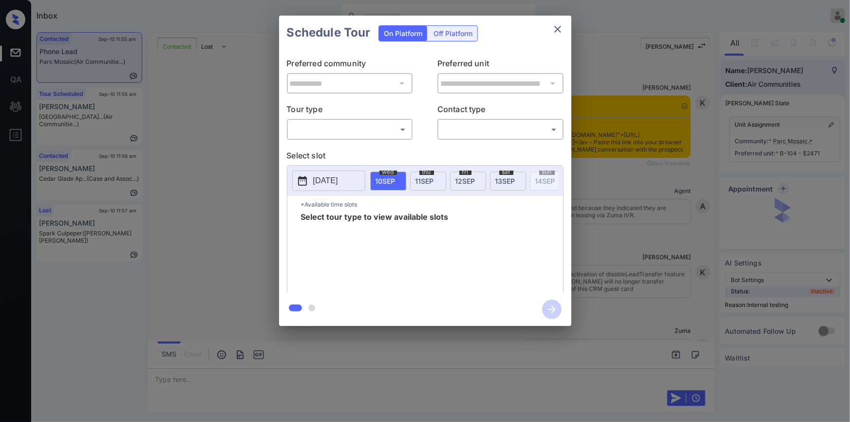
scroll to position [4082, 0]
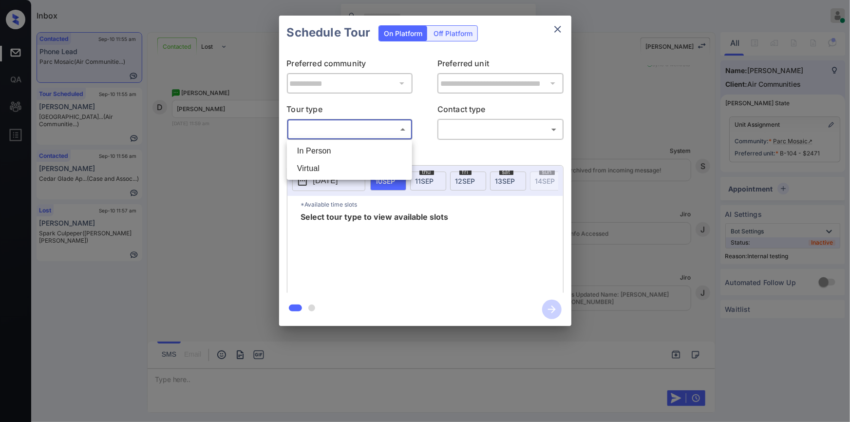
click at [317, 132] on body "Inbox [PERSON_NAME] Online Set yourself offline Set yourself on break Profile S…" at bounding box center [425, 211] width 850 height 422
click at [317, 147] on li "In Person" at bounding box center [349, 151] width 120 height 18
type input "********"
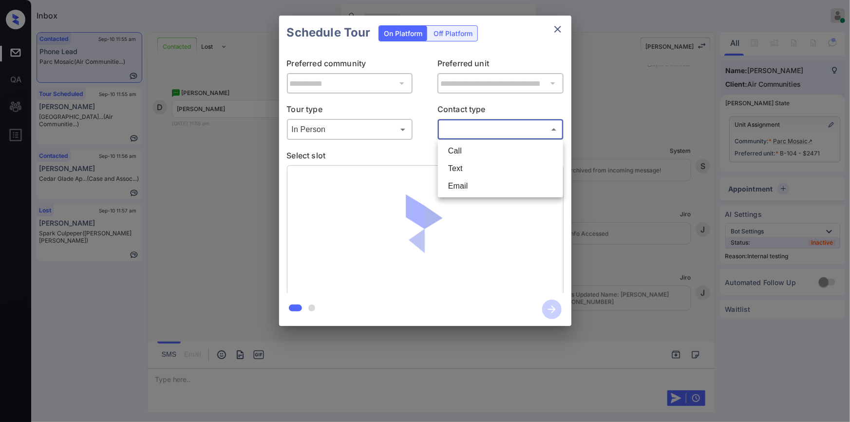
click at [473, 132] on body "Inbox Jiro Alonzo Online Set yourself offline Set yourself on break Profile Swi…" at bounding box center [425, 211] width 850 height 422
click at [460, 166] on li "Text" at bounding box center [500, 169] width 120 height 18
type input "****"
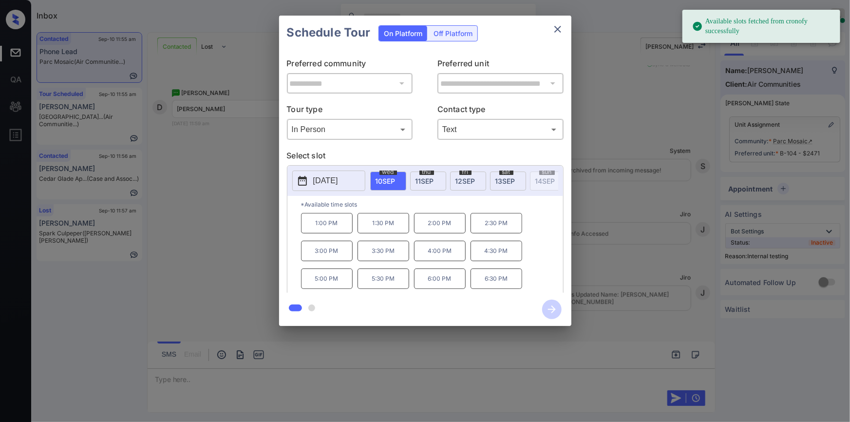
click at [432, 180] on span "11 SEP" at bounding box center [425, 181] width 19 height 8
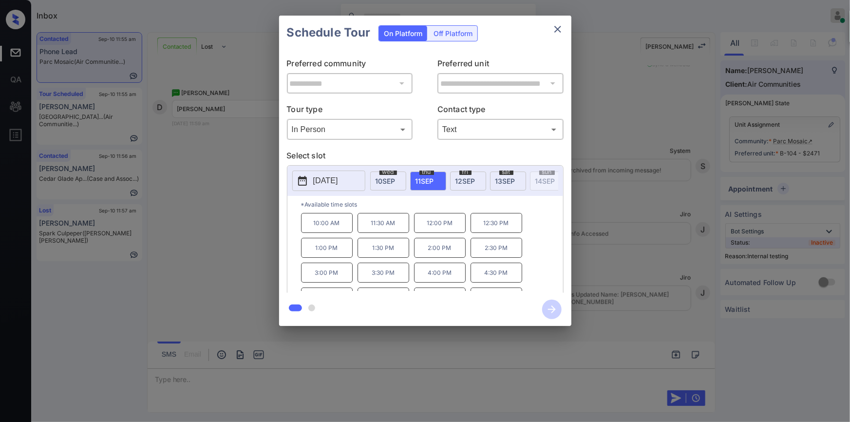
scroll to position [16, 0]
click at [337, 279] on p "5:00 PM" at bounding box center [327, 281] width 52 height 20
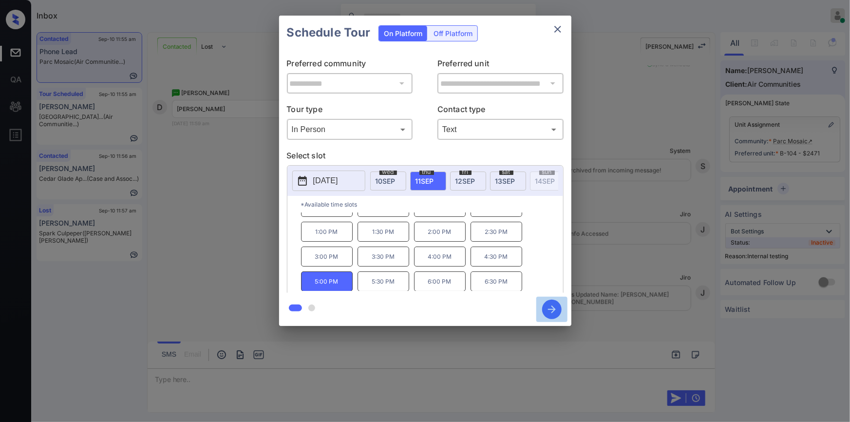
click at [551, 302] on icon "button" at bounding box center [551, 309] width 19 height 19
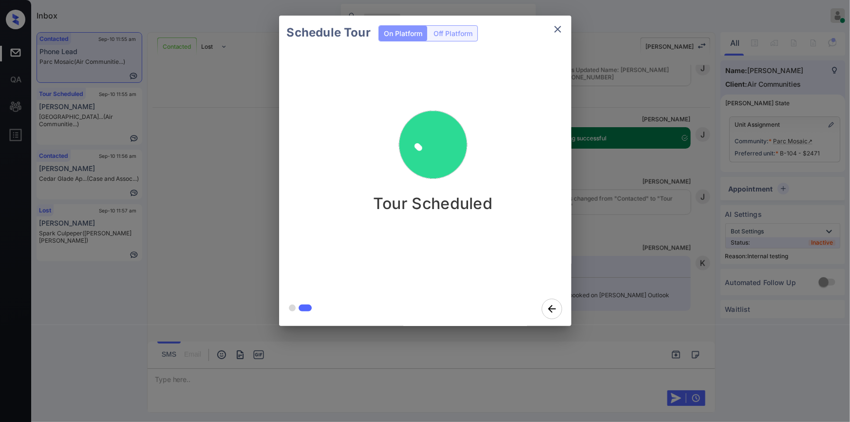
scroll to position [4306, 0]
click at [559, 28] on icon "close" at bounding box center [557, 29] width 7 height 7
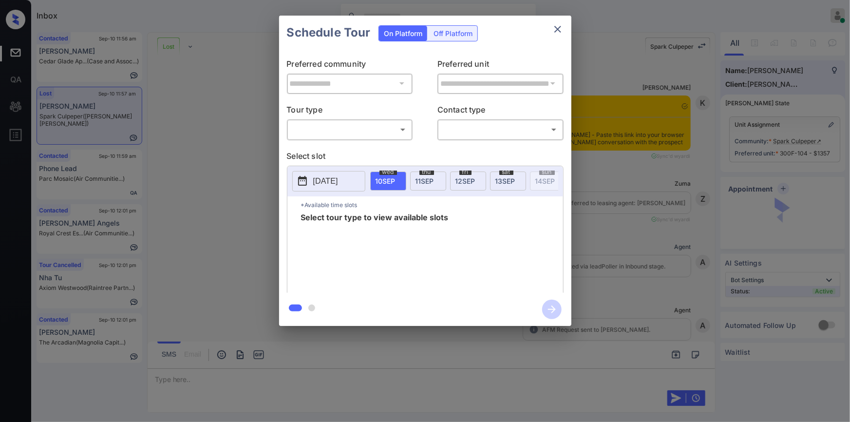
scroll to position [4675, 0]
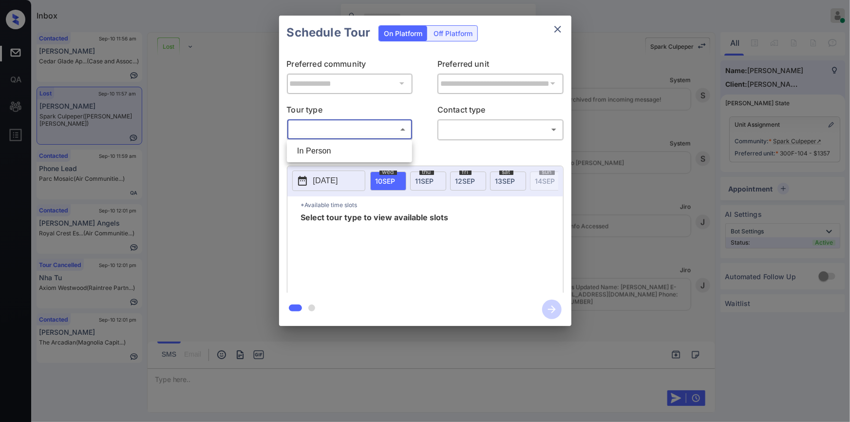
click at [349, 127] on body "Inbox [PERSON_NAME] Online Set yourself offline Set yourself on break Profile S…" at bounding box center [425, 211] width 850 height 422
drag, startPoint x: 328, startPoint y: 153, endPoint x: 443, endPoint y: 146, distance: 115.7
click at [331, 153] on li "In Person" at bounding box center [349, 151] width 120 height 18
type input "********"
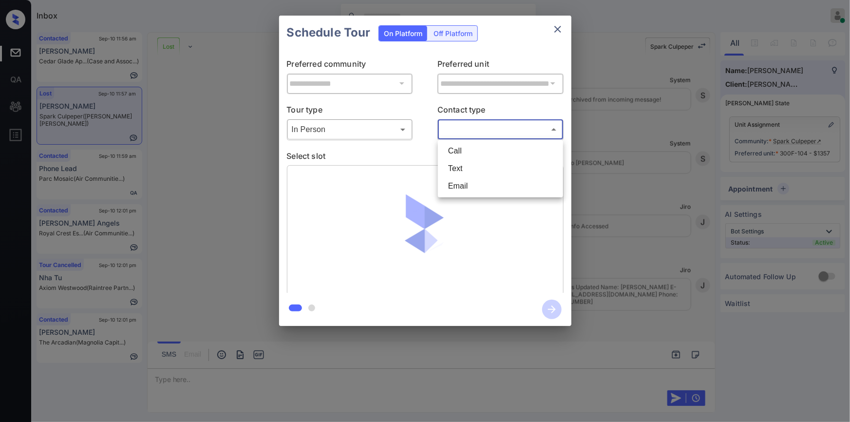
click at [477, 129] on body "Inbox [PERSON_NAME] Online Set yourself offline Set yourself on break Profile S…" at bounding box center [425, 211] width 850 height 422
click at [479, 184] on li "Email" at bounding box center [500, 186] width 120 height 18
type input "*****"
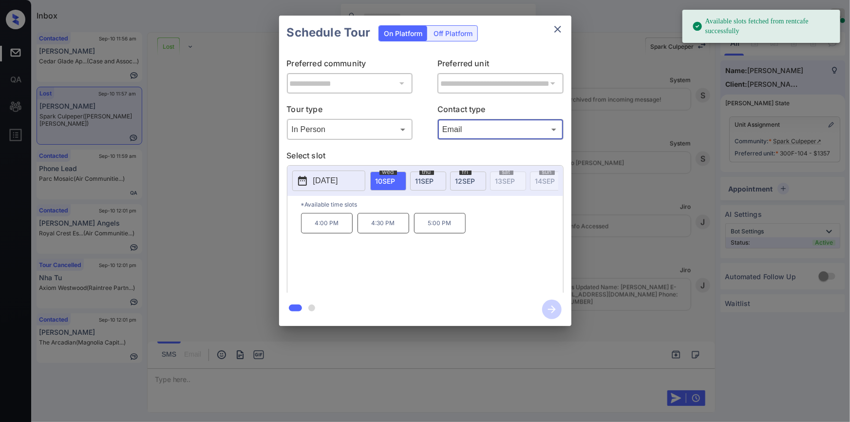
click at [463, 179] on span "[DATE]" at bounding box center [465, 181] width 20 height 8
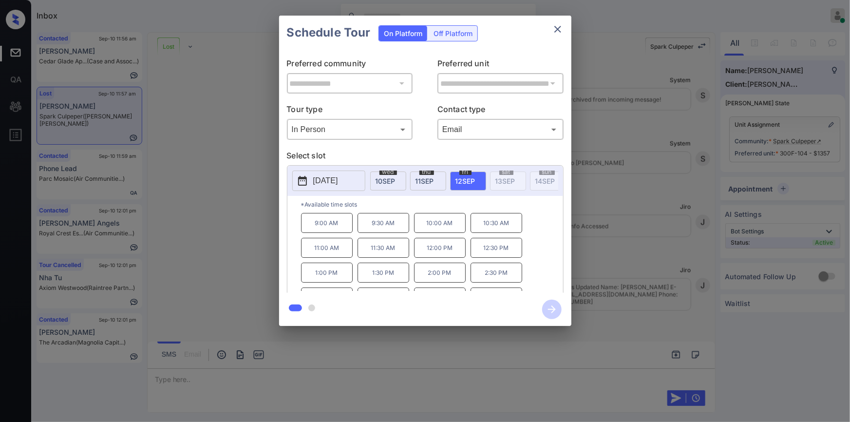
scroll to position [40, 0]
click at [492, 264] on p "4:30 PM" at bounding box center [497, 257] width 52 height 20
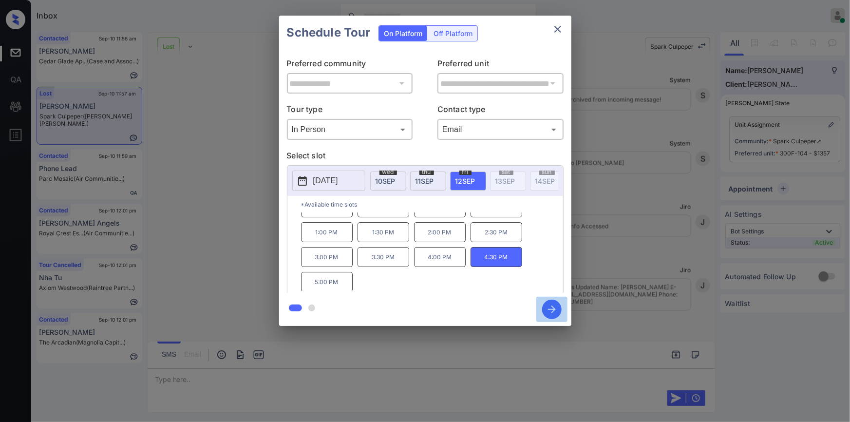
click at [554, 309] on icon "button" at bounding box center [552, 309] width 8 height 8
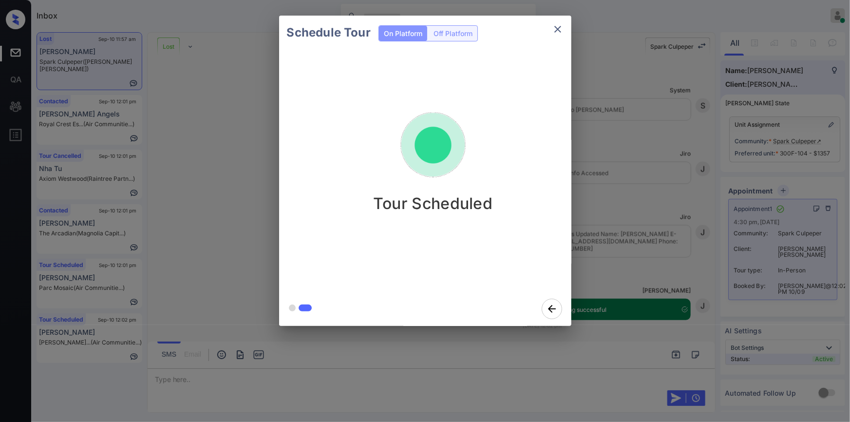
click at [562, 32] on icon "close" at bounding box center [558, 29] width 12 height 12
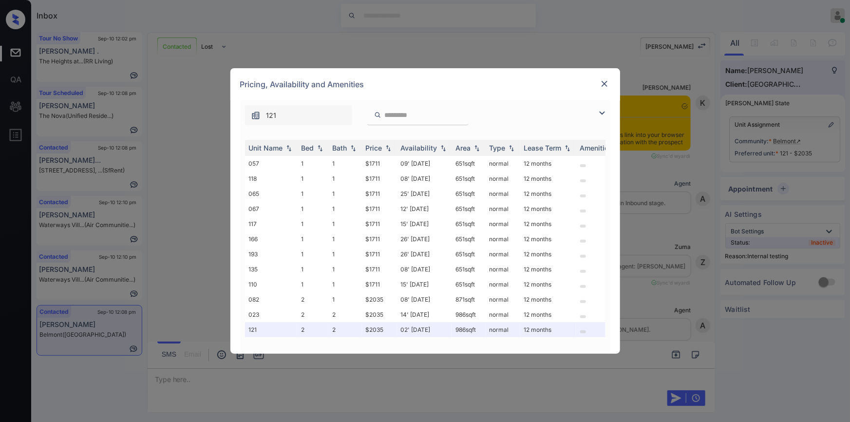
scroll to position [2377, 0]
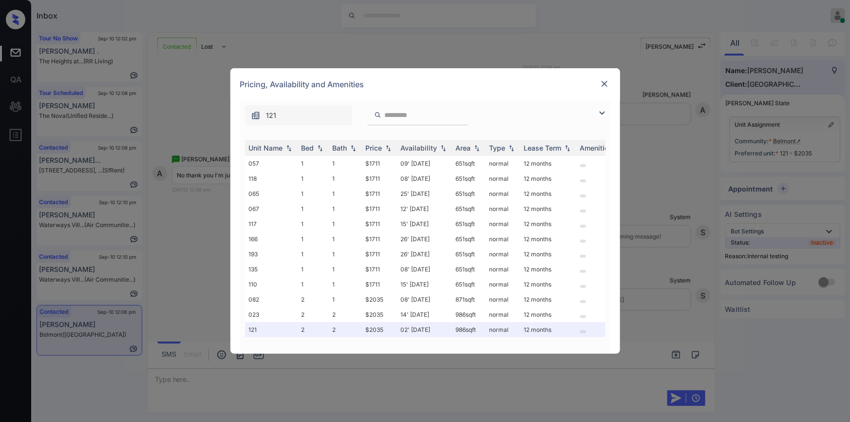
click at [601, 113] on img at bounding box center [602, 113] width 12 height 12
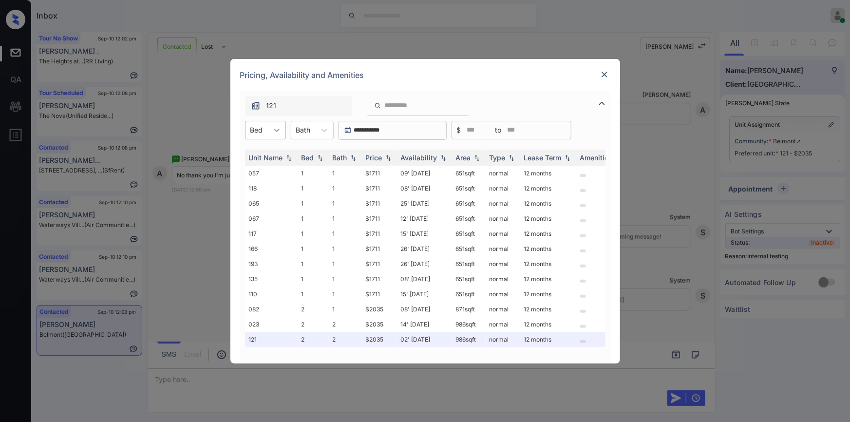
click at [274, 133] on icon at bounding box center [277, 130] width 10 height 10
click at [259, 156] on div "1" at bounding box center [265, 154] width 41 height 18
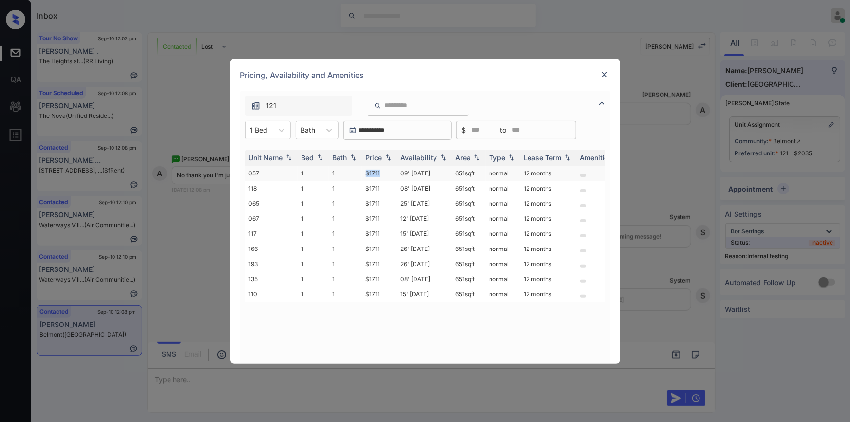
drag, startPoint x: 365, startPoint y: 172, endPoint x: 391, endPoint y: 171, distance: 25.9
click at [391, 171] on td "$1711" at bounding box center [379, 173] width 35 height 15
copy td "$1711"
click at [605, 72] on img at bounding box center [605, 75] width 10 height 10
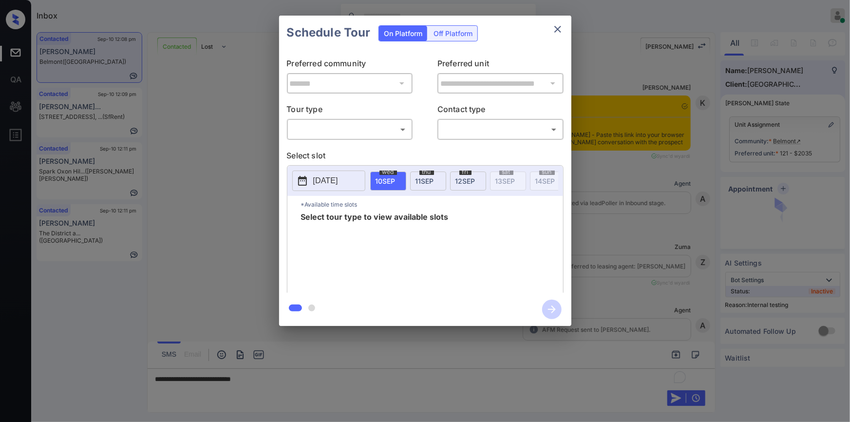
scroll to position [1386, 0]
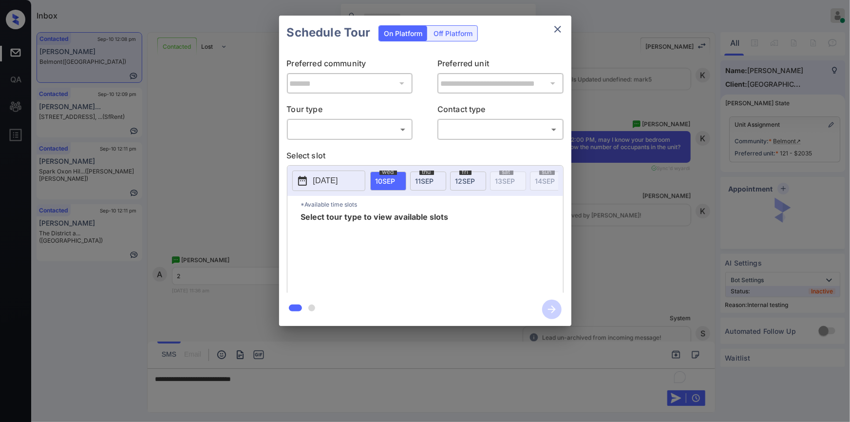
click at [325, 119] on div "​ ​" at bounding box center [350, 129] width 126 height 21
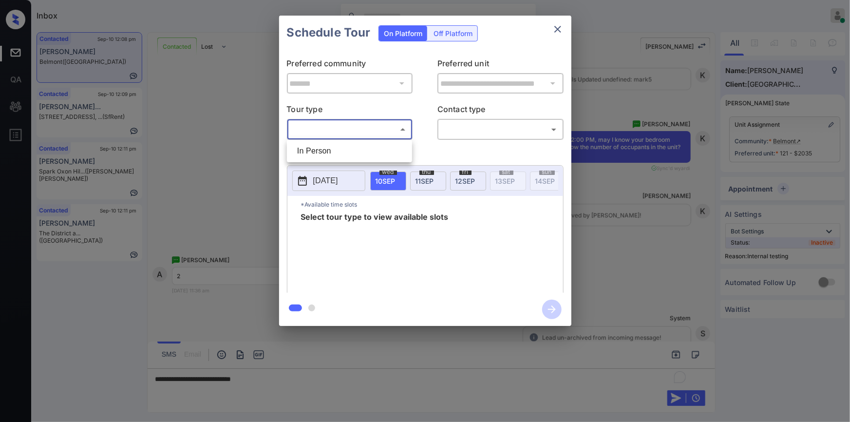
click at [320, 131] on body "Inbox Jiro Alonzo Online Set yourself offline Set yourself on break Profile Swi…" at bounding box center [425, 211] width 850 height 422
click at [317, 152] on li "In Person" at bounding box center [349, 151] width 120 height 18
type input "********"
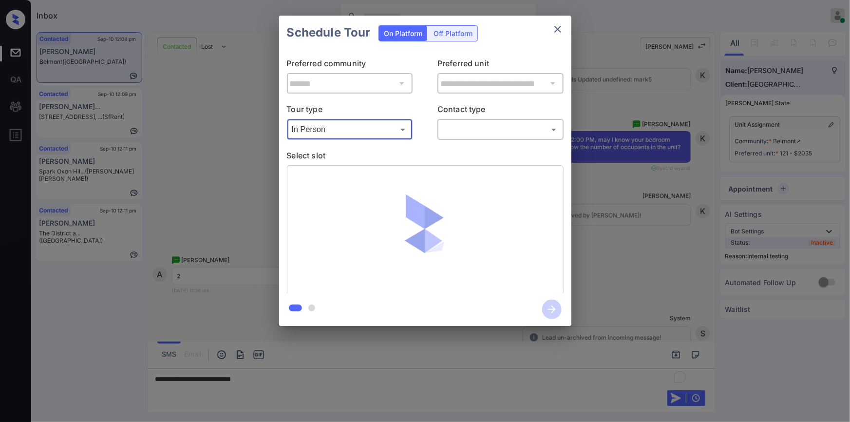
click at [473, 129] on body "Inbox Jiro Alonzo Online Set yourself offline Set yourself on break Profile Swi…" at bounding box center [425, 211] width 850 height 422
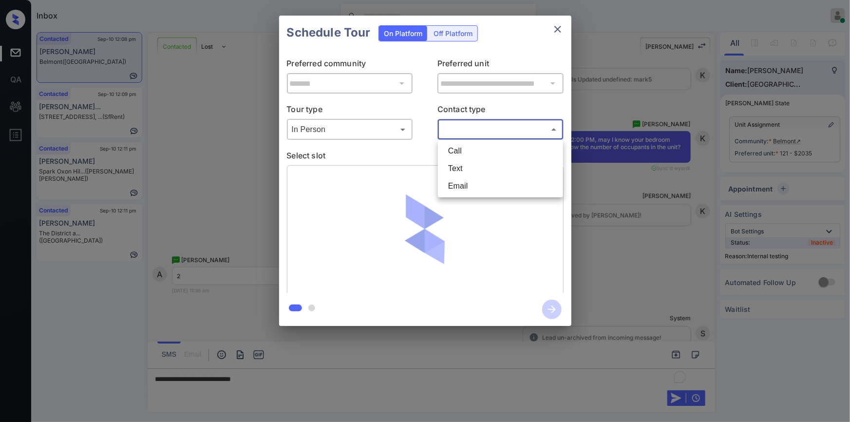
click at [462, 172] on li "Text" at bounding box center [500, 169] width 120 height 18
type input "****"
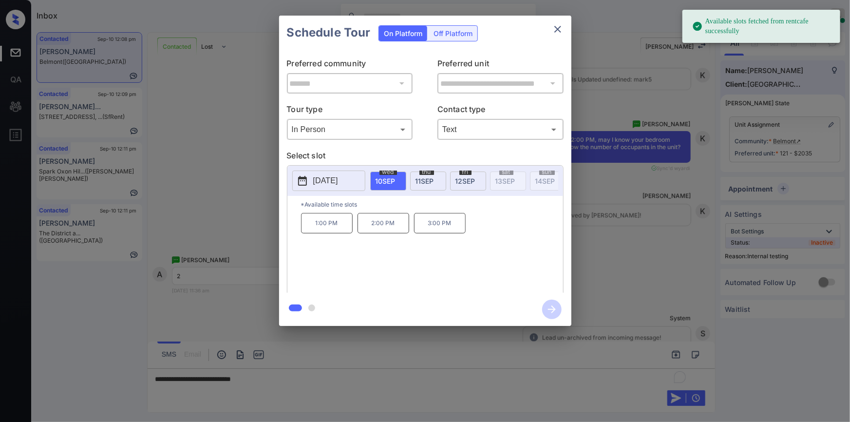
click at [219, 176] on div "**********" at bounding box center [425, 170] width 850 height 341
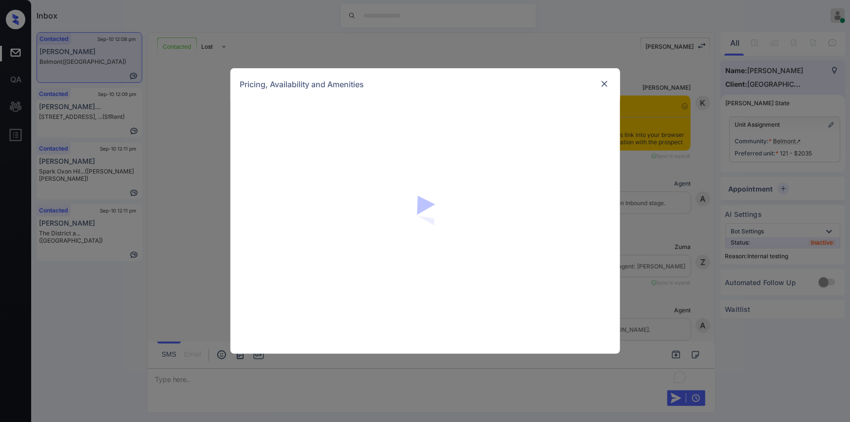
scroll to position [2441, 0]
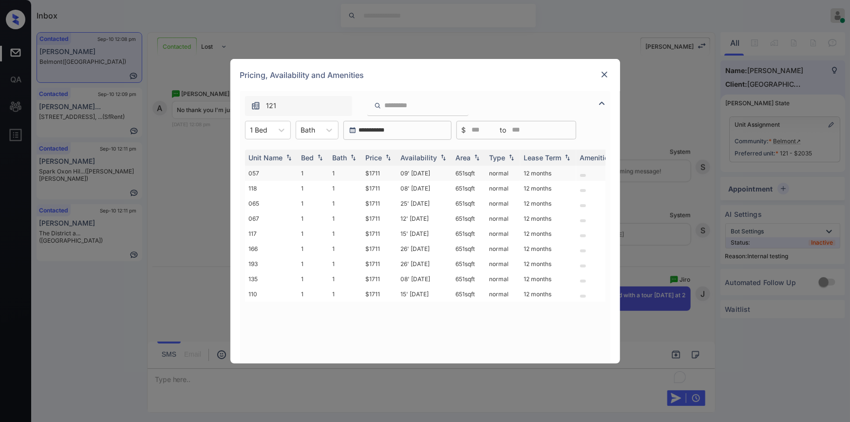
click at [375, 170] on td "$1711" at bounding box center [379, 173] width 35 height 15
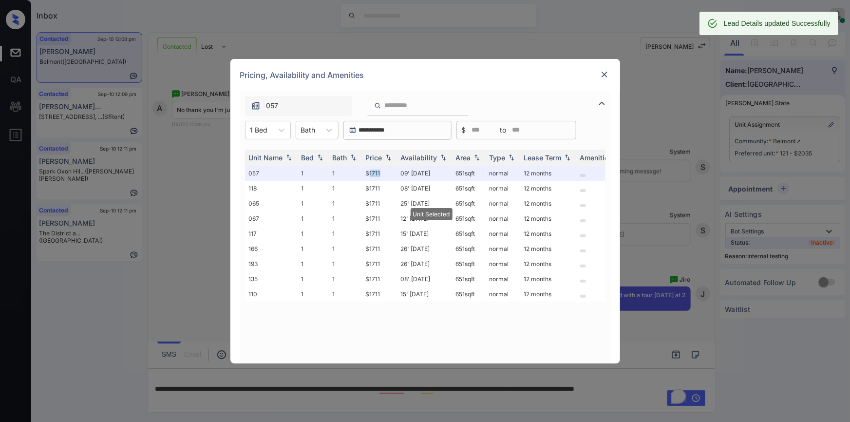
click at [606, 75] on img at bounding box center [605, 75] width 10 height 10
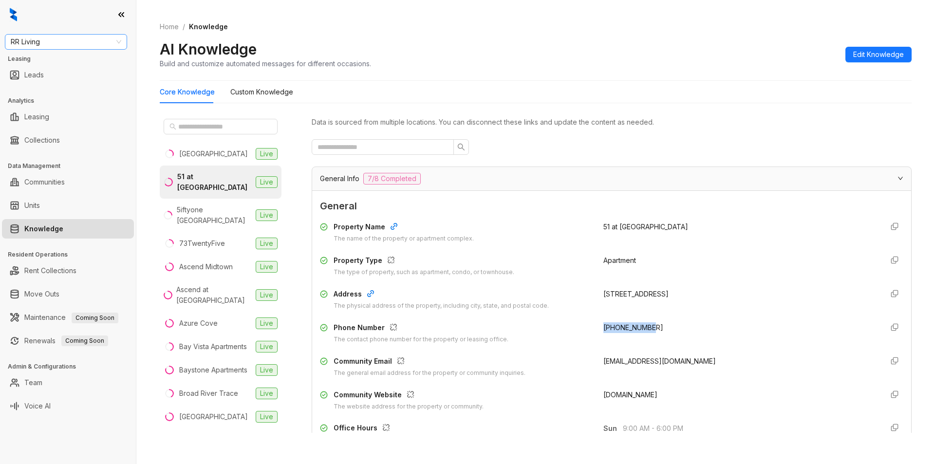
click at [82, 43] on span "RR Living" at bounding box center [66, 42] width 111 height 15
type input "****"
click at [54, 59] on div "[GEOGRAPHIC_DATA]" at bounding box center [66, 61] width 107 height 11
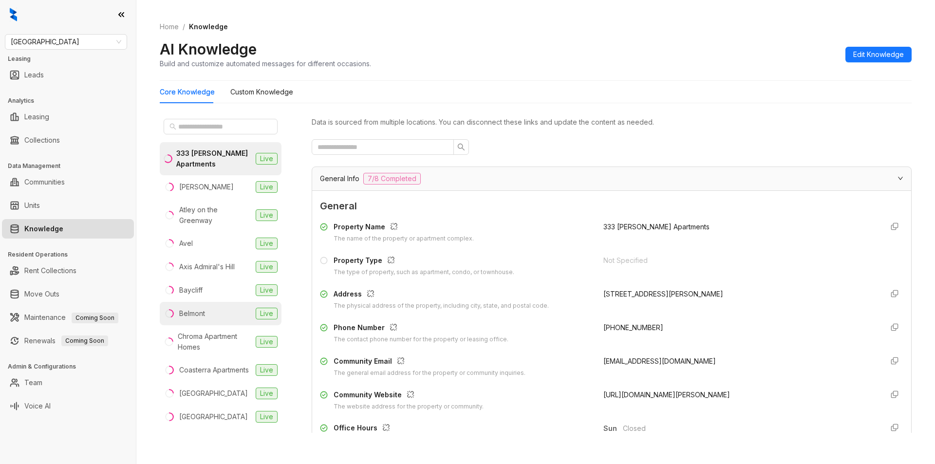
click at [199, 309] on div "Belmont" at bounding box center [192, 313] width 26 height 11
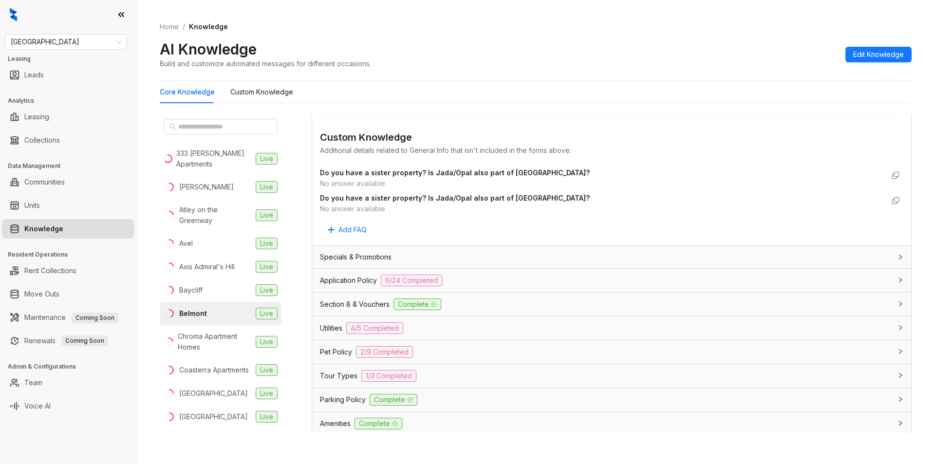
scroll to position [494, 0]
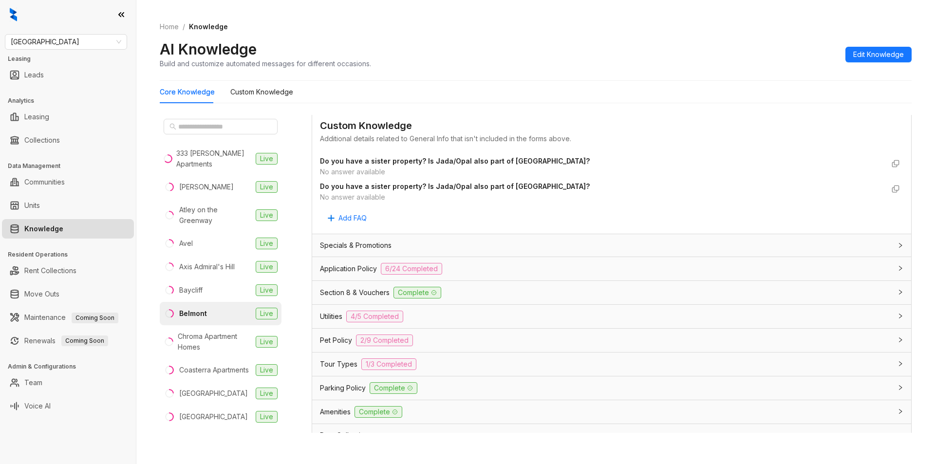
click at [509, 266] on div "Application Policy 6/24 Completed" at bounding box center [606, 269] width 572 height 12
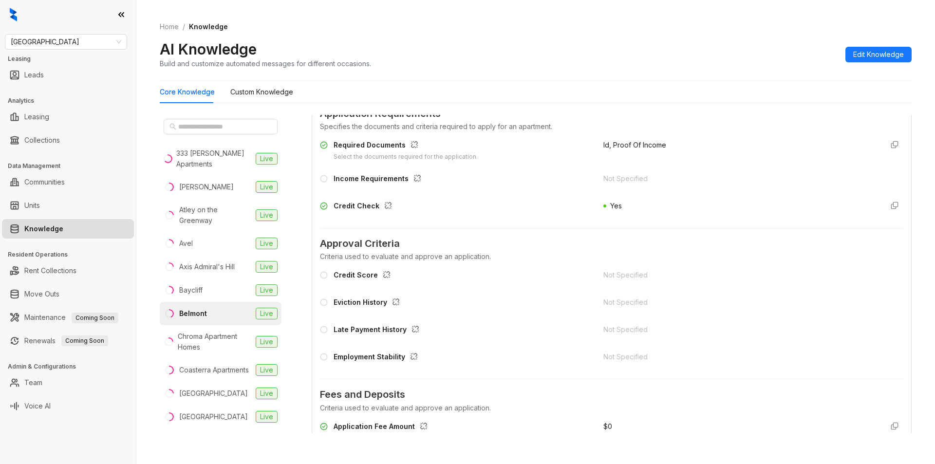
scroll to position [766, 0]
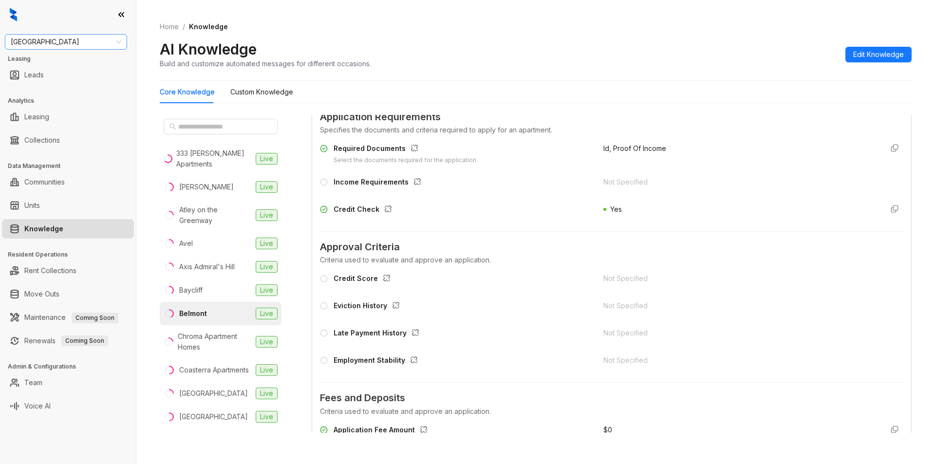
click at [58, 38] on span "Fairfield" at bounding box center [66, 42] width 111 height 15
type input "*****"
click at [58, 61] on div "Gates Hudson" at bounding box center [66, 61] width 107 height 11
click at [65, 41] on span "Gates Hudson" at bounding box center [66, 42] width 111 height 15
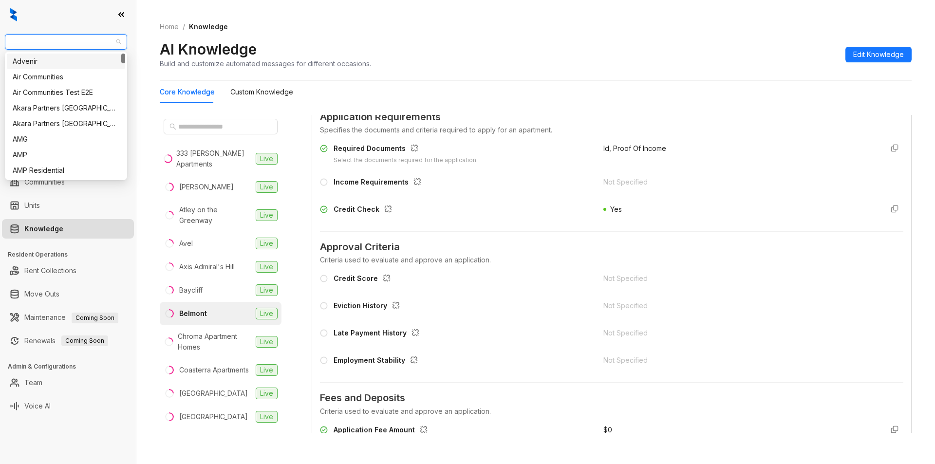
click at [86, 35] on span "Gates Hudson" at bounding box center [66, 42] width 111 height 15
click at [75, 43] on span "Gates Hudson" at bounding box center [66, 42] width 111 height 15
type input "****"
click at [52, 66] on div "Gates Hudson" at bounding box center [66, 61] width 107 height 11
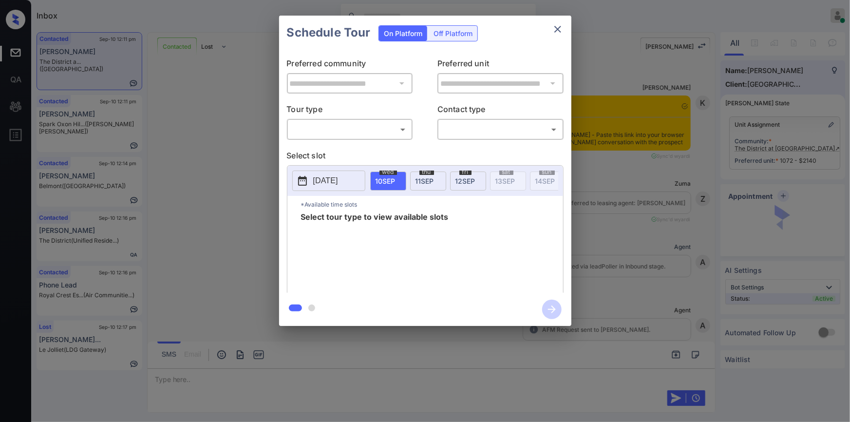
scroll to position [1278, 0]
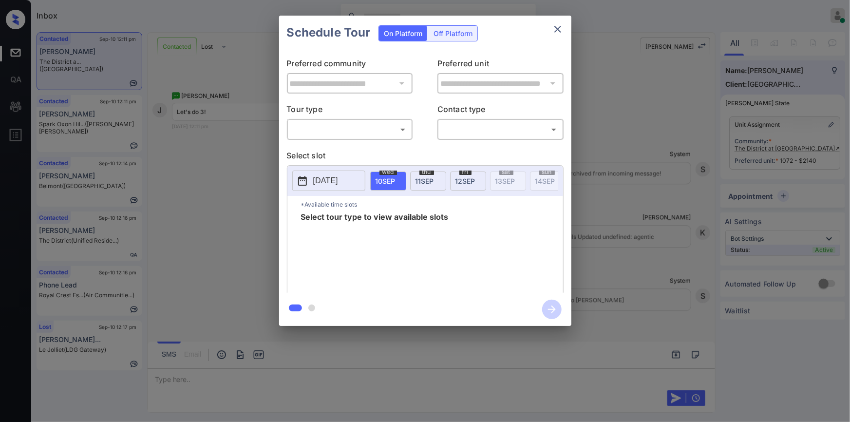
click at [339, 128] on body "Inbox [PERSON_NAME] Online Set yourself offline Set yourself on break Profile S…" at bounding box center [425, 211] width 850 height 422
click at [325, 150] on li "In Person" at bounding box center [349, 151] width 120 height 18
type input "********"
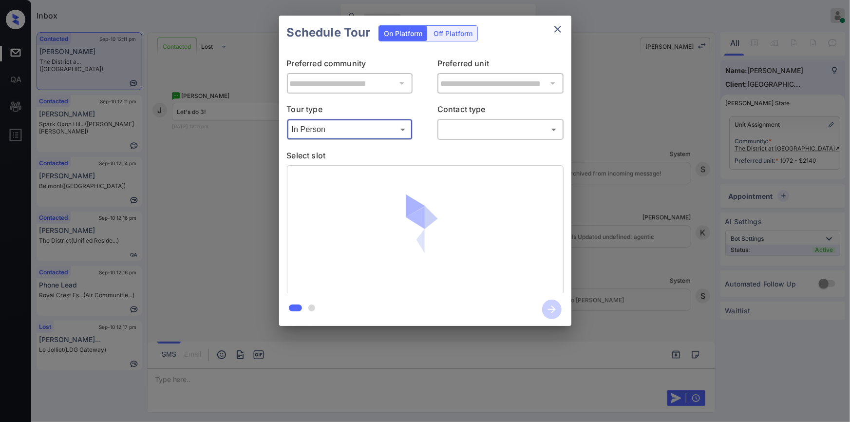
click at [464, 128] on body "Inbox [PERSON_NAME] Online Set yourself offline Set yourself on break Profile S…" at bounding box center [425, 211] width 850 height 422
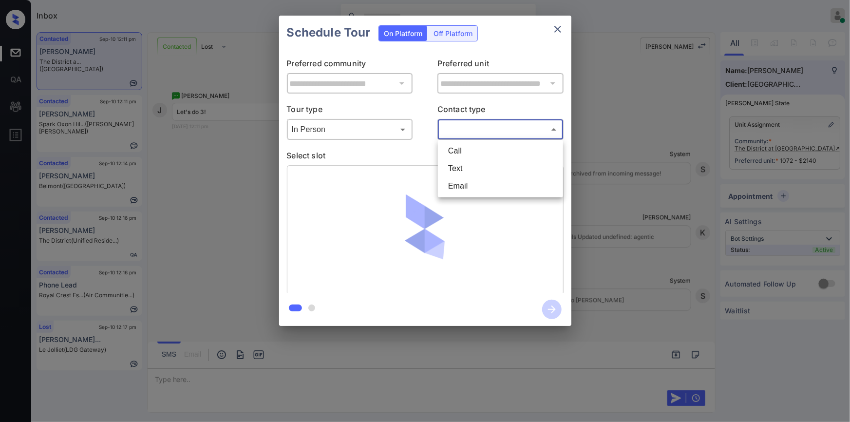
click at [457, 170] on li "Text" at bounding box center [500, 169] width 120 height 18
type input "****"
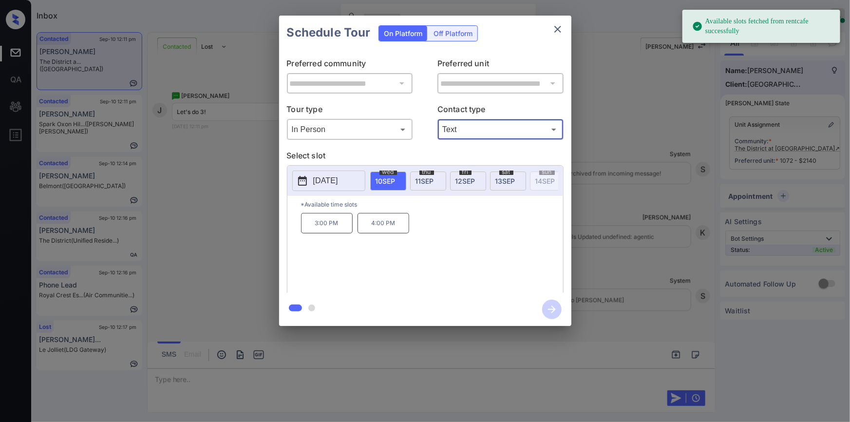
click at [493, 175] on div "[DATE]" at bounding box center [508, 180] width 36 height 19
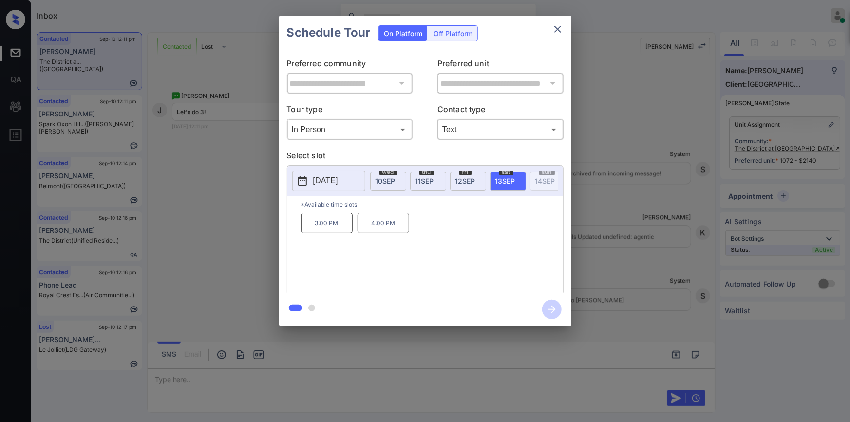
click at [315, 225] on p "3:00 PM" at bounding box center [327, 223] width 52 height 20
click at [549, 310] on icon "button" at bounding box center [551, 309] width 19 height 19
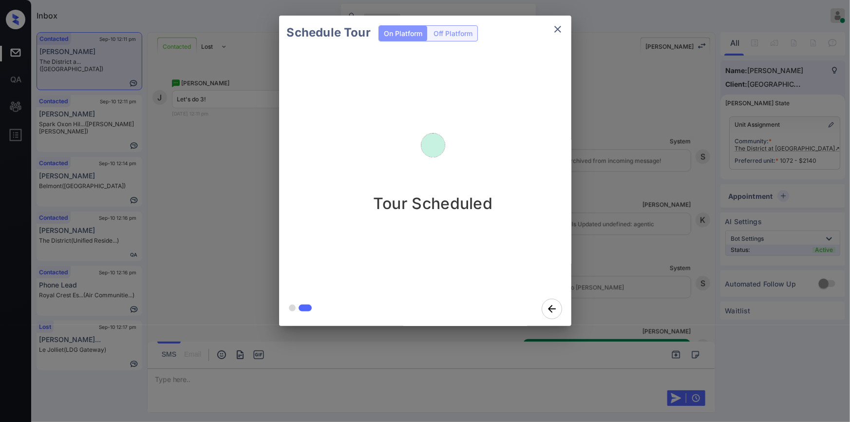
click at [557, 29] on icon "close" at bounding box center [557, 29] width 7 height 7
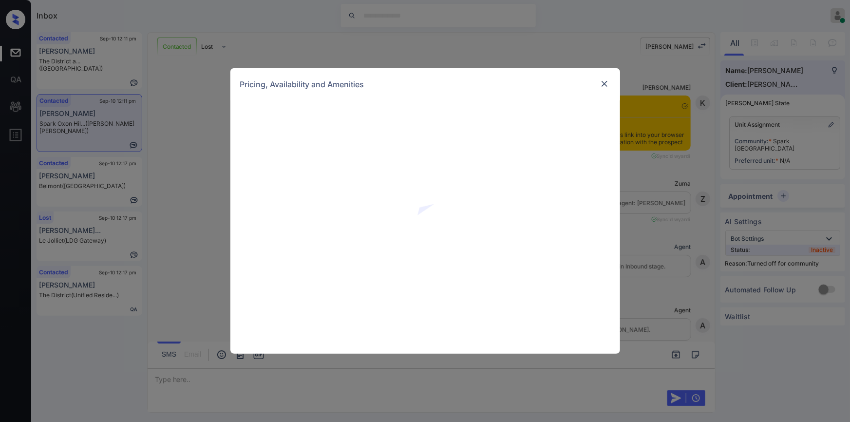
scroll to position [1179, 0]
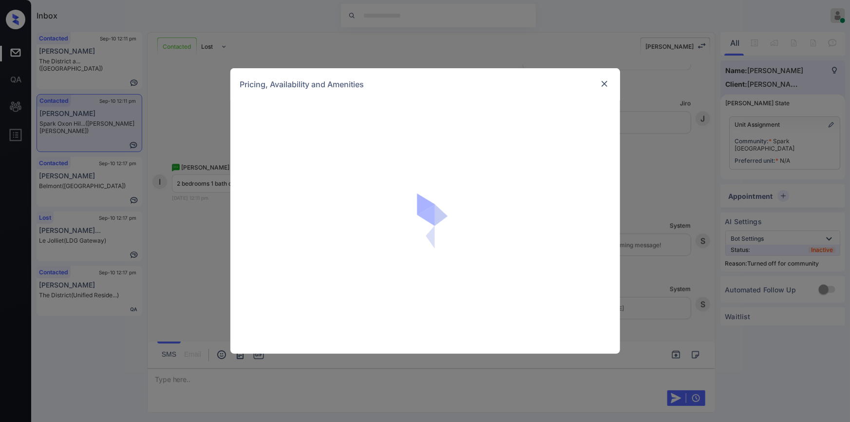
click at [604, 85] on img at bounding box center [605, 84] width 10 height 10
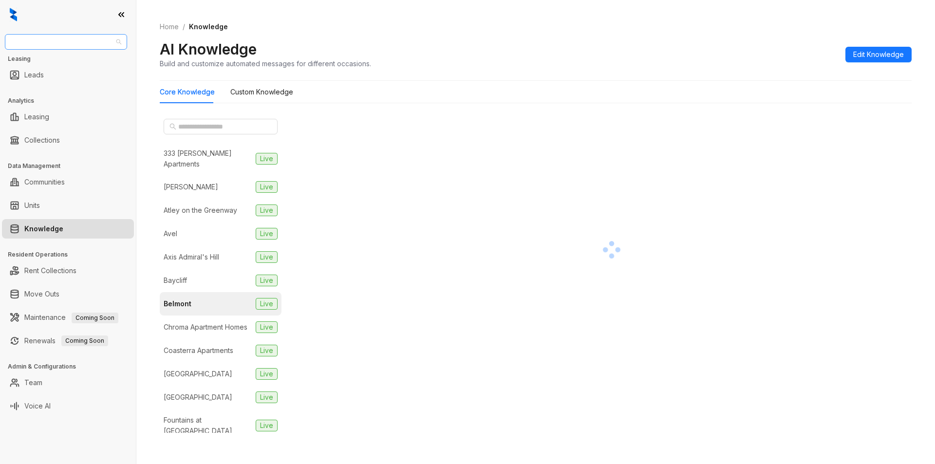
click at [40, 36] on span "[GEOGRAPHIC_DATA]" at bounding box center [66, 42] width 111 height 15
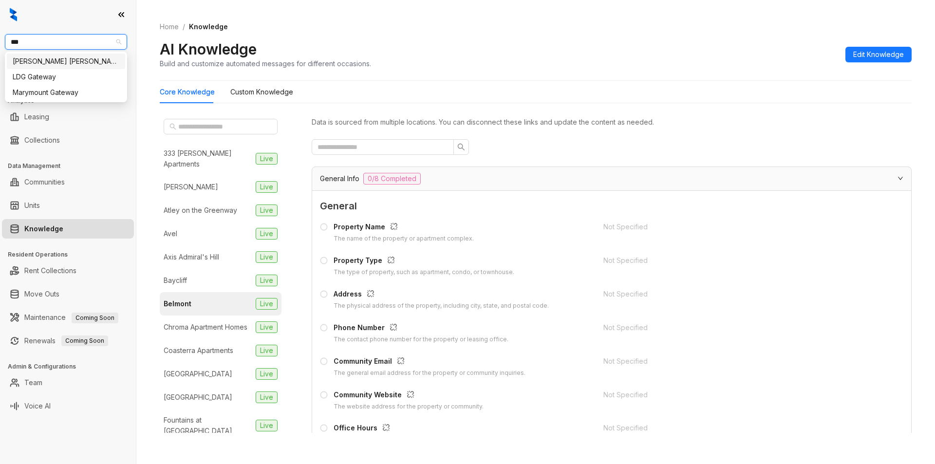
type input "****"
click at [34, 60] on div "[PERSON_NAME] [PERSON_NAME]" at bounding box center [66, 61] width 107 height 11
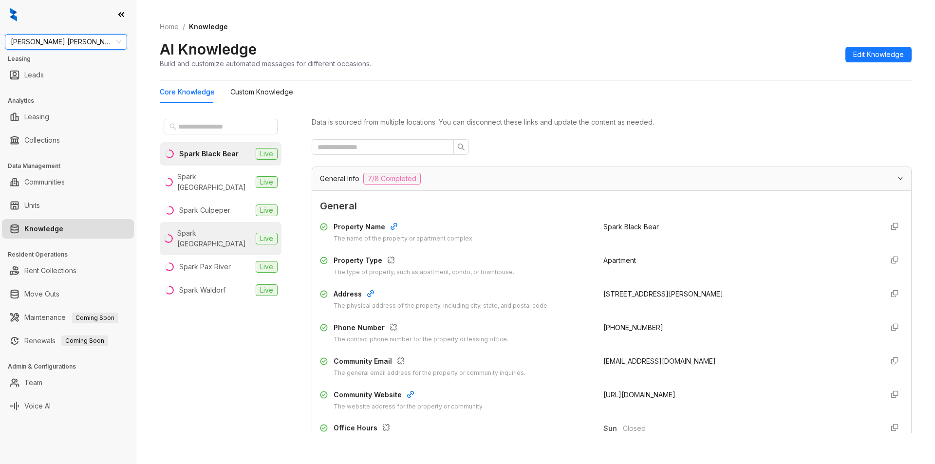
click at [231, 223] on li "Spark Oxon Hill Live" at bounding box center [221, 238] width 122 height 33
click at [201, 228] on div "Spark [GEOGRAPHIC_DATA]" at bounding box center [214, 238] width 75 height 21
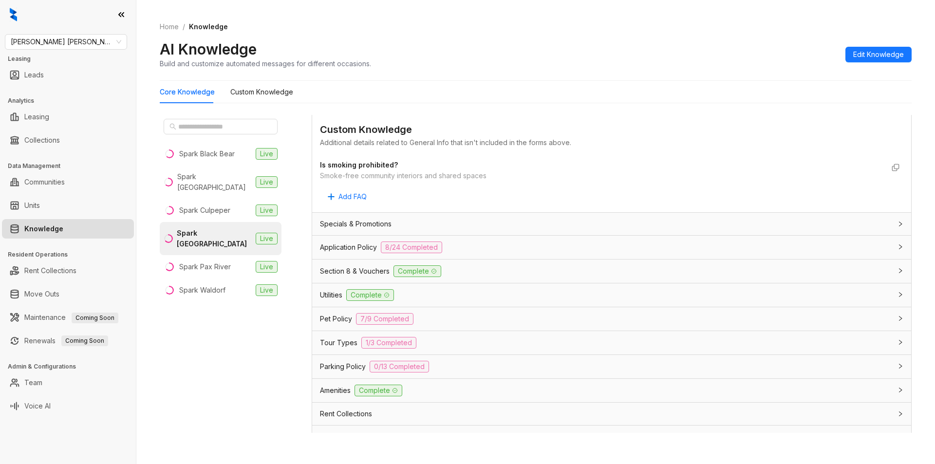
scroll to position [483, 0]
click at [463, 245] on div "Application Policy 8/24 Completed" at bounding box center [606, 245] width 572 height 12
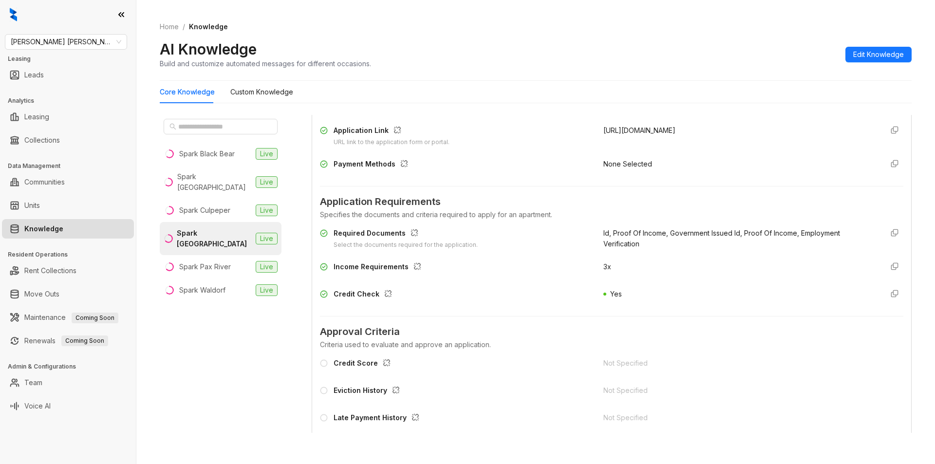
scroll to position [652, 0]
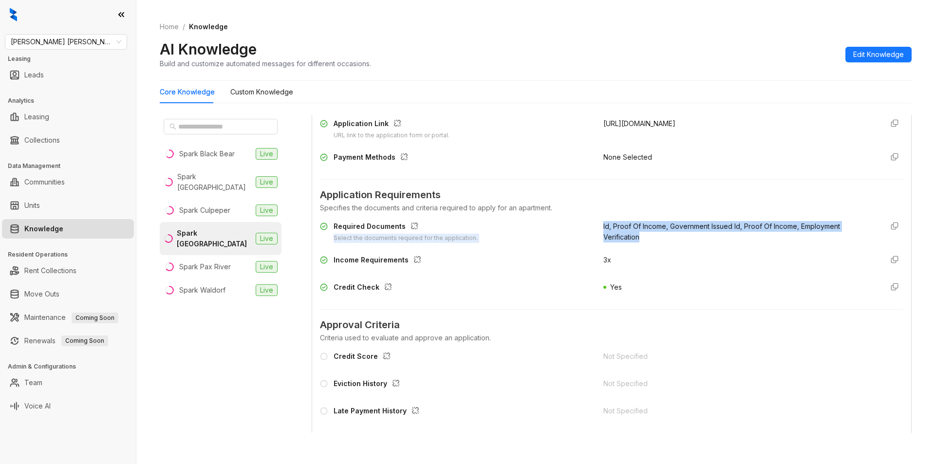
drag, startPoint x: 589, startPoint y: 225, endPoint x: 649, endPoint y: 246, distance: 64.1
click at [638, 236] on div "Required Documents Select the documents required for the application. Id, Proof…" at bounding box center [612, 232] width 584 height 22
click at [654, 248] on div "Required Documents Select the documents required for the application. Id, Proof…" at bounding box center [612, 259] width 584 height 84
drag, startPoint x: 592, startPoint y: 227, endPoint x: 640, endPoint y: 239, distance: 48.8
click at [640, 239] on div "Required Documents Select the documents required for the application. Id, Proof…" at bounding box center [612, 232] width 584 height 22
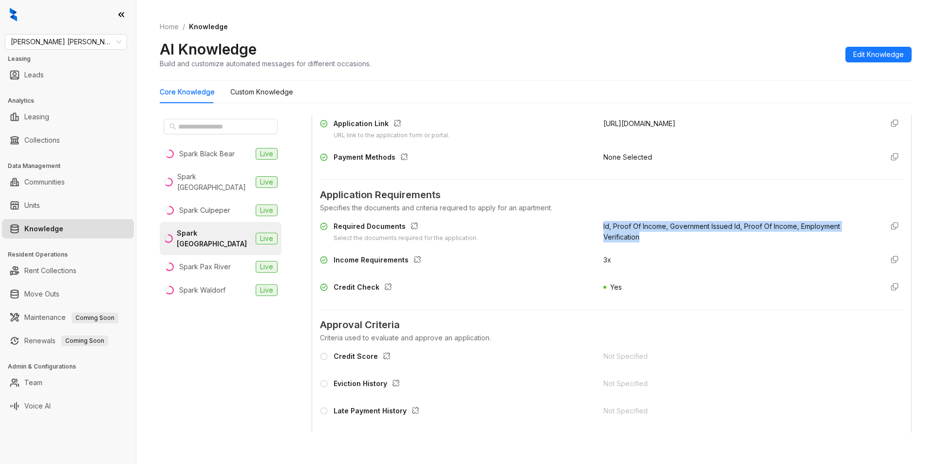
copy span "Id, Proof Of Income, Government Issued Id, Proof Of Income, Employment Verifica…"
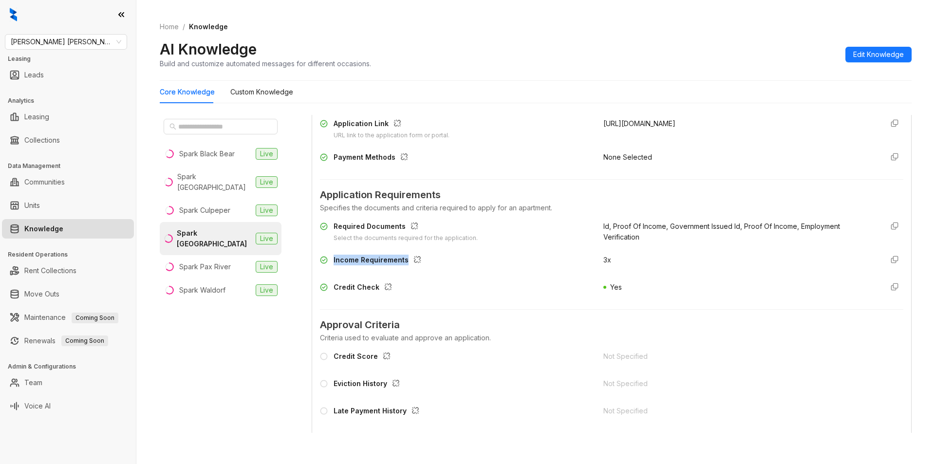
drag, startPoint x: 332, startPoint y: 264, endPoint x: 405, endPoint y: 255, distance: 73.1
click at [405, 255] on div "Income Requirements" at bounding box center [456, 263] width 272 height 16
copy div "Income Requirements"
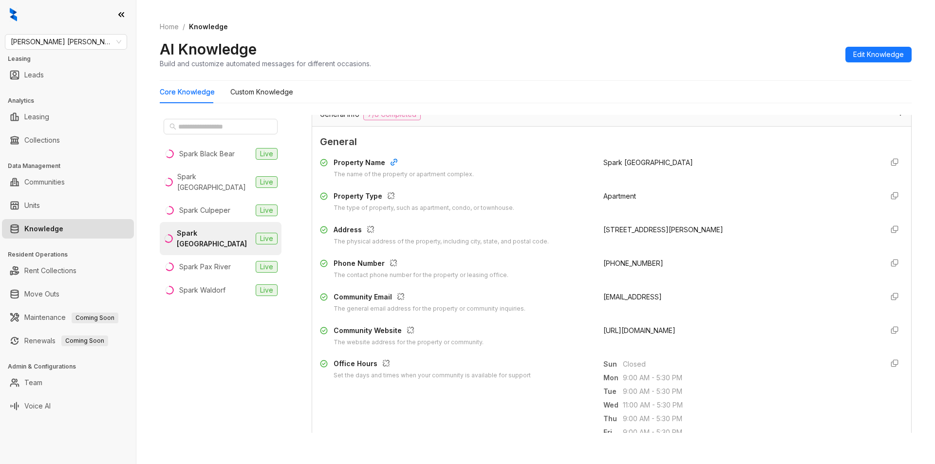
scroll to position [0, 0]
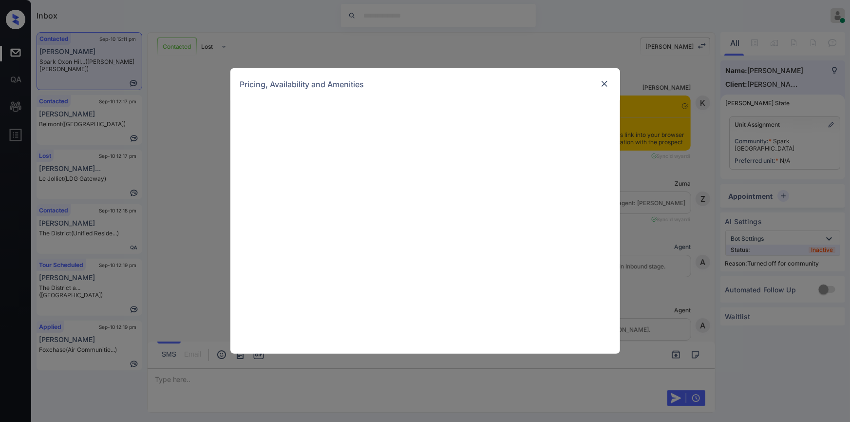
scroll to position [1179, 0]
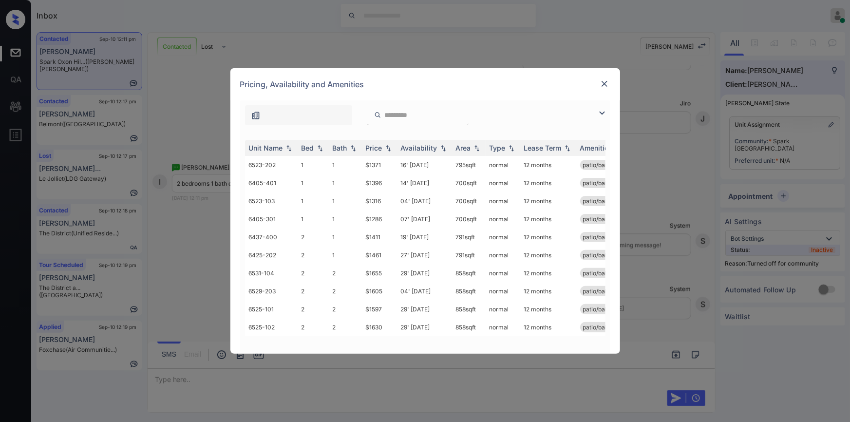
click at [601, 112] on img at bounding box center [602, 113] width 12 height 12
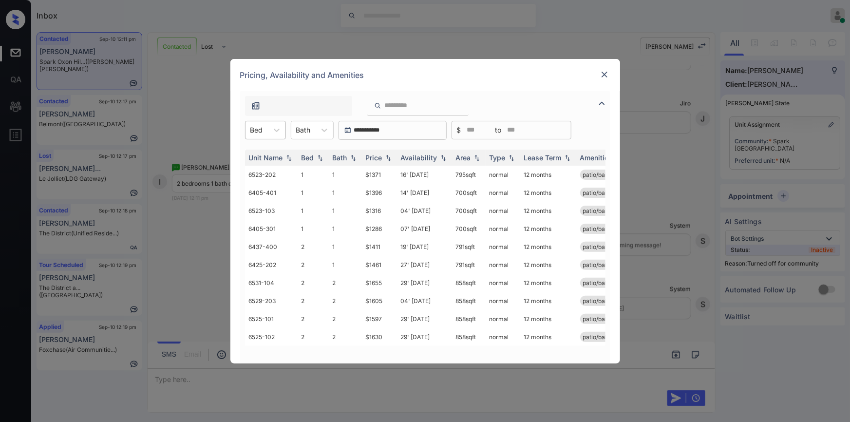
click at [256, 121] on div "Bed" at bounding box center [265, 130] width 41 height 19
click at [252, 167] on div "2" at bounding box center [265, 172] width 41 height 18
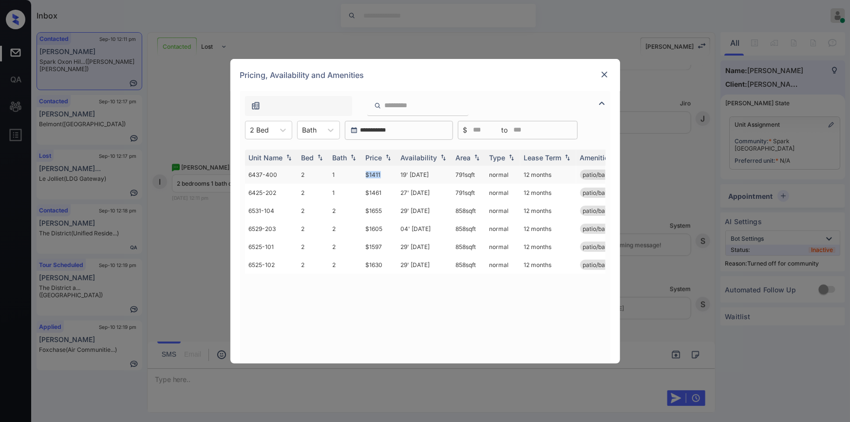
drag, startPoint x: 362, startPoint y: 174, endPoint x: 384, endPoint y: 174, distance: 21.9
click at [384, 174] on td "$1411" at bounding box center [379, 175] width 35 height 18
copy td "$1411"
click at [372, 177] on td "$1411" at bounding box center [379, 175] width 35 height 18
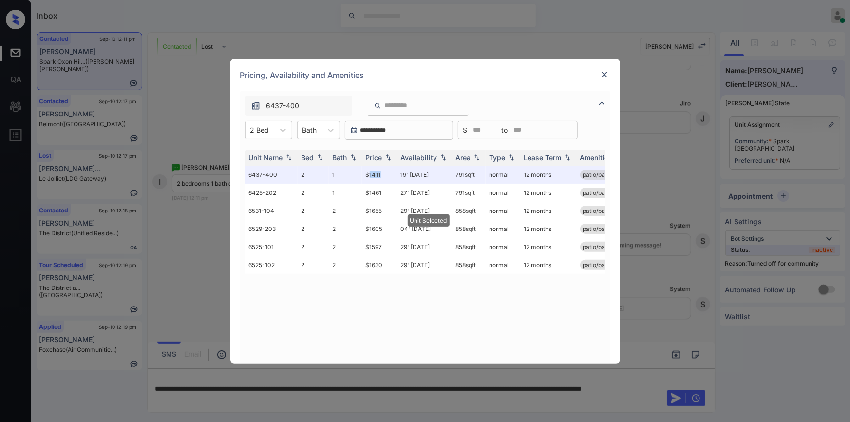
click at [605, 72] on img at bounding box center [605, 75] width 10 height 10
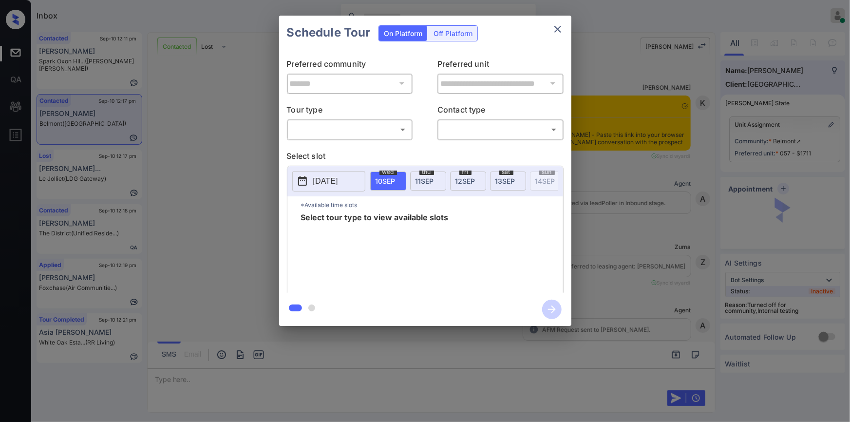
scroll to position [2816, 0]
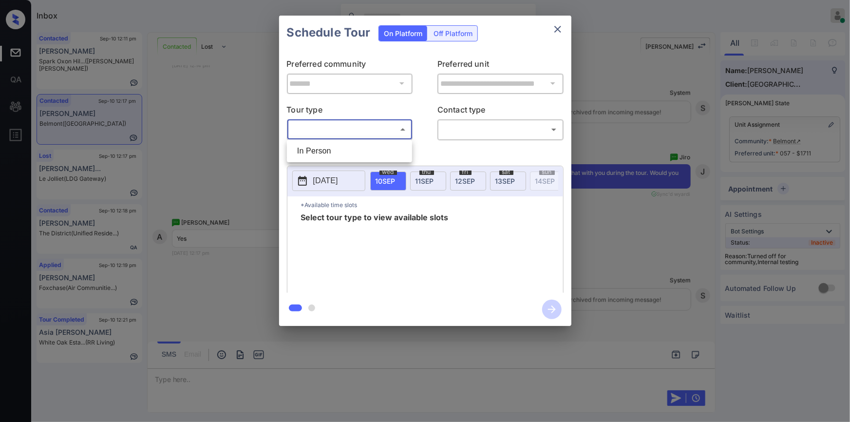
click at [367, 124] on body "Inbox [PERSON_NAME] Online Set yourself offline Set yourself on break Profile S…" at bounding box center [425, 211] width 850 height 422
click at [333, 148] on li "In Person" at bounding box center [349, 151] width 120 height 18
type input "********"
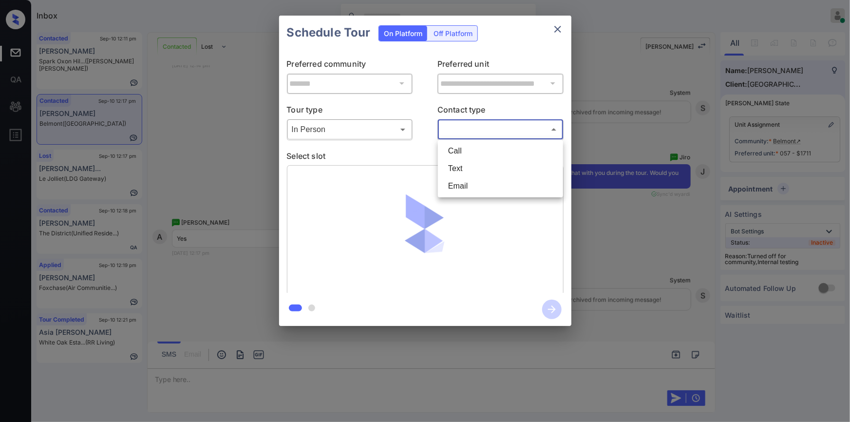
click at [467, 124] on body "Inbox [PERSON_NAME] Online Set yourself offline Set yourself on break Profile S…" at bounding box center [425, 211] width 850 height 422
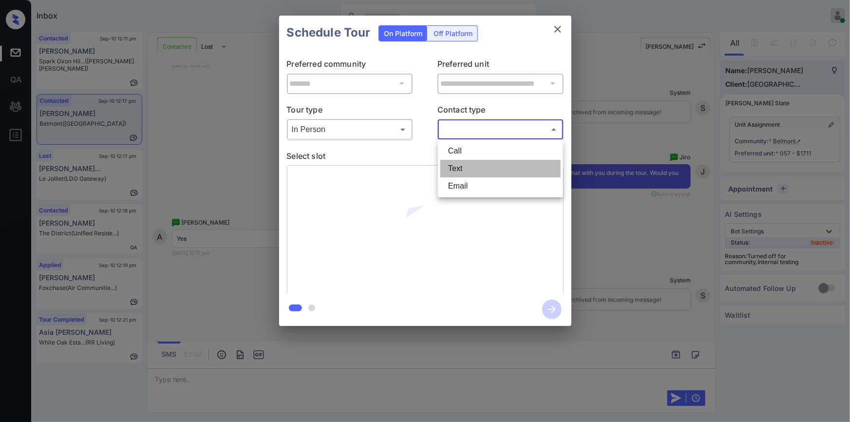
click at [458, 170] on li "Text" at bounding box center [500, 169] width 120 height 18
type input "****"
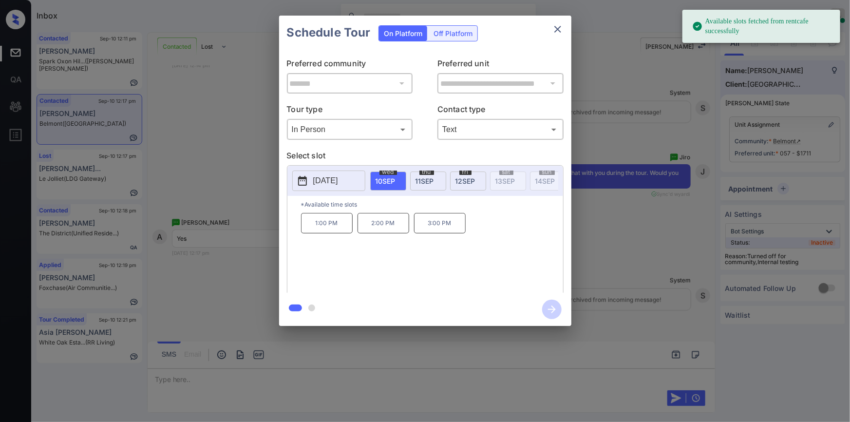
click at [385, 230] on p "2:00 PM" at bounding box center [384, 223] width 52 height 20
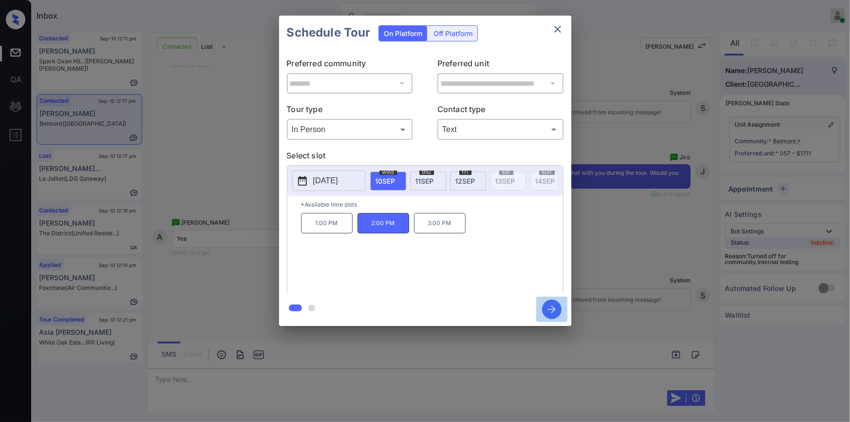
click at [552, 306] on icon "button" at bounding box center [552, 309] width 8 height 8
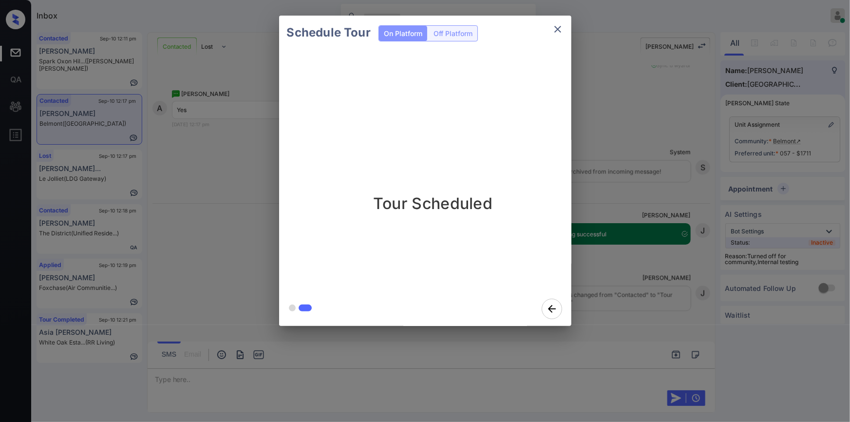
scroll to position [2944, 0]
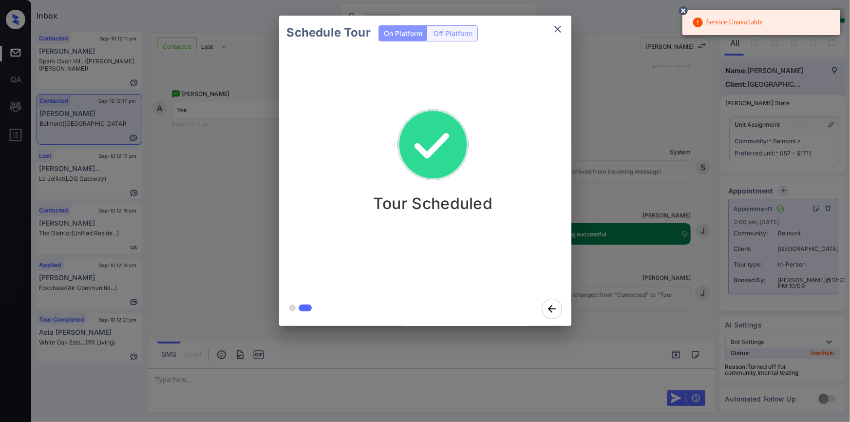
click at [561, 31] on icon "close" at bounding box center [558, 29] width 12 height 12
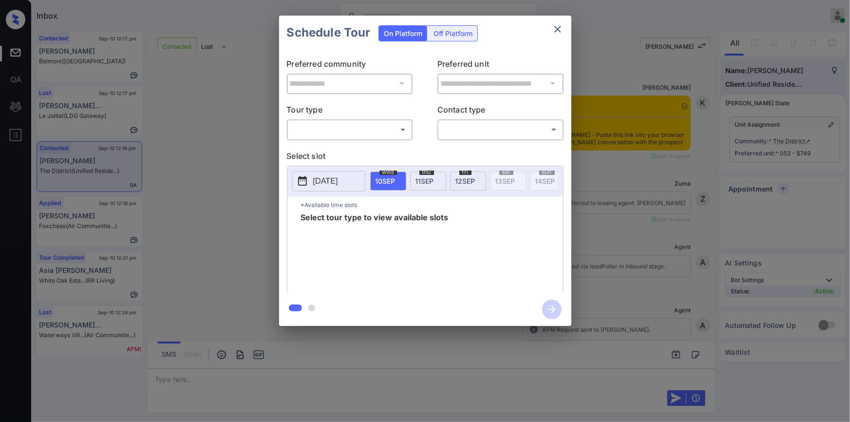
scroll to position [2157, 0]
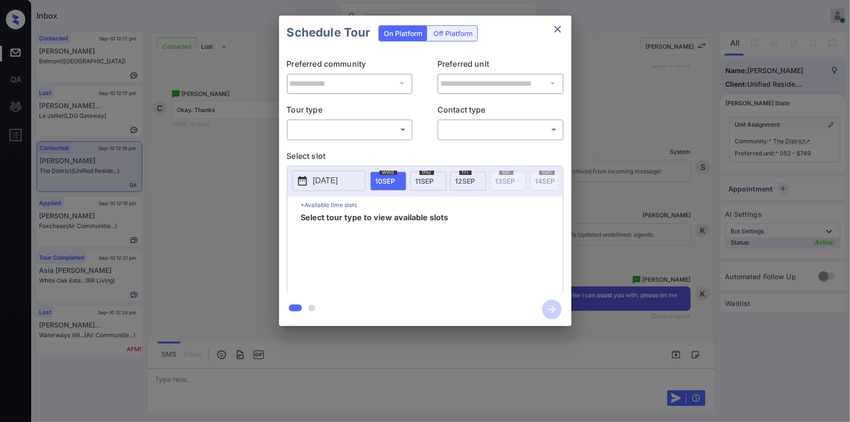
click at [352, 122] on body "Inbox [PERSON_NAME] Online Set yourself offline Set yourself on break Profile S…" at bounding box center [425, 211] width 850 height 422
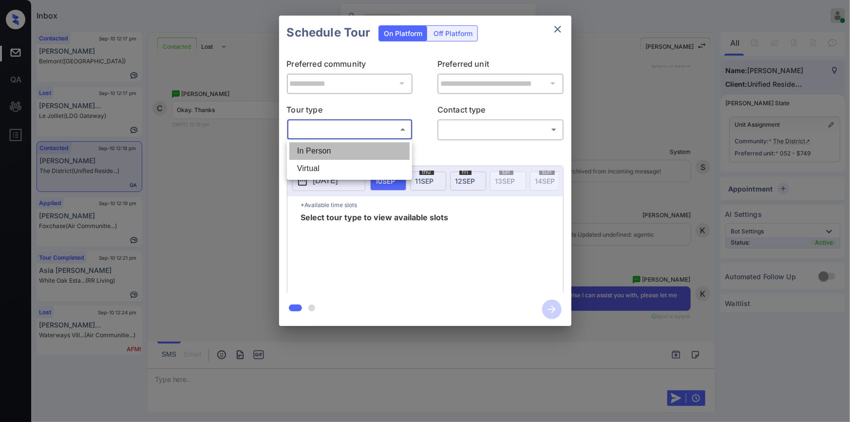
click at [329, 148] on li "In Person" at bounding box center [349, 151] width 120 height 18
type input "********"
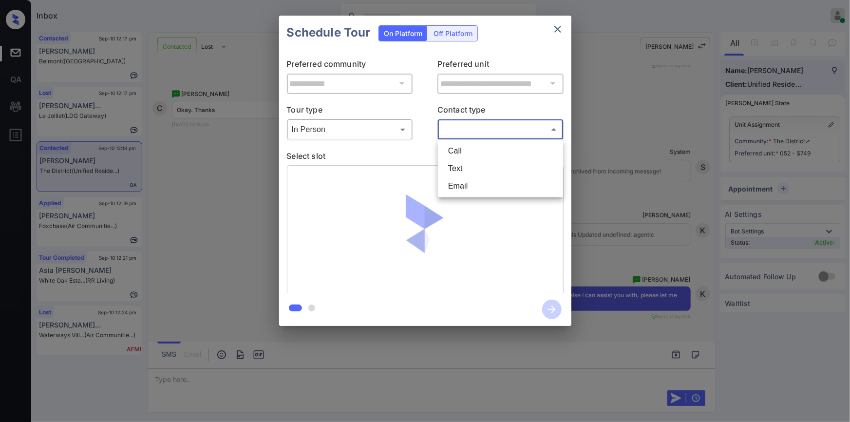
click at [487, 126] on body "Inbox [PERSON_NAME] Online Set yourself offline Set yourself on break Profile S…" at bounding box center [425, 211] width 850 height 422
click at [461, 167] on li "Text" at bounding box center [500, 169] width 120 height 18
type input "****"
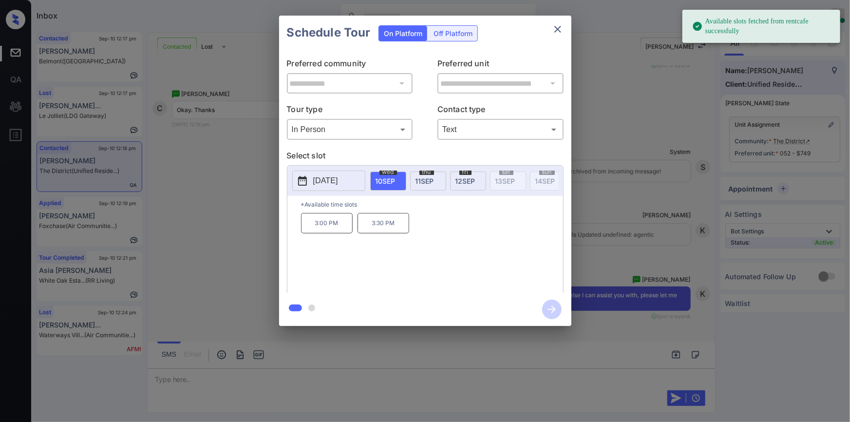
click at [417, 180] on span "[DATE]" at bounding box center [425, 181] width 19 height 8
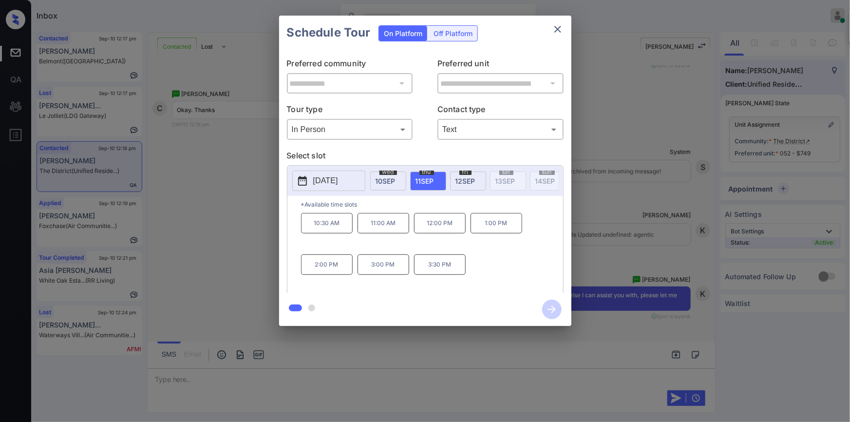
click at [441, 233] on p "12:00 PM" at bounding box center [440, 223] width 52 height 20
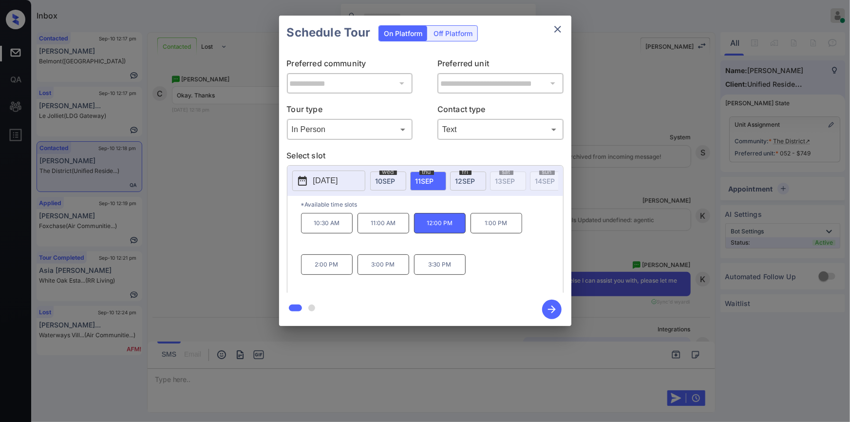
click at [594, 243] on div "**********" at bounding box center [425, 170] width 850 height 341
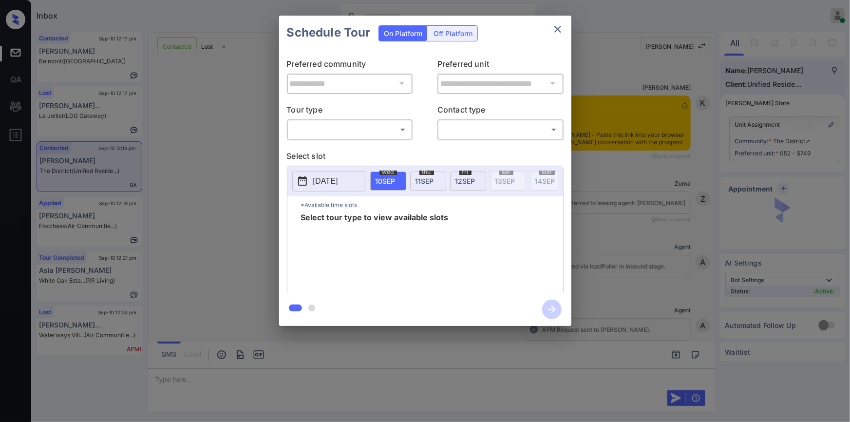
scroll to position [2452, 0]
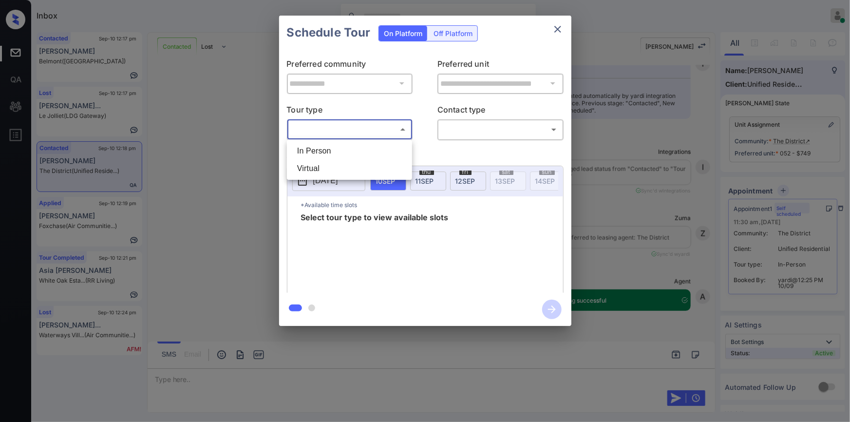
click at [326, 133] on body "Inbox [PERSON_NAME] Online Set yourself offline Set yourself on break Profile S…" at bounding box center [425, 211] width 850 height 422
click at [324, 149] on li "In Person" at bounding box center [349, 151] width 120 height 18
type input "********"
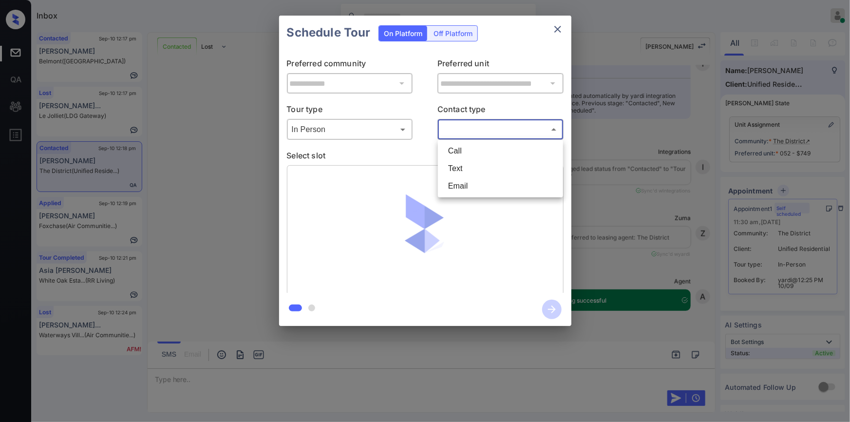
click at [496, 125] on body "Inbox [PERSON_NAME] Online Set yourself offline Set yourself on break Profile S…" at bounding box center [425, 211] width 850 height 422
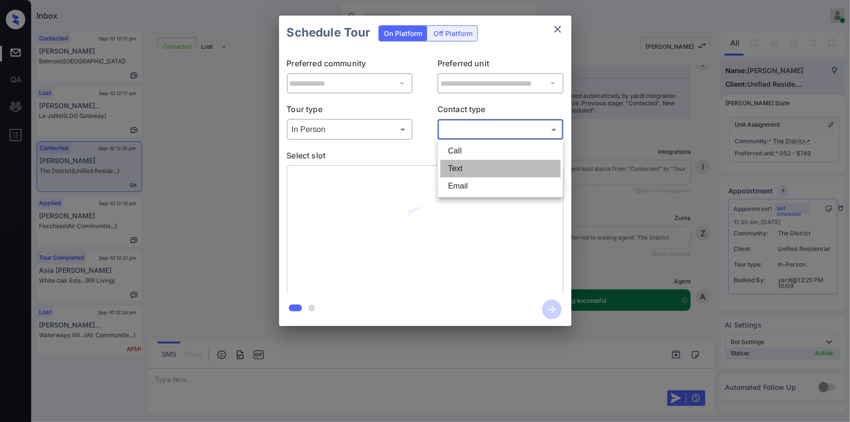
click at [474, 168] on li "Text" at bounding box center [500, 169] width 120 height 18
type input "****"
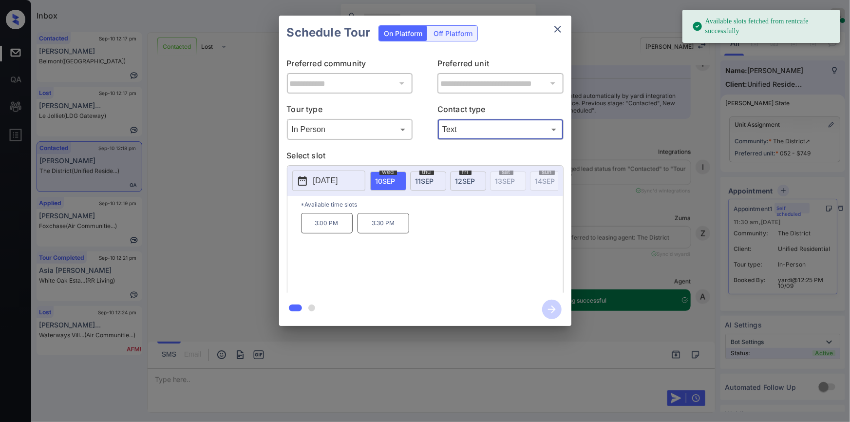
click at [427, 181] on span "[DATE]" at bounding box center [425, 181] width 19 height 8
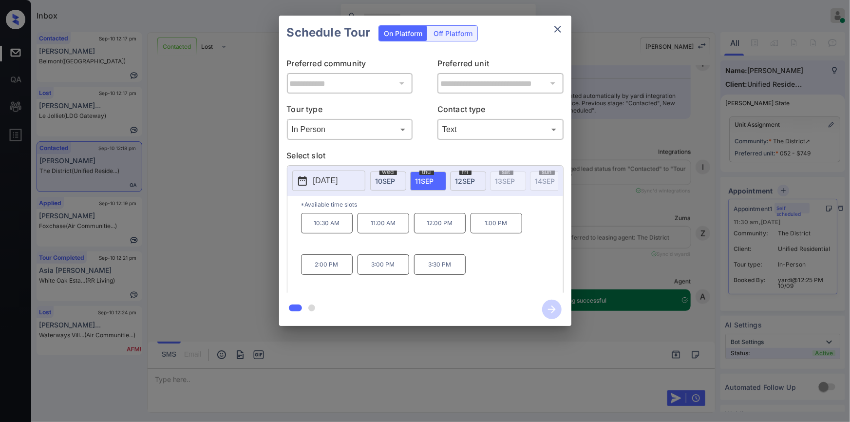
click at [442, 227] on p "12:00 PM" at bounding box center [440, 223] width 52 height 20
click at [551, 308] on icon "button" at bounding box center [551, 309] width 19 height 19
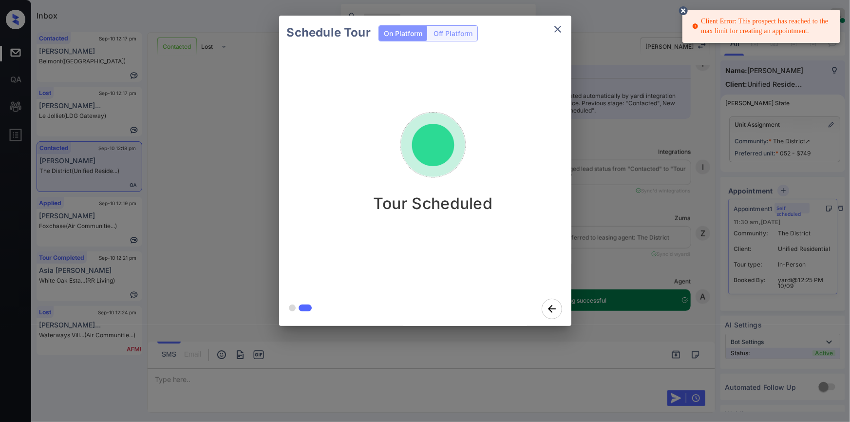
click at [561, 28] on icon "close" at bounding box center [558, 29] width 12 height 12
